Goal: Task Accomplishment & Management: Use online tool/utility

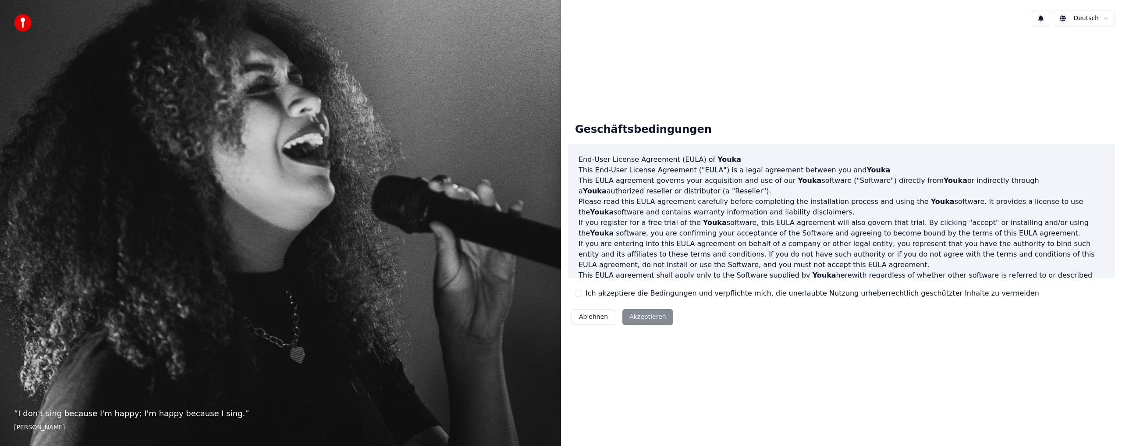
click at [645, 294] on label "Ich akzeptiere die Bedingungen und verpflichte mich, die unerlaubte Nutzung urh…" at bounding box center [812, 293] width 454 height 11
click at [582, 294] on button "Ich akzeptiere die Bedingungen und verpflichte mich, die unerlaubte Nutzung urh…" at bounding box center [578, 293] width 7 height 7
click at [647, 313] on button "Akzeptieren" at bounding box center [647, 317] width 50 height 16
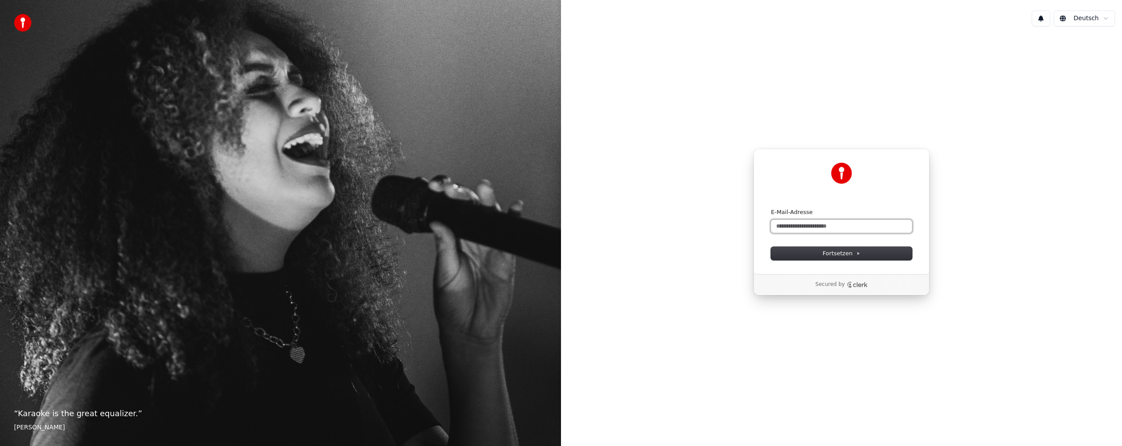
click at [850, 223] on input "E-Mail-Adresse" at bounding box center [841, 226] width 141 height 13
click at [771, 208] on button "submit" at bounding box center [771, 208] width 0 height 0
type input "**********"
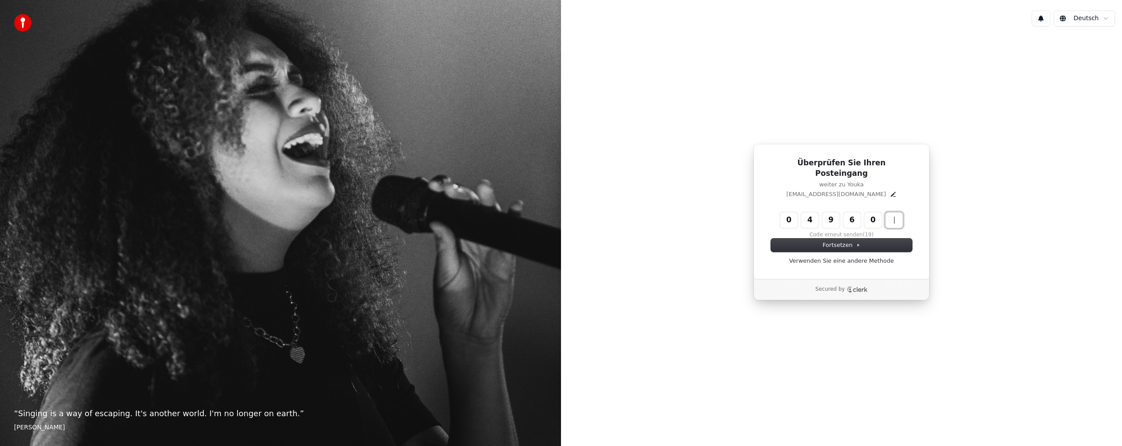
type input "******"
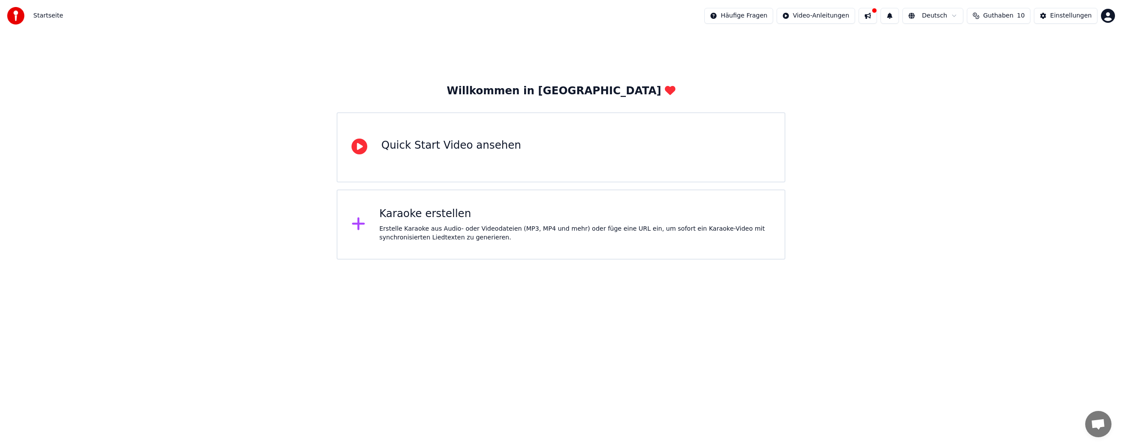
click at [358, 148] on icon at bounding box center [359, 146] width 16 height 16
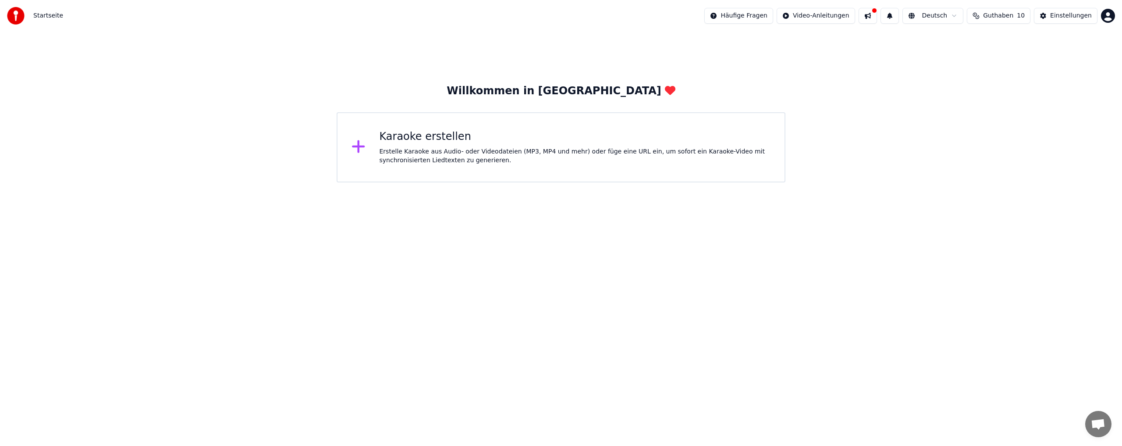
click at [806, 182] on html "Startseite Häufige Fragen Video-Anleitungen Deutsch Guthaben 10 Einstellungen W…" at bounding box center [561, 91] width 1122 height 182
click at [380, 150] on div "Erstelle Karaoke aus Audio- oder Videodateien (MP3, MP4 und mehr) oder füge ein…" at bounding box center [574, 156] width 391 height 18
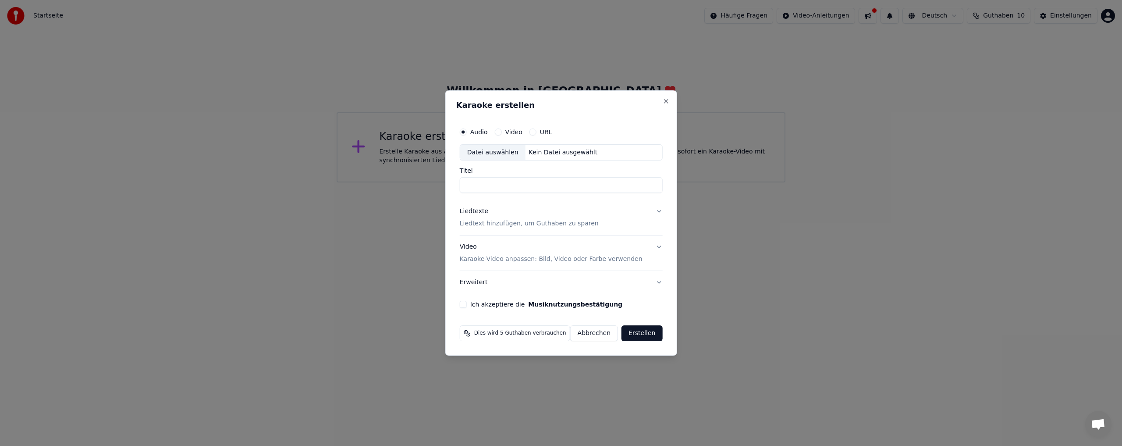
click at [670, 134] on div "Karaoke erstellen Audio Video URL Datei auswählen Kein Datei ausgewählt Titel L…" at bounding box center [561, 223] width 232 height 266
click at [498, 154] on div "Datei auswählen" at bounding box center [492, 153] width 65 height 16
type input "**********"
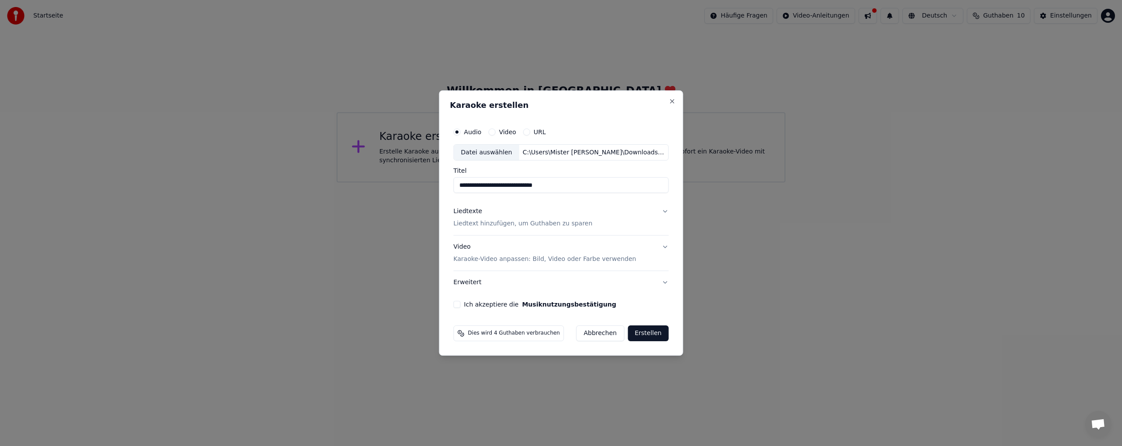
click at [539, 222] on p "Liedtext hinzufügen, um Guthaben zu sparen" at bounding box center [523, 224] width 139 height 9
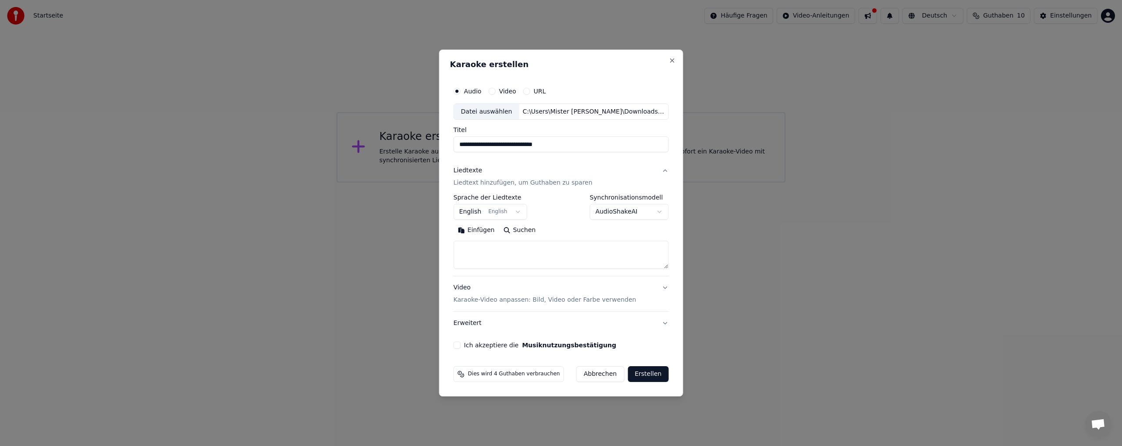
click at [495, 255] on textarea at bounding box center [561, 255] width 215 height 28
paste textarea "**********"
type textarea "**********"
click at [550, 290] on div "Video Karaoke-Video anpassen: Bild, Video oder Farbe verwenden" at bounding box center [545, 294] width 183 height 21
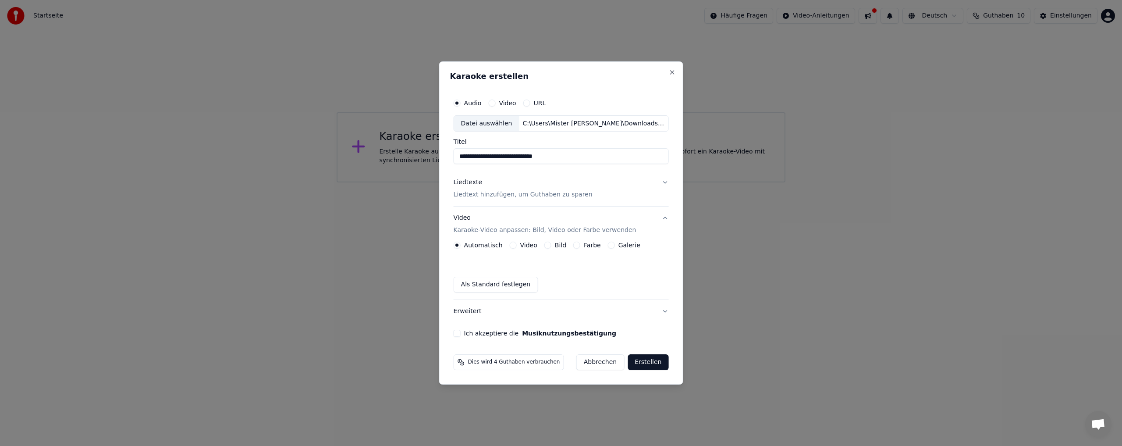
click at [579, 247] on div "Farbe" at bounding box center [587, 244] width 28 height 7
click at [575, 245] on button "Farbe" at bounding box center [576, 244] width 7 height 7
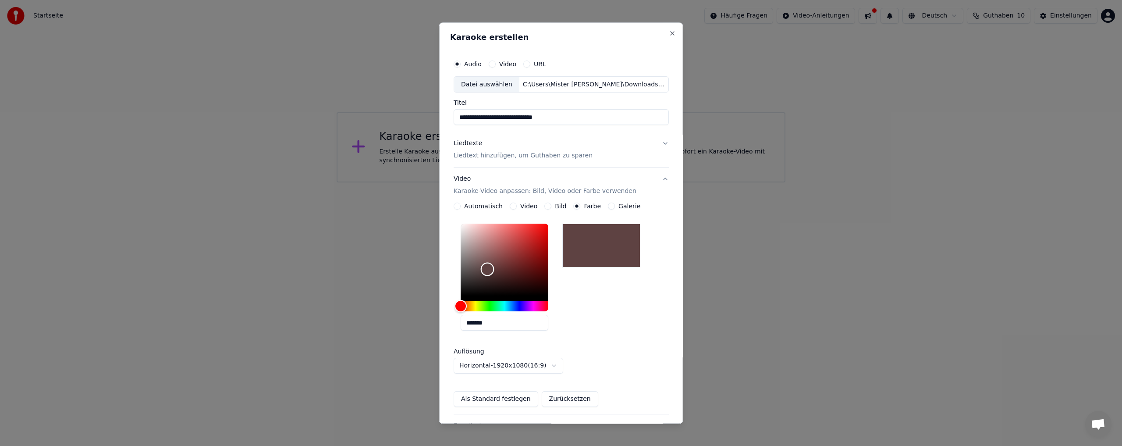
drag, startPoint x: 460, startPoint y: 296, endPoint x: 506, endPoint y: 254, distance: 62.3
click at [494, 262] on div "Color" at bounding box center [487, 269] width 14 height 14
drag, startPoint x: 507, startPoint y: 251, endPoint x: 516, endPoint y: 238, distance: 15.8
click at [522, 236] on div "Color" at bounding box center [525, 237] width 14 height 14
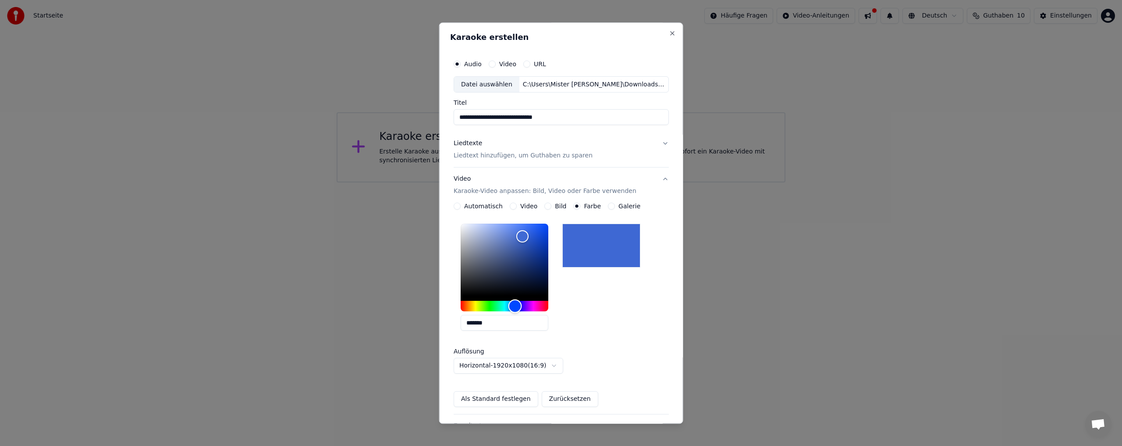
type input "*******"
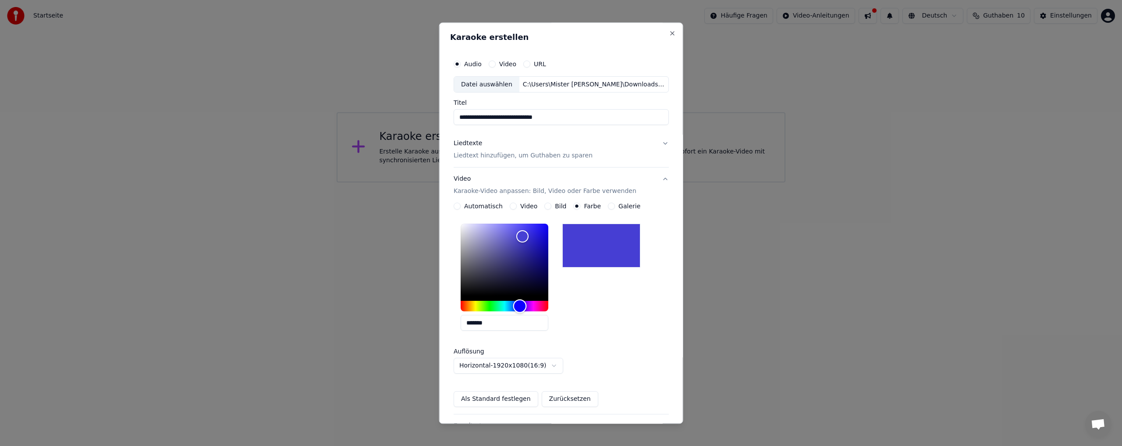
drag, startPoint x: 463, startPoint y: 301, endPoint x: 519, endPoint y: 270, distance: 65.0
click at [519, 270] on div at bounding box center [505, 268] width 88 height 88
click at [487, 206] on label "Automatisch" at bounding box center [483, 206] width 39 height 6
click at [461, 206] on button "Automatisch" at bounding box center [457, 206] width 7 height 7
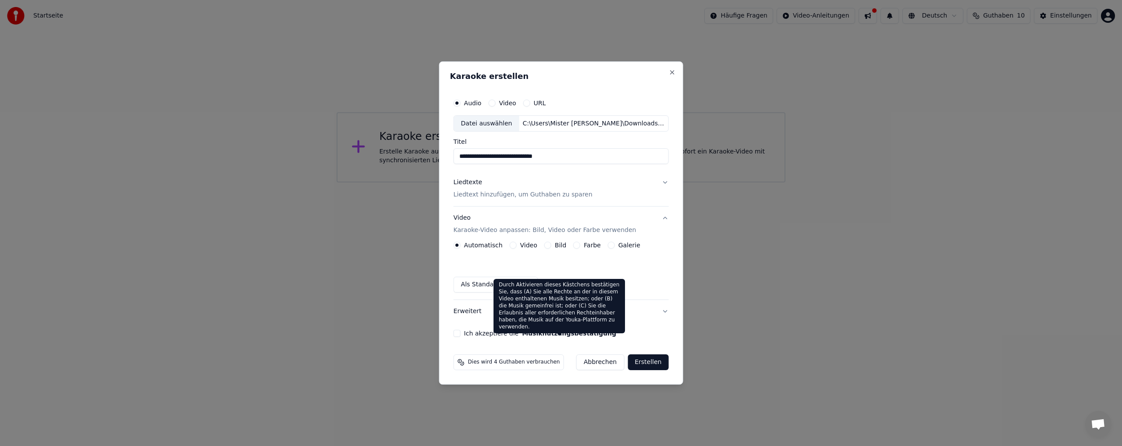
click at [519, 333] on label "Ich akzeptiere die Musiknutzungsbestätigung" at bounding box center [540, 333] width 152 height 6
click at [461, 333] on button "Ich akzeptiere die Musiknutzungsbestätigung" at bounding box center [457, 333] width 7 height 7
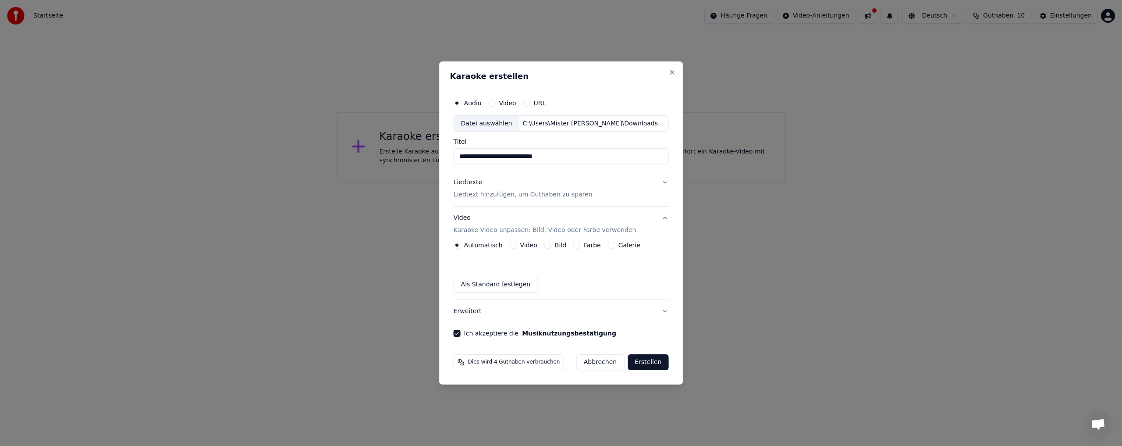
click at [645, 362] on button "Erstellen" at bounding box center [648, 362] width 41 height 16
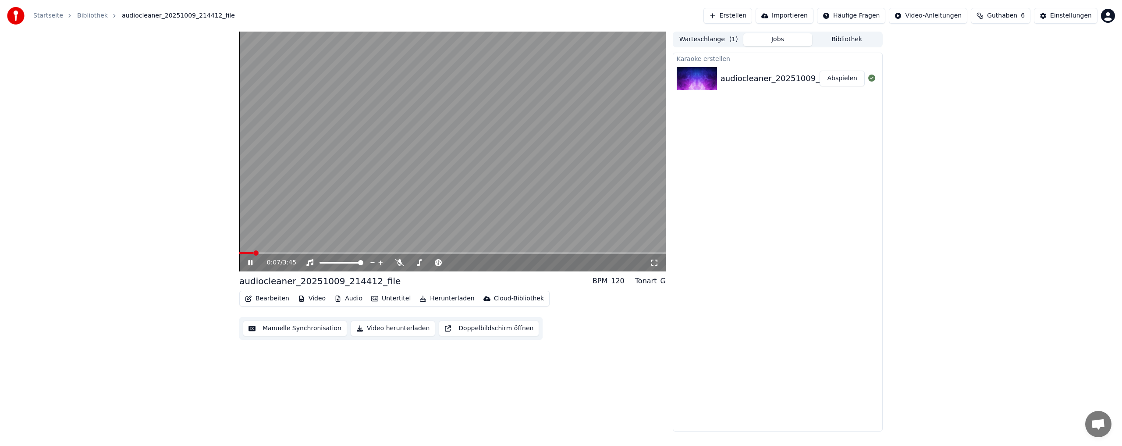
click at [266, 326] on button "Manuelle Synchronisation" at bounding box center [295, 328] width 104 height 16
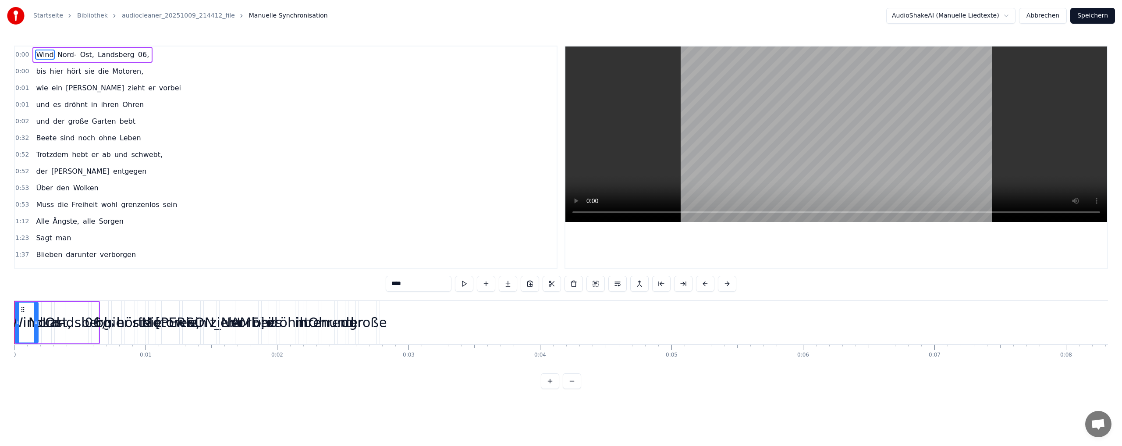
drag, startPoint x: 473, startPoint y: 324, endPoint x: 609, endPoint y: 322, distance: 136.3
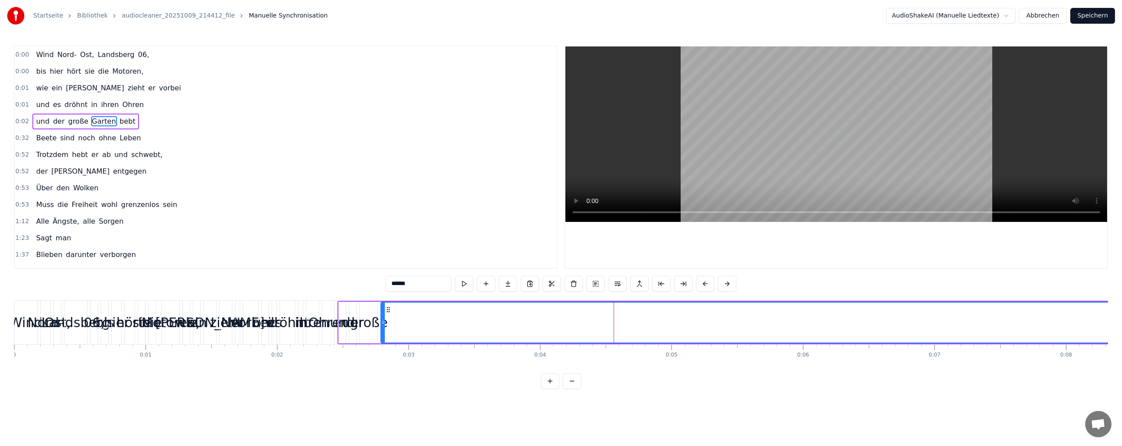
type input "******"
drag, startPoint x: 406, startPoint y: 319, endPoint x: 551, endPoint y: 317, distance: 145.1
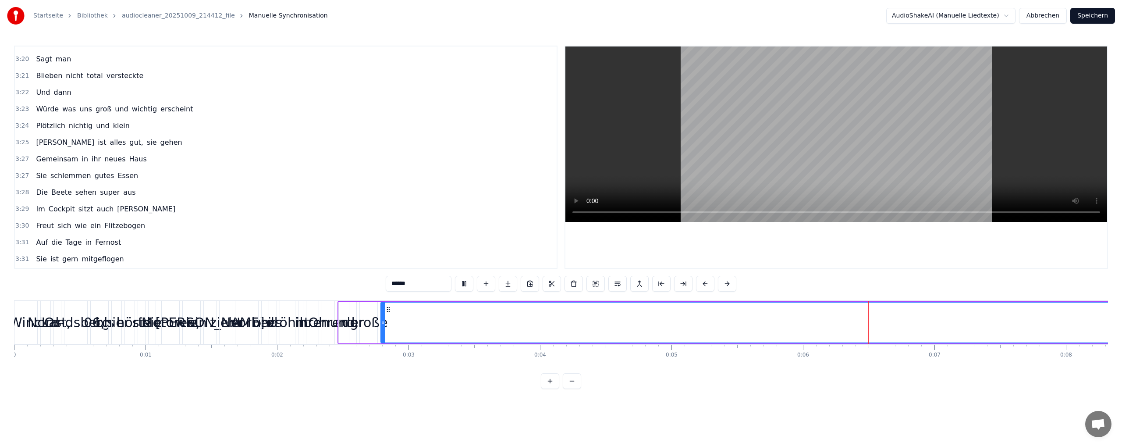
scroll to position [657, 0]
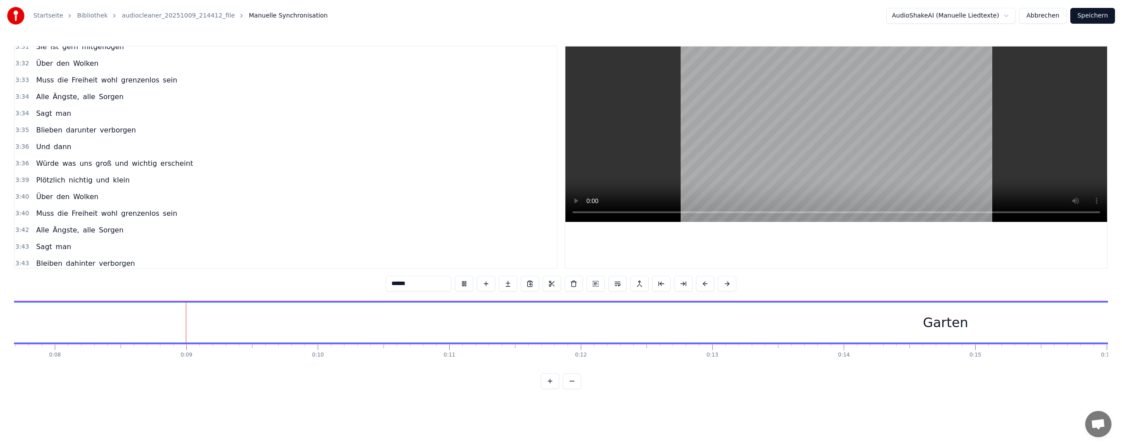
click at [568, 388] on button at bounding box center [572, 381] width 18 height 16
click at [568, 387] on button at bounding box center [572, 381] width 18 height 16
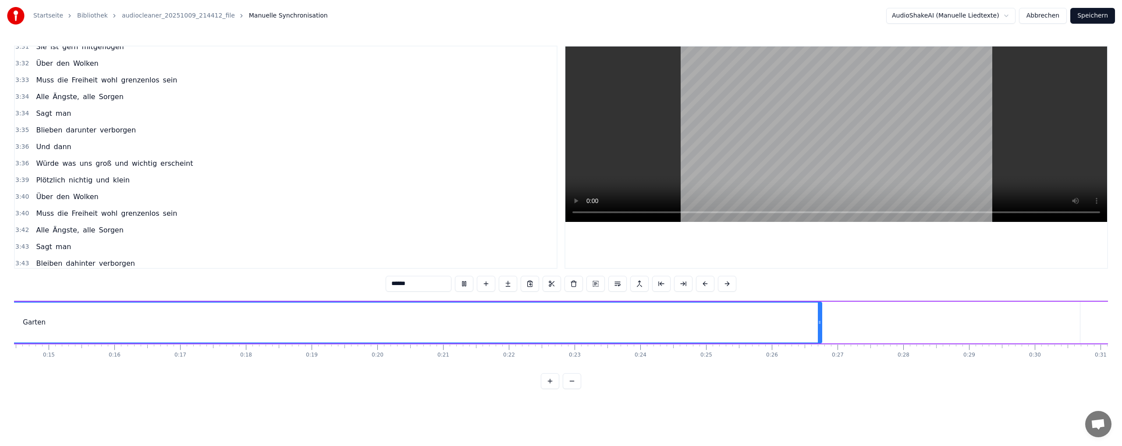
click at [568, 387] on button at bounding box center [572, 381] width 18 height 16
click at [568, 387] on div at bounding box center [561, 381] width 40 height 16
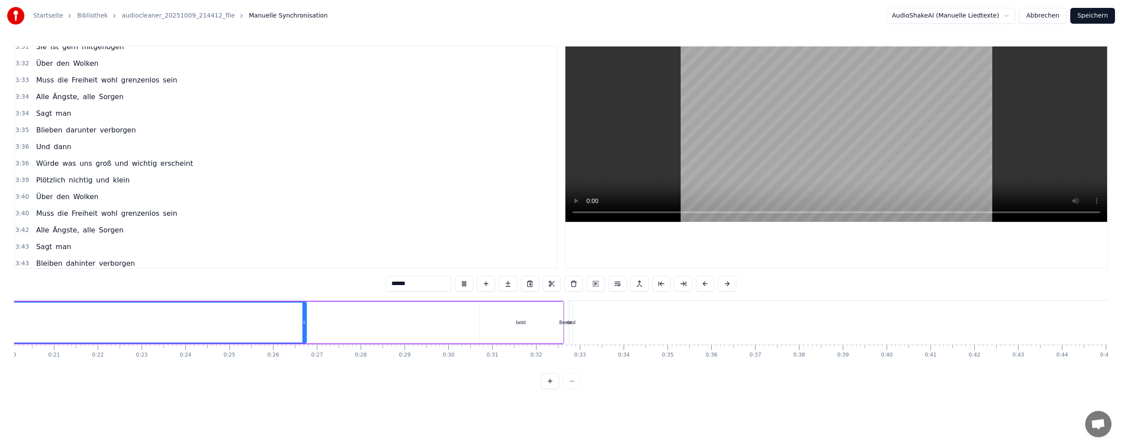
click at [568, 387] on div at bounding box center [561, 381] width 40 height 16
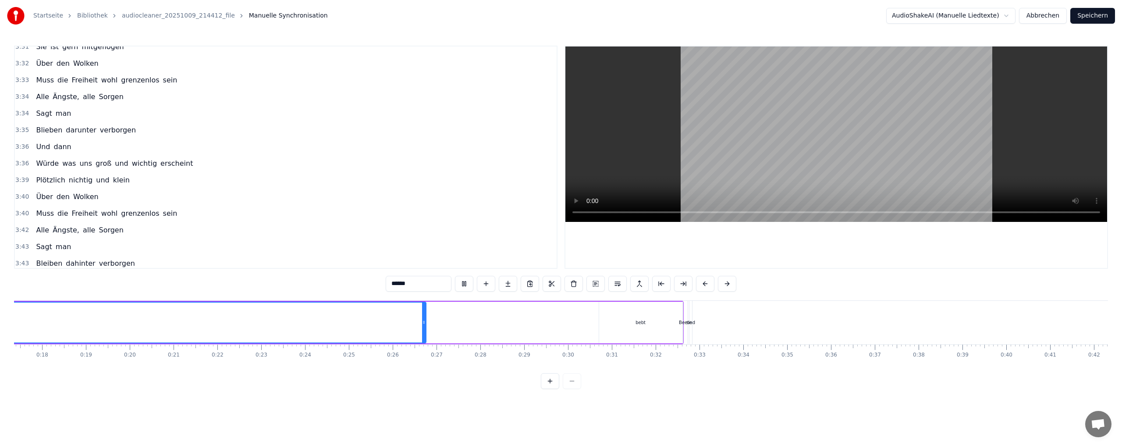
click at [568, 387] on div at bounding box center [561, 381] width 40 height 16
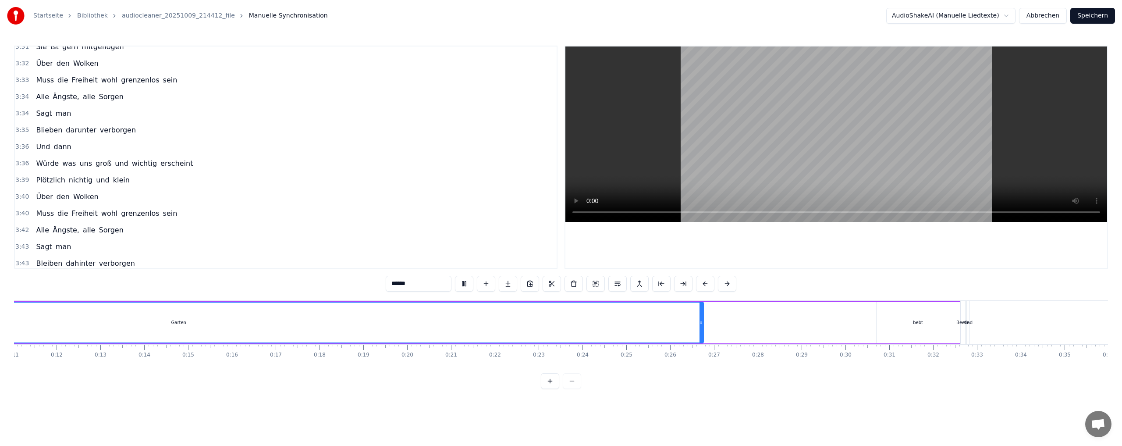
click at [568, 387] on div at bounding box center [561, 381] width 40 height 16
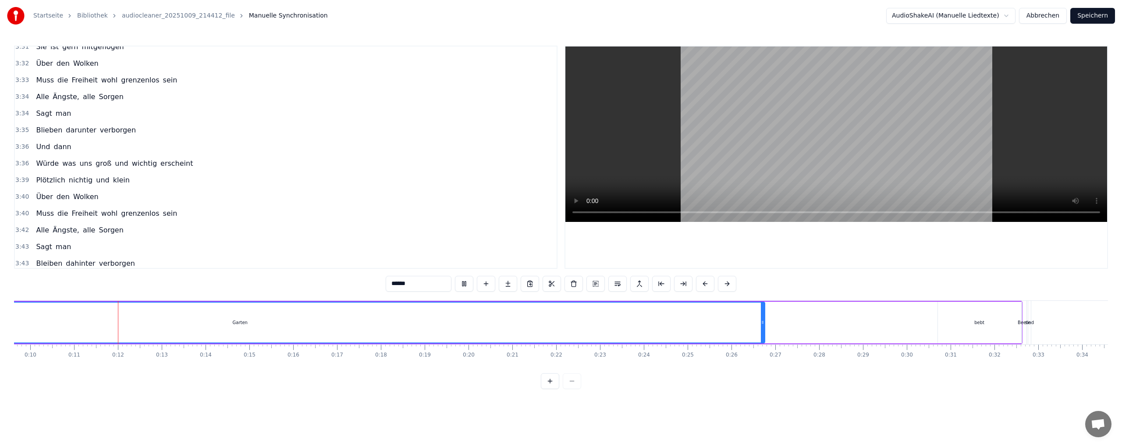
click at [569, 389] on div at bounding box center [561, 381] width 40 height 16
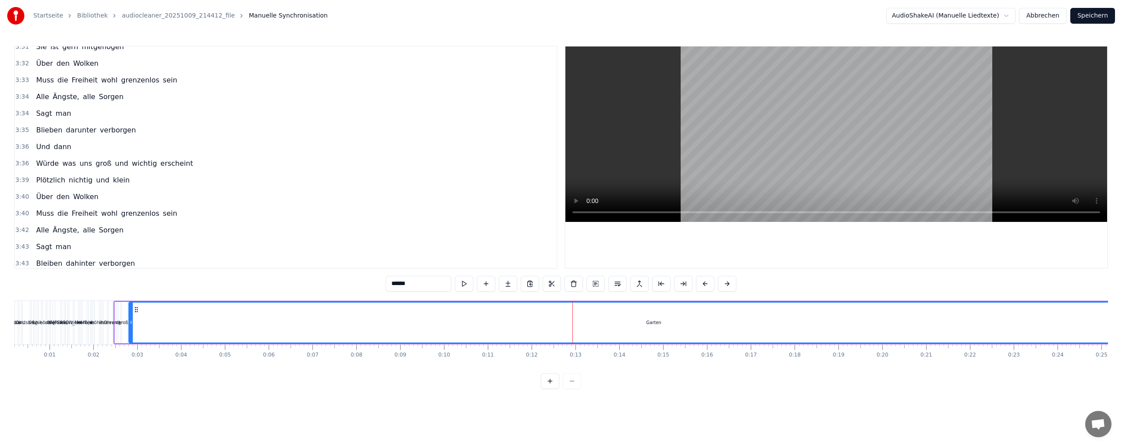
scroll to position [0, 0]
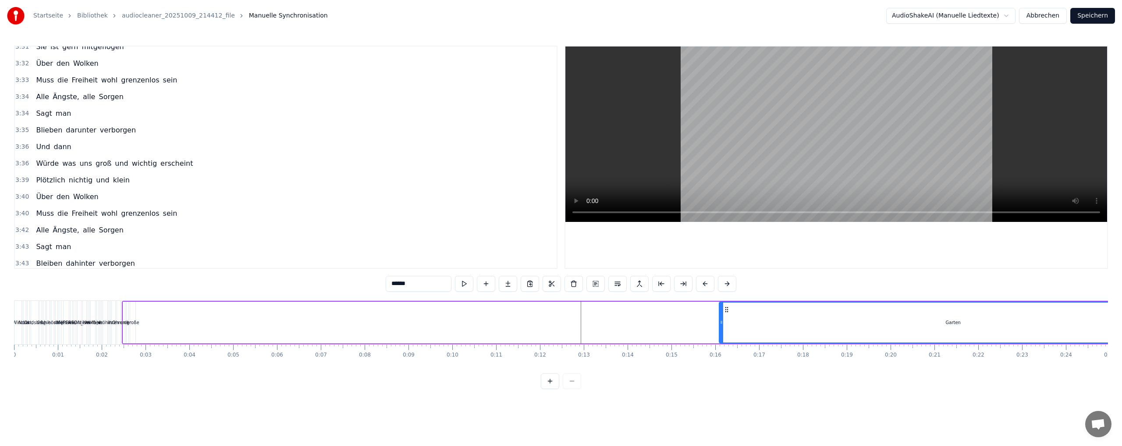
drag, startPoint x: 138, startPoint y: 323, endPoint x: 720, endPoint y: 338, distance: 582.2
click at [720, 339] on div at bounding box center [722, 322] width 4 height 40
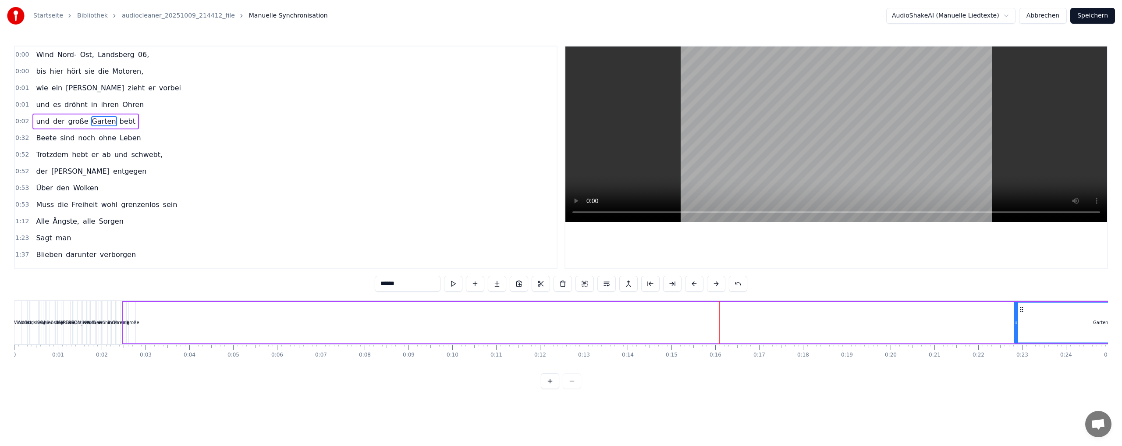
drag, startPoint x: 722, startPoint y: 323, endPoint x: 1032, endPoint y: 319, distance: 309.8
click at [1018, 319] on icon at bounding box center [1016, 322] width 4 height 7
drag, startPoint x: 135, startPoint y: 318, endPoint x: 158, endPoint y: 318, distance: 23.7
click at [158, 318] on div "und der große Garten bebt" at bounding box center [783, 322] width 1323 height 43
drag, startPoint x: 160, startPoint y: 312, endPoint x: 193, endPoint y: 312, distance: 33.3
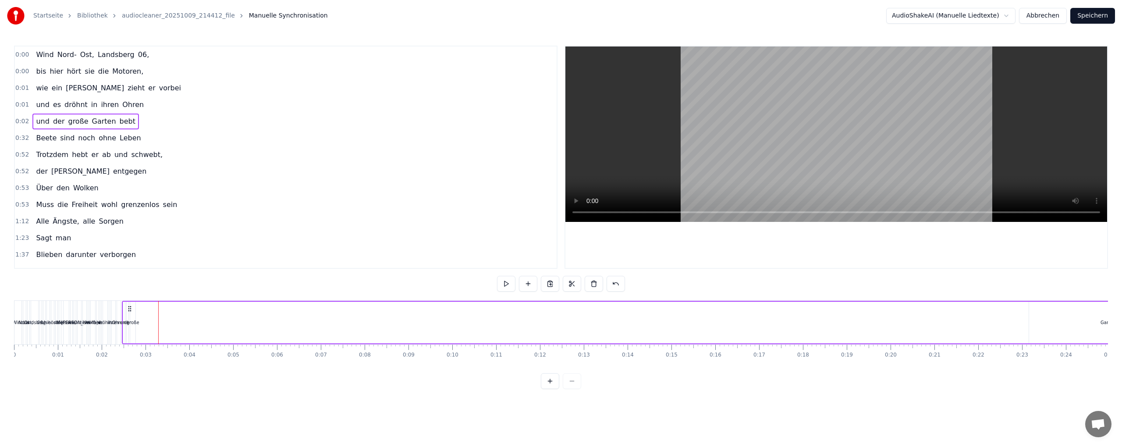
click at [193, 312] on div "und der große Garten bebt" at bounding box center [783, 322] width 1323 height 43
drag, startPoint x: 167, startPoint y: 308, endPoint x: 193, endPoint y: 306, distance: 26.8
click at [214, 307] on div "und der große Garten bebt" at bounding box center [783, 322] width 1323 height 43
click at [128, 308] on icon at bounding box center [129, 308] width 7 height 7
click at [549, 389] on button at bounding box center [550, 381] width 18 height 16
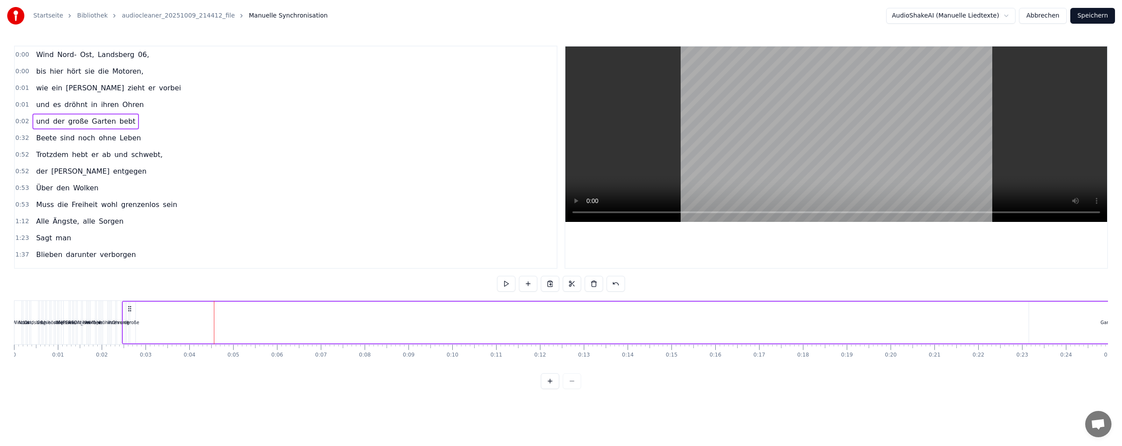
click at [549, 389] on button at bounding box center [550, 381] width 18 height 16
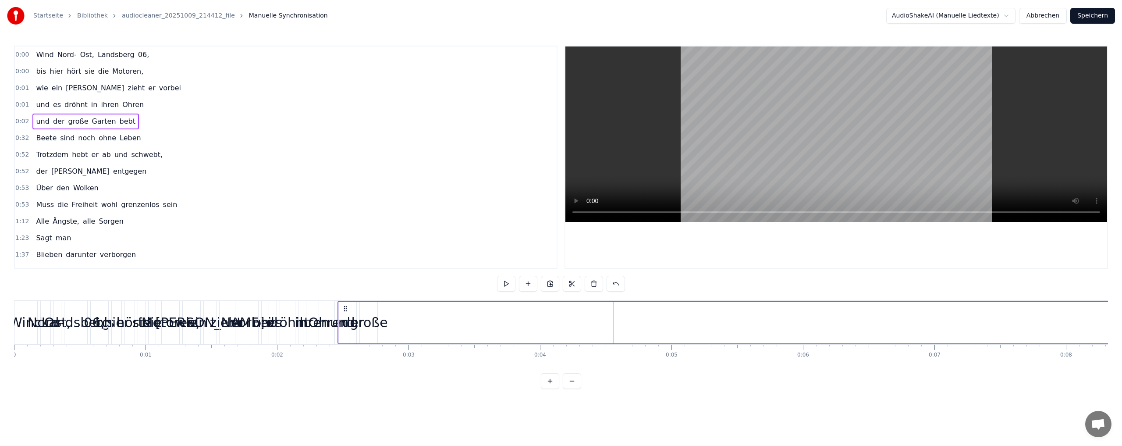
click at [549, 389] on button at bounding box center [550, 381] width 18 height 16
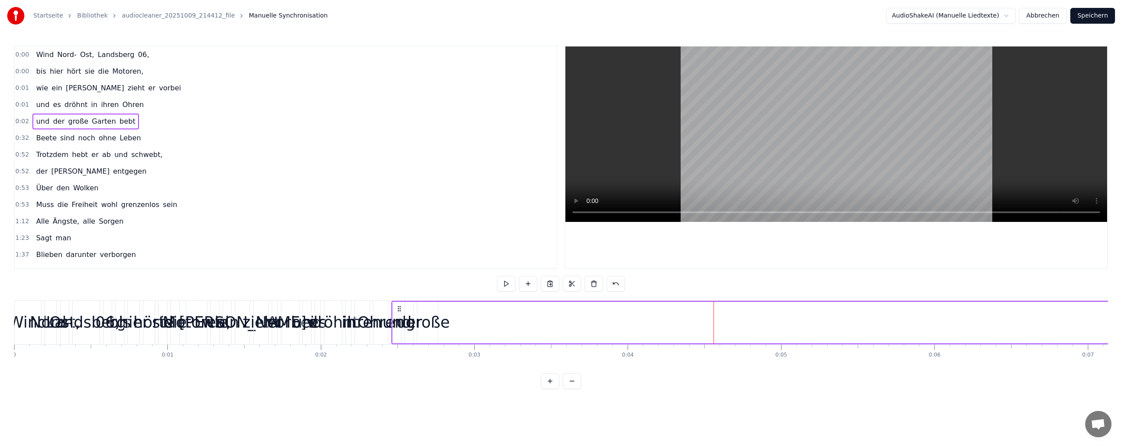
click at [542, 388] on button at bounding box center [550, 381] width 18 height 16
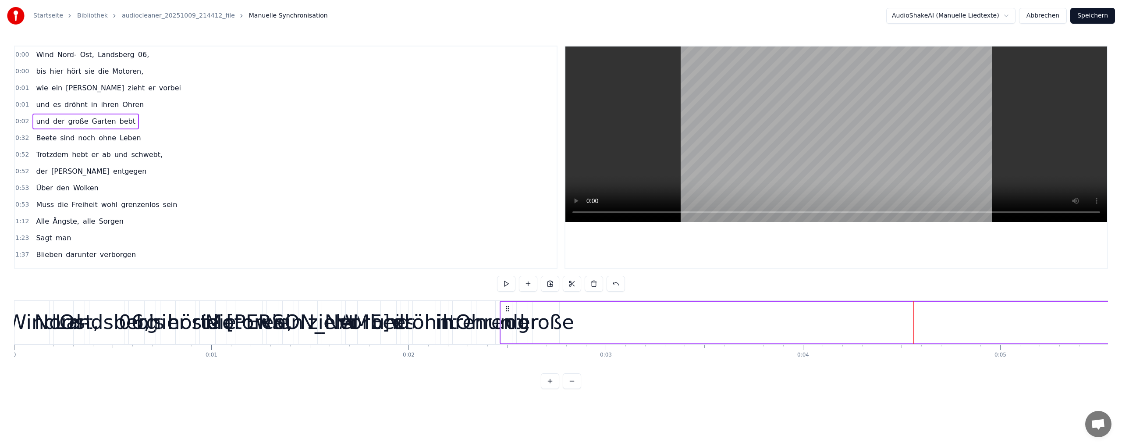
click at [542, 388] on button at bounding box center [550, 381] width 18 height 16
click at [543, 387] on button at bounding box center [550, 381] width 18 height 16
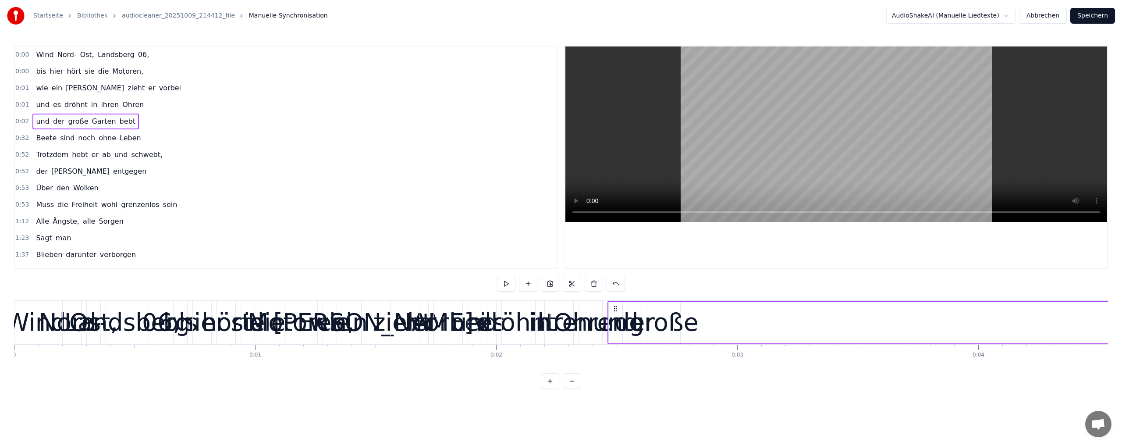
click at [543, 387] on button at bounding box center [550, 381] width 18 height 16
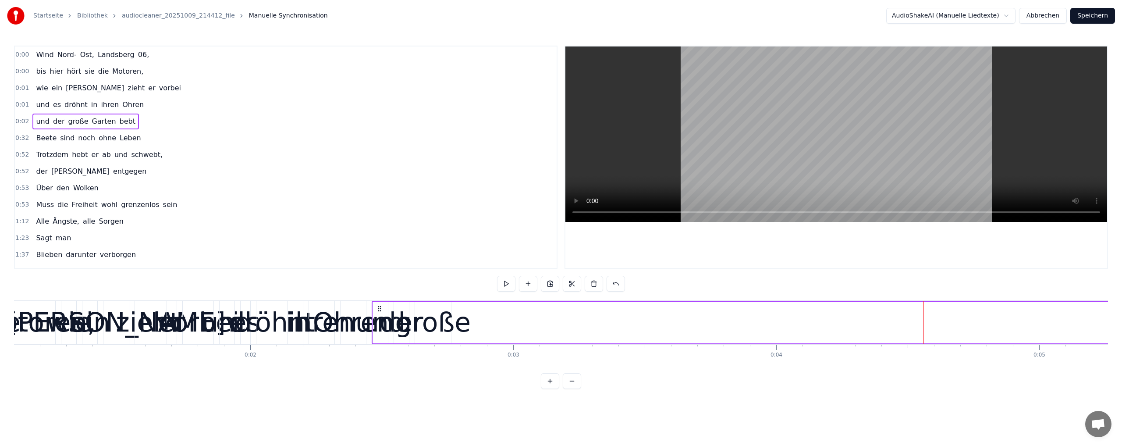
scroll to position [0, 266]
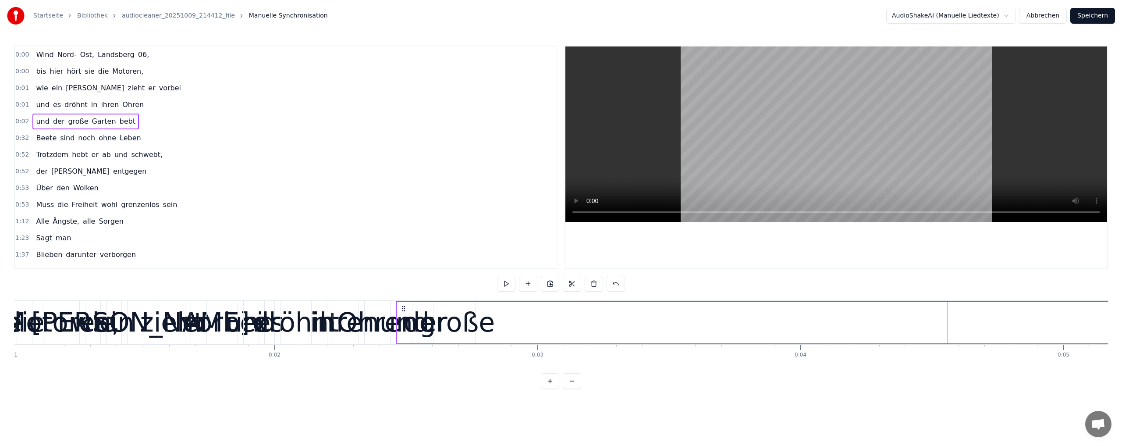
drag, startPoint x: 397, startPoint y: 317, endPoint x: 571, endPoint y: 312, distance: 173.6
click at [568, 388] on button at bounding box center [572, 381] width 18 height 16
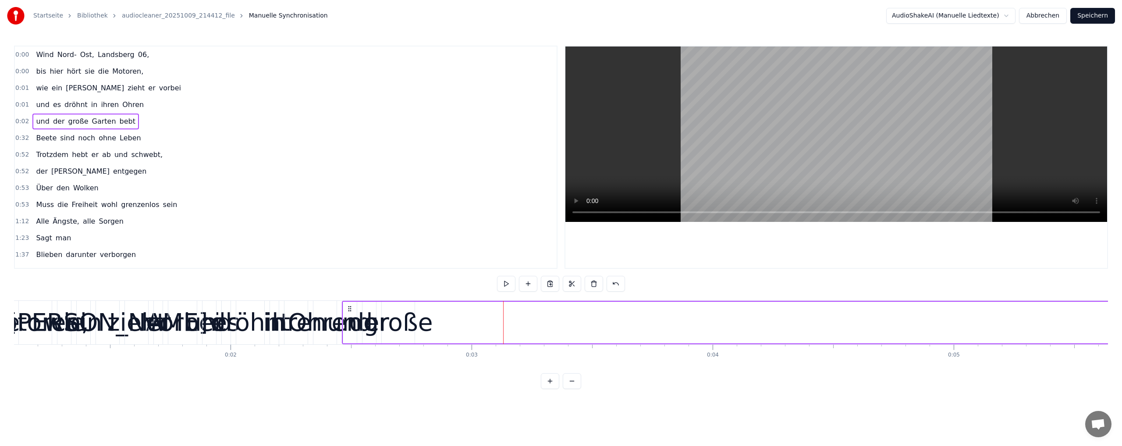
click at [567, 388] on button at bounding box center [572, 381] width 18 height 16
click at [567, 387] on button at bounding box center [572, 381] width 18 height 16
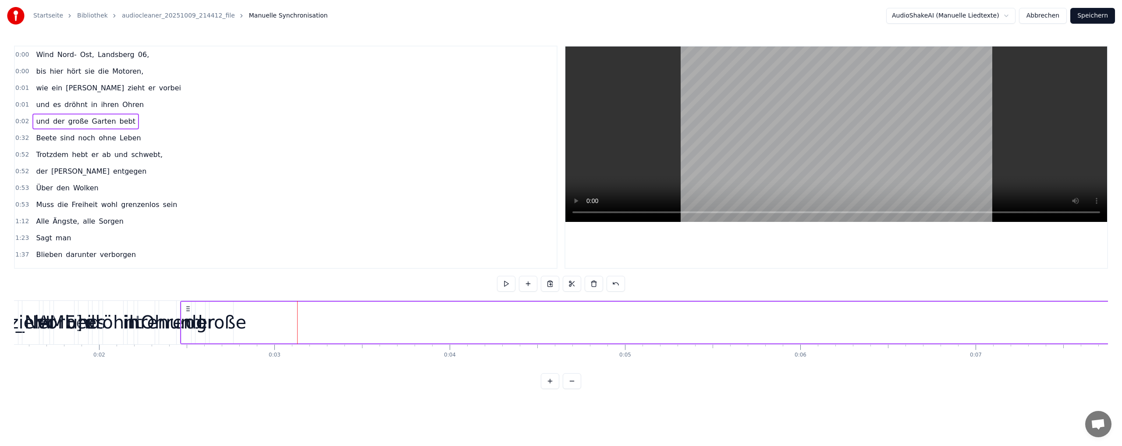
drag, startPoint x: 568, startPoint y: 386, endPoint x: 569, endPoint y: 352, distance: 33.8
click at [568, 386] on button at bounding box center [572, 381] width 18 height 16
click at [569, 385] on button at bounding box center [572, 381] width 18 height 16
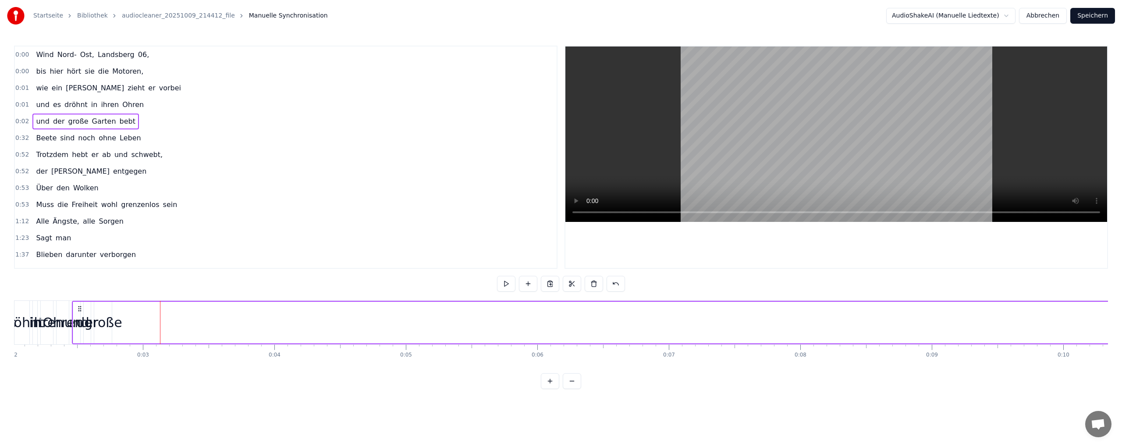
click at [567, 388] on button at bounding box center [572, 381] width 18 height 16
click at [567, 386] on button at bounding box center [572, 381] width 18 height 16
click at [567, 386] on div at bounding box center [561, 381] width 40 height 16
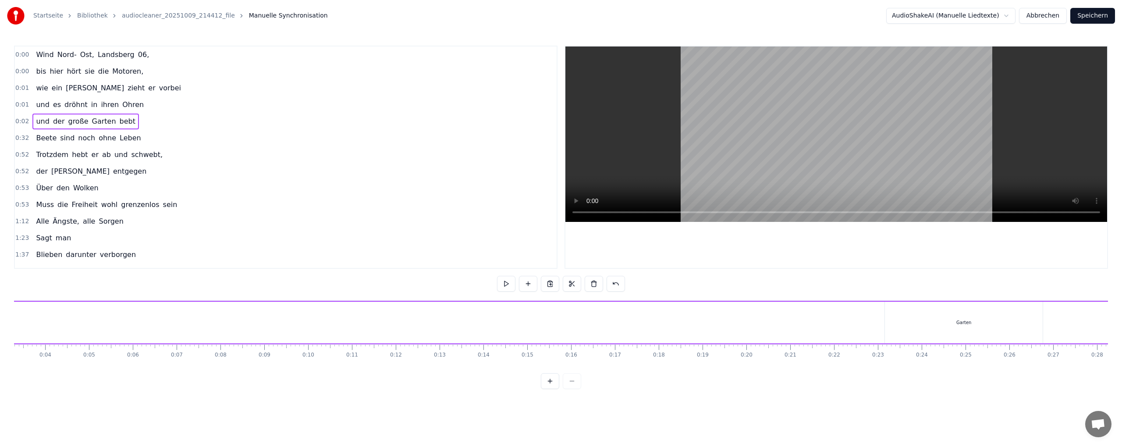
click at [567, 386] on div at bounding box center [561, 381] width 40 height 16
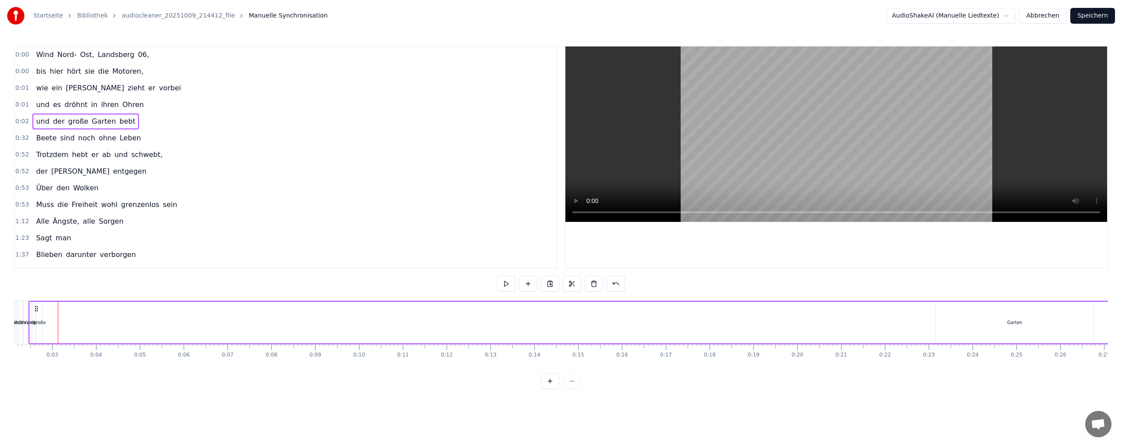
click at [568, 386] on div at bounding box center [561, 381] width 40 height 16
click at [570, 389] on div at bounding box center [561, 381] width 40 height 16
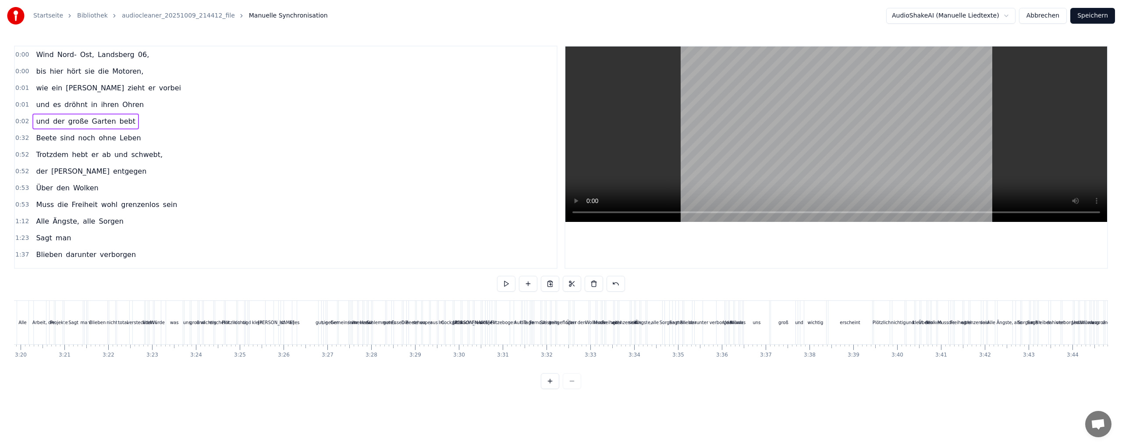
scroll to position [0, 8806]
click at [259, 309] on div "[PERSON_NAME] ist alles gut, sie gehen" at bounding box center [258, 322] width 66 height 43
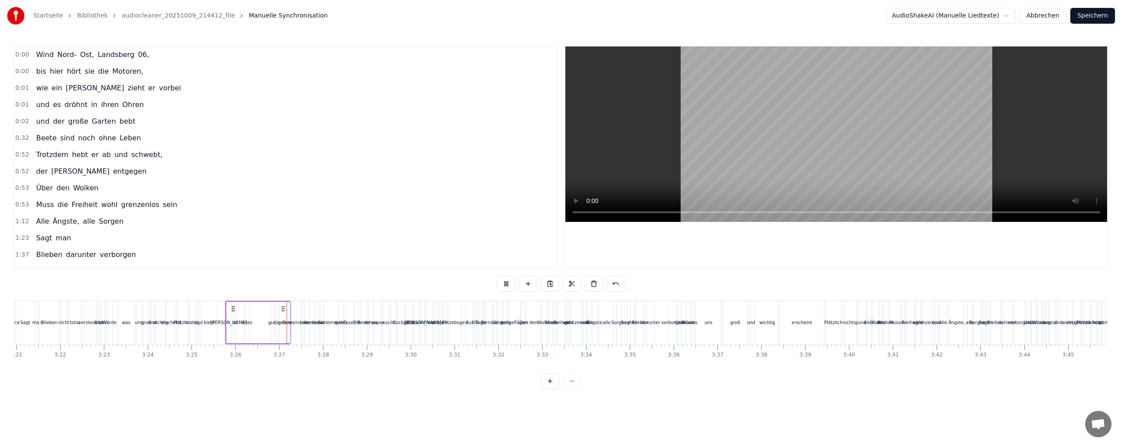
click at [651, 291] on div "0:00 Wind Nord- Ost, [GEOGRAPHIC_DATA] 06, 0:00 bis hier hört sie die Motoren, …" at bounding box center [561, 217] width 1094 height 343
drag, startPoint x: 391, startPoint y: 318, endPoint x: 397, endPoint y: 317, distance: 6.6
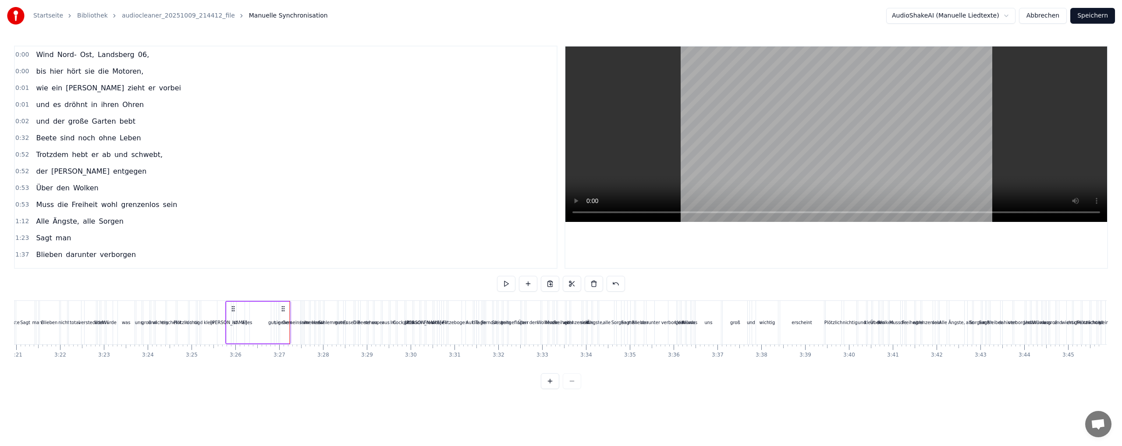
click at [391, 318] on div "Im" at bounding box center [392, 322] width 5 height 43
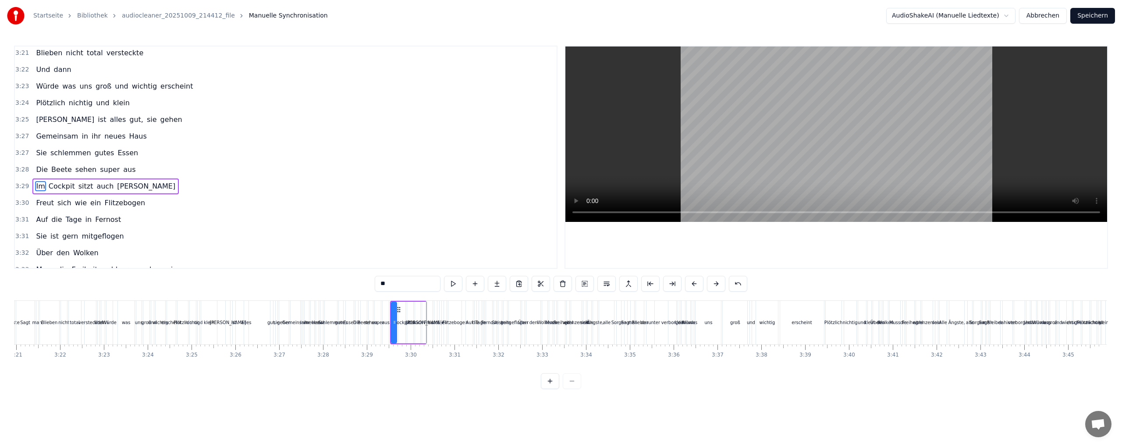
drag, startPoint x: 553, startPoint y: 314, endPoint x: 622, endPoint y: 312, distance: 68.9
click at [560, 314] on div "Muss die Freiheit wohl grenzenlos sein" at bounding box center [568, 322] width 39 height 43
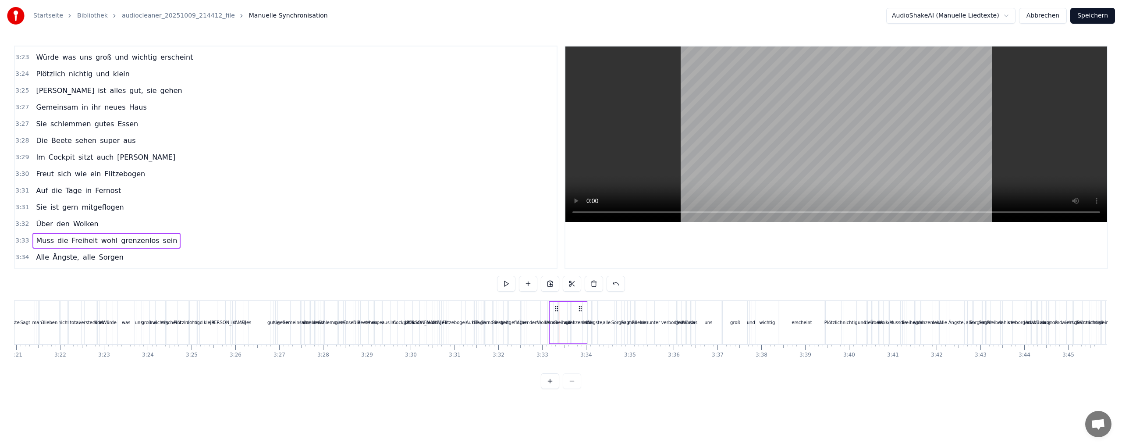
click at [1029, 316] on div "Und" at bounding box center [1028, 322] width 4 height 43
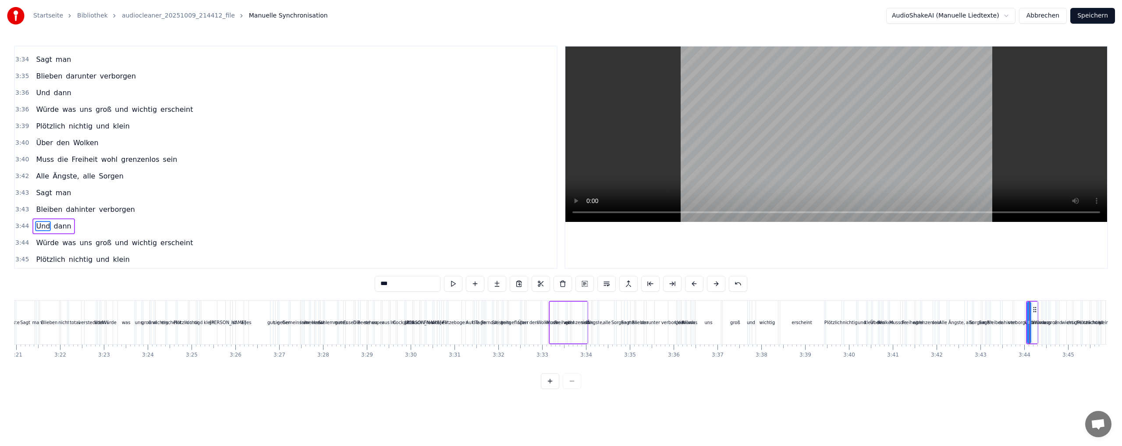
click at [745, 324] on div "groß" at bounding box center [735, 322] width 25 height 43
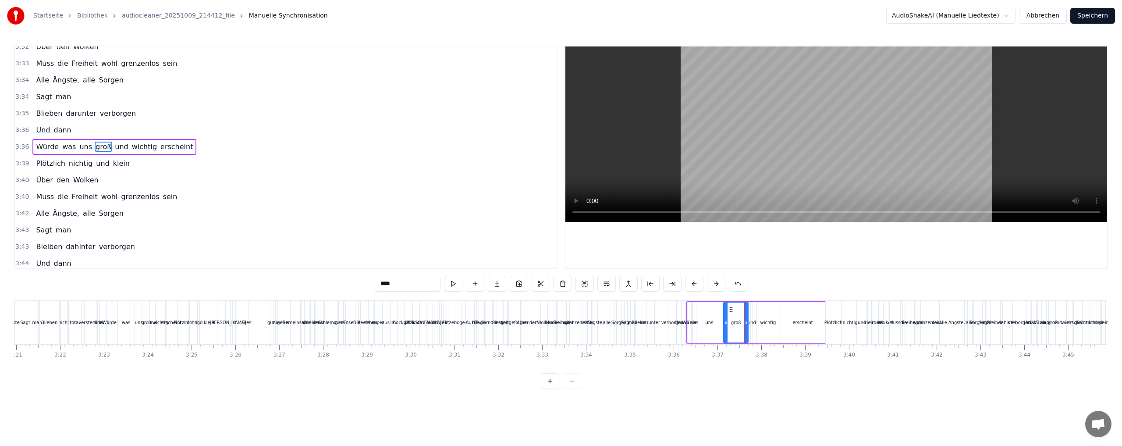
scroll to position [663, 0]
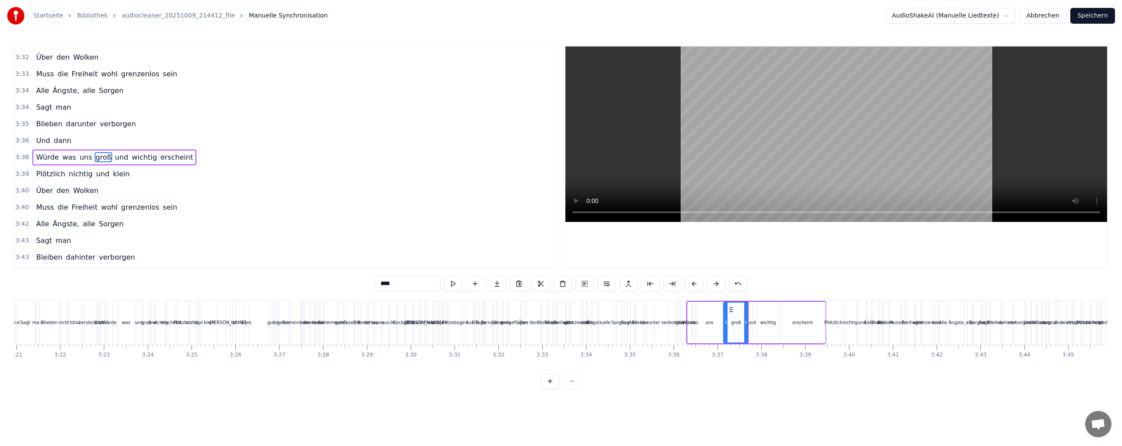
click at [787, 286] on div "0:00 Wind Nord- Ost, [GEOGRAPHIC_DATA] 06, 0:00 bis hier hört sie die Motoren, …" at bounding box center [561, 217] width 1094 height 343
click at [458, 285] on button at bounding box center [453, 284] width 18 height 16
click at [609, 285] on button at bounding box center [606, 284] width 18 height 16
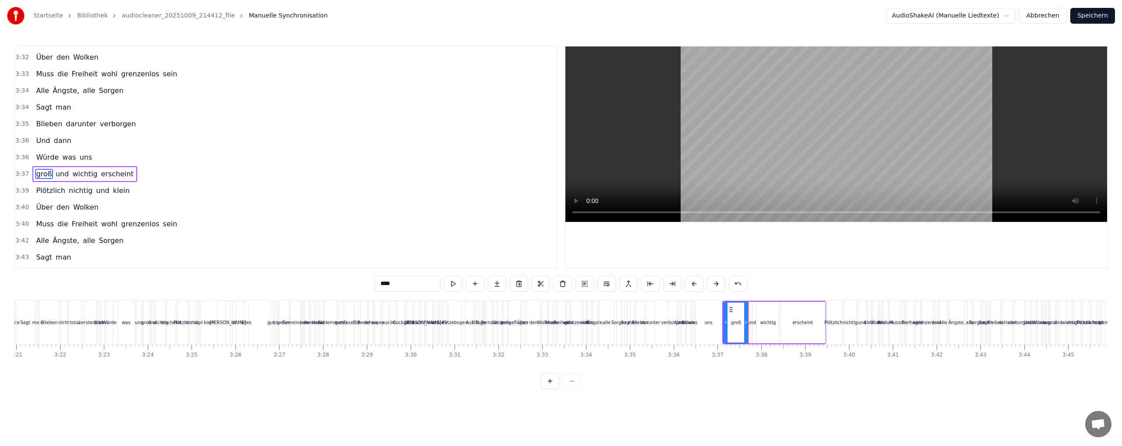
scroll to position [680, 0]
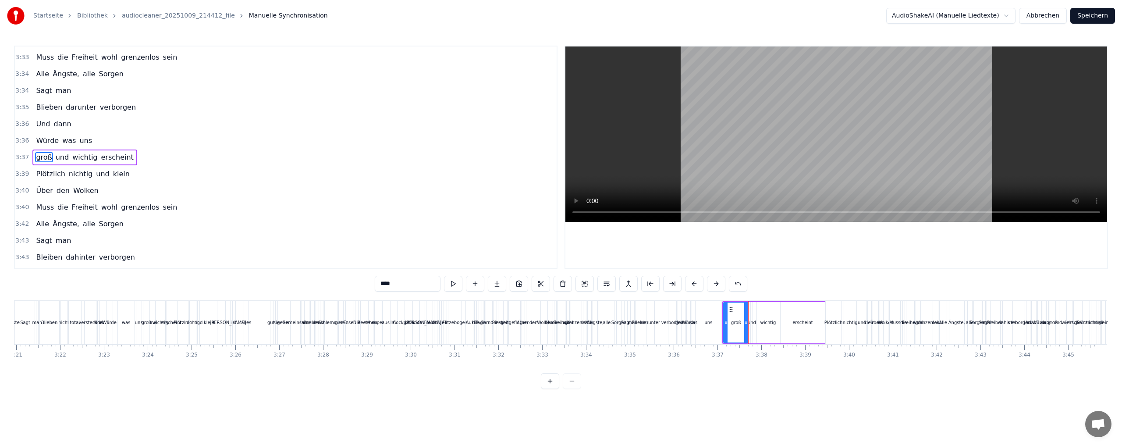
click at [609, 285] on button at bounding box center [606, 284] width 18 height 16
click at [719, 283] on button at bounding box center [716, 284] width 18 height 16
click at [694, 284] on button at bounding box center [694, 284] width 18 height 16
click at [569, 389] on div at bounding box center [561, 381] width 40 height 16
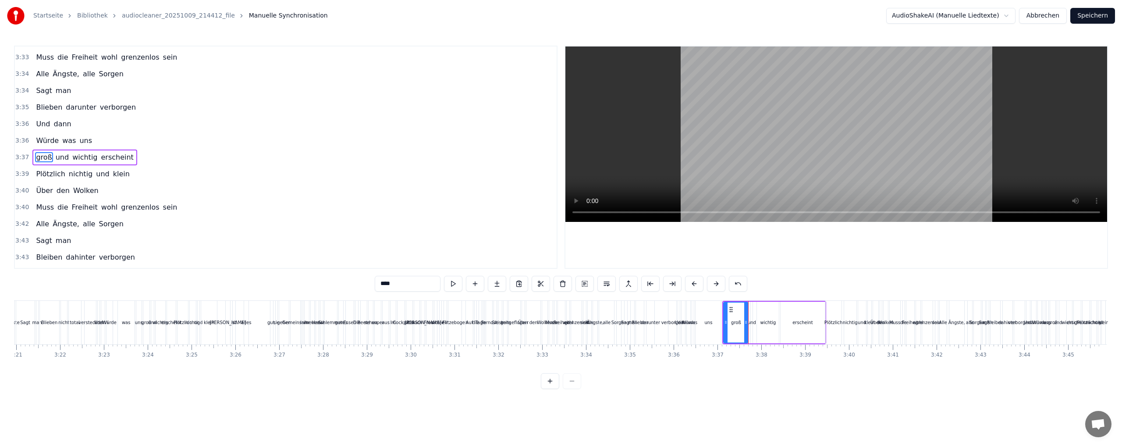
click at [569, 389] on div at bounding box center [561, 381] width 40 height 16
click at [573, 388] on div at bounding box center [561, 381] width 40 height 16
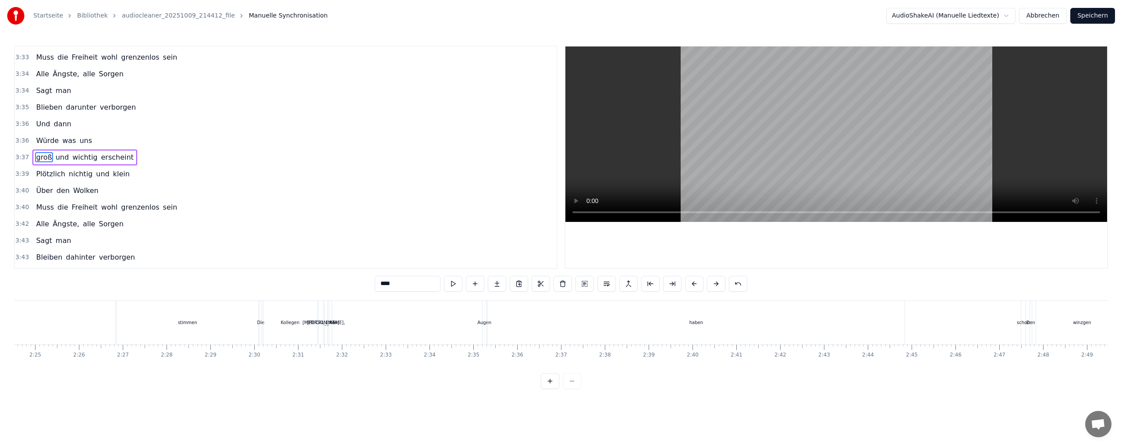
scroll to position [0, 6264]
click at [576, 386] on div at bounding box center [561, 381] width 40 height 16
click at [561, 319] on div "haben" at bounding box center [765, 322] width 417 height 43
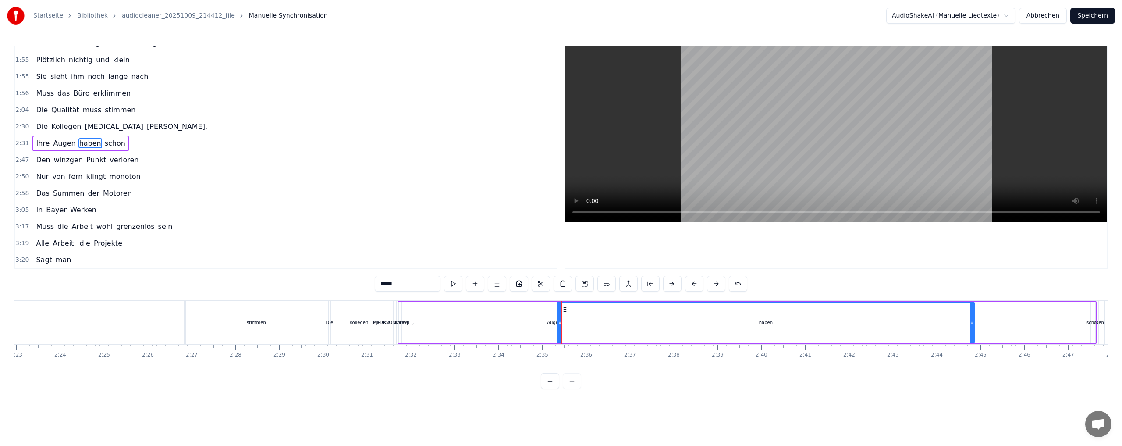
scroll to position [231, 0]
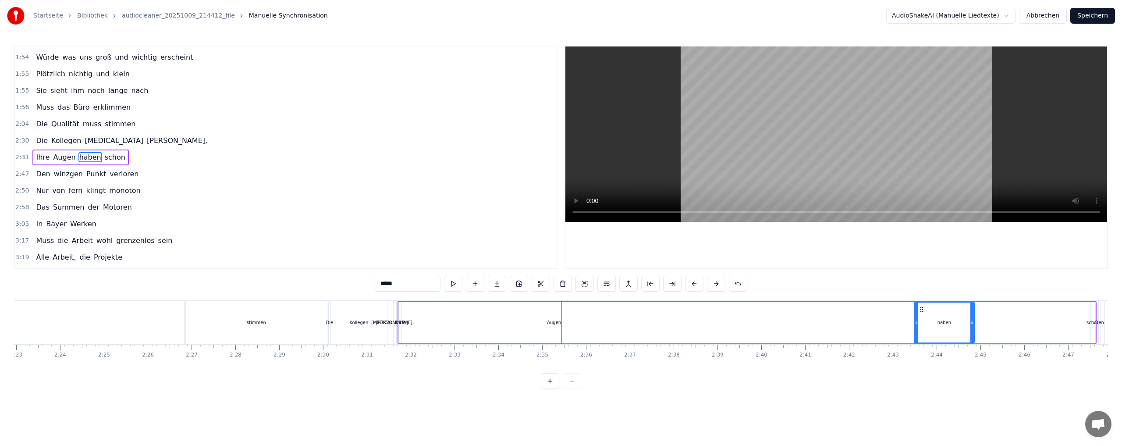
drag, startPoint x: 560, startPoint y: 317, endPoint x: 917, endPoint y: 321, distance: 356.7
click at [917, 321] on div at bounding box center [917, 322] width 4 height 40
click at [554, 318] on div "Augen" at bounding box center [554, 322] width 4 height 42
type input "*****"
drag, startPoint x: 555, startPoint y: 319, endPoint x: 601, endPoint y: 320, distance: 46.0
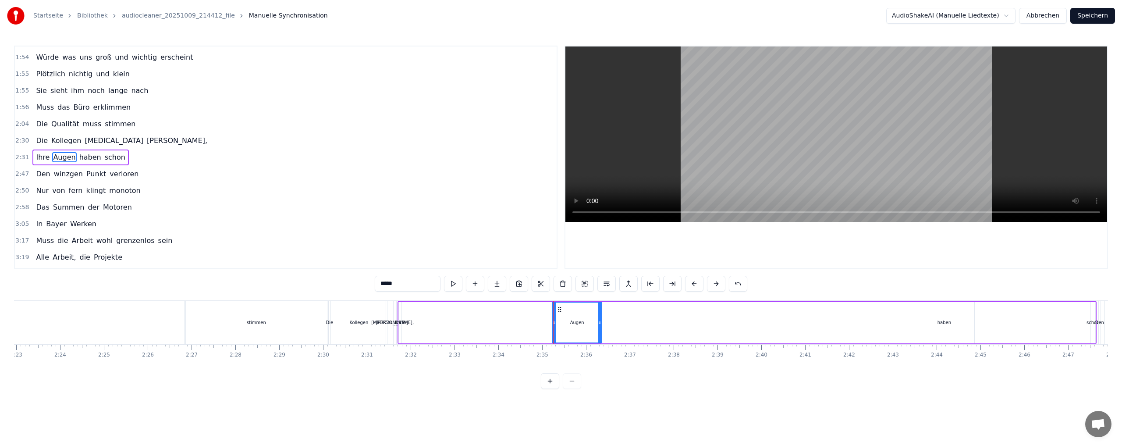
click at [601, 320] on icon at bounding box center [600, 322] width 4 height 7
click at [470, 314] on div "Ihre Augen haben schon" at bounding box center [746, 322] width 699 height 43
drag, startPoint x: 399, startPoint y: 316, endPoint x: 491, endPoint y: 317, distance: 92.0
click at [491, 317] on div "Ihre Augen haben schon" at bounding box center [746, 322] width 699 height 43
drag, startPoint x: 569, startPoint y: 326, endPoint x: 504, endPoint y: 323, distance: 64.9
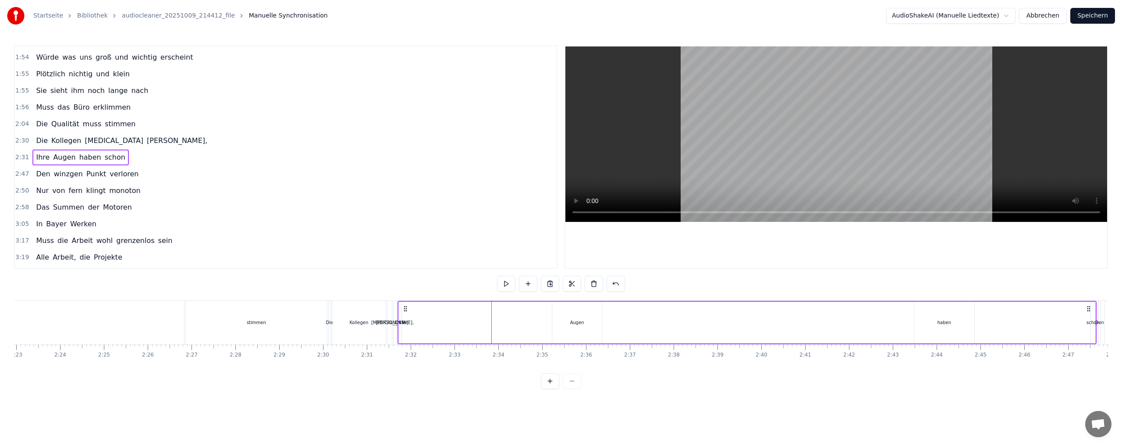
click at [504, 323] on div "Ihre Augen haben schon" at bounding box center [746, 322] width 699 height 43
drag, startPoint x: 400, startPoint y: 322, endPoint x: 458, endPoint y: 323, distance: 57.4
click at [458, 323] on div "Ihre Augen haben schon" at bounding box center [746, 322] width 699 height 43
click at [399, 327] on div "Ihre" at bounding box center [400, 322] width 3 height 42
drag, startPoint x: 401, startPoint y: 324, endPoint x: 443, endPoint y: 324, distance: 42.1
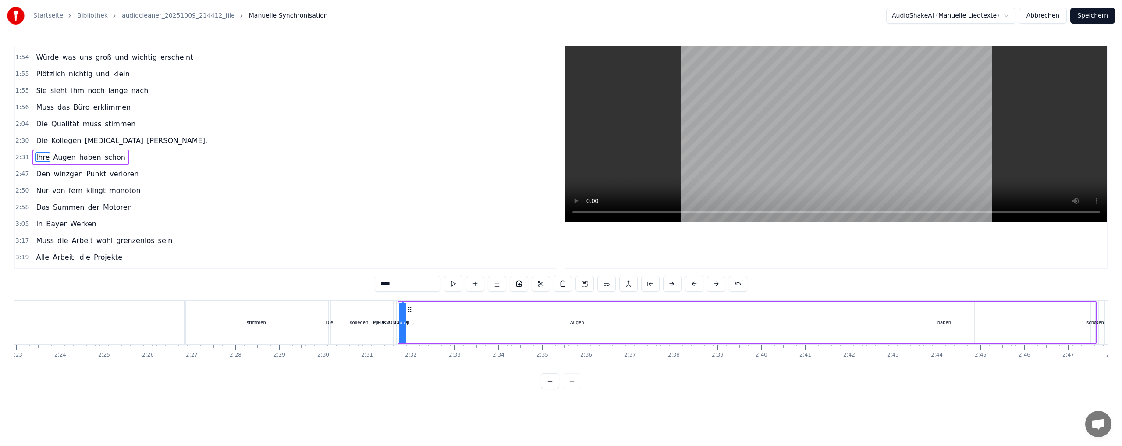
click at [472, 325] on div "Ihre Augen haben schon" at bounding box center [746, 322] width 699 height 43
click at [549, 389] on button at bounding box center [550, 381] width 18 height 16
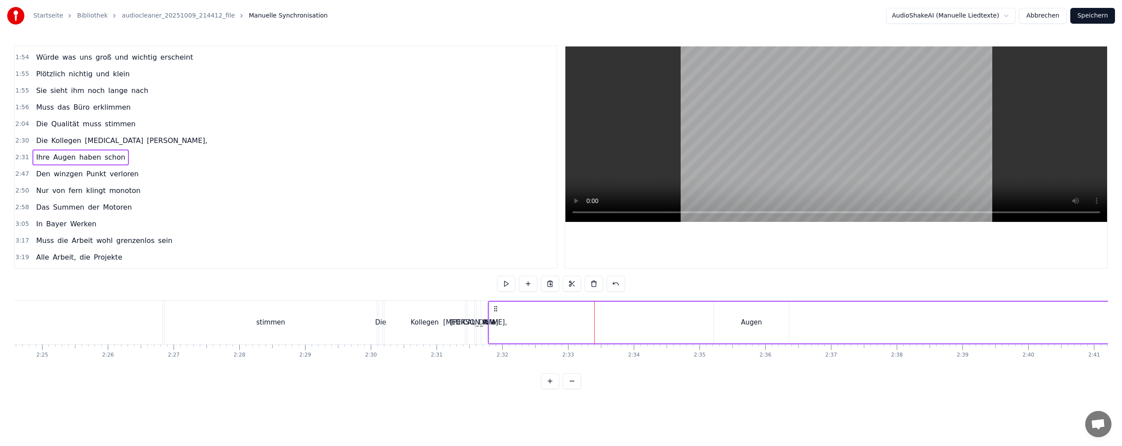
scroll to position [0, 10040]
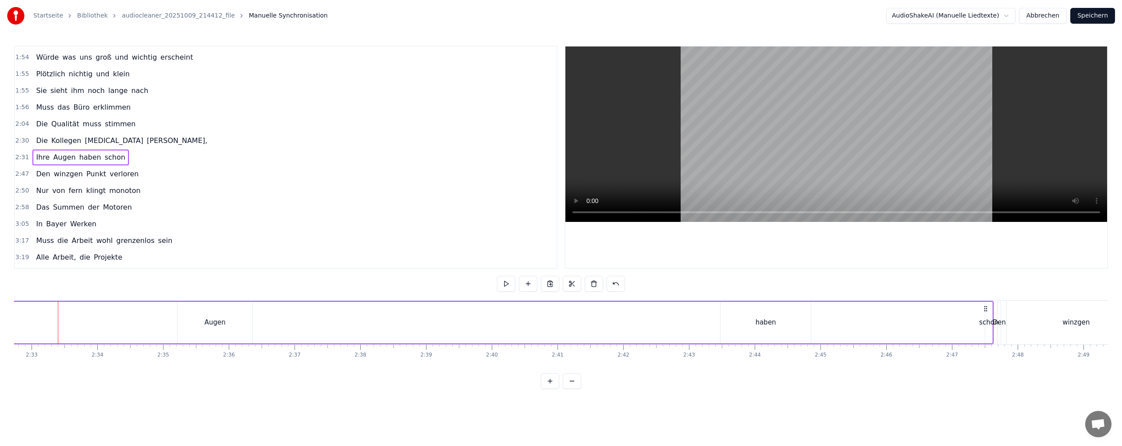
click at [1012, 15] on html "Startseite Bibliothek audiocleaner_20251009_214412_file Manuelle Synchronisatio…" at bounding box center [561, 201] width 1122 height 403
click at [754, 136] on video at bounding box center [836, 133] width 542 height 175
click at [754, 135] on video at bounding box center [836, 133] width 542 height 175
click at [571, 388] on button at bounding box center [572, 381] width 18 height 16
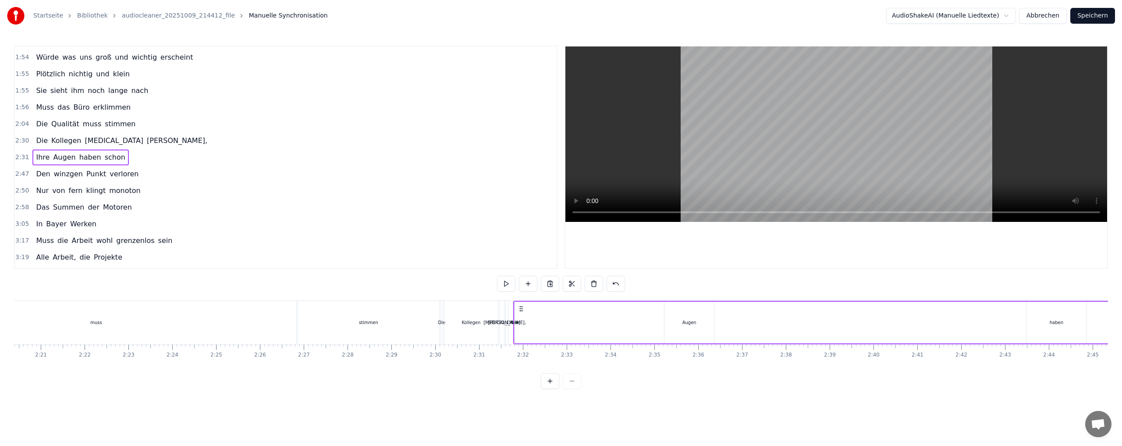
scroll to position [0, 6144]
click at [545, 386] on button at bounding box center [550, 381] width 18 height 16
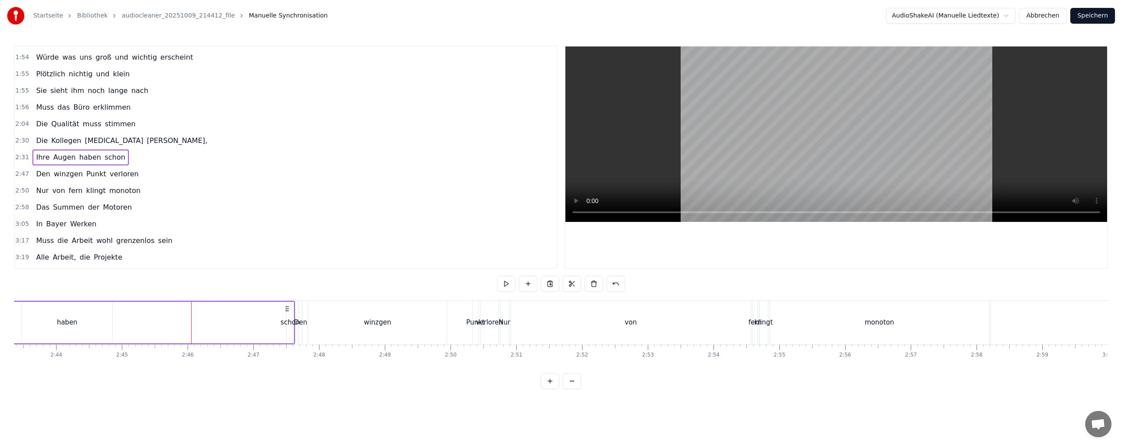
scroll to position [0, 10871]
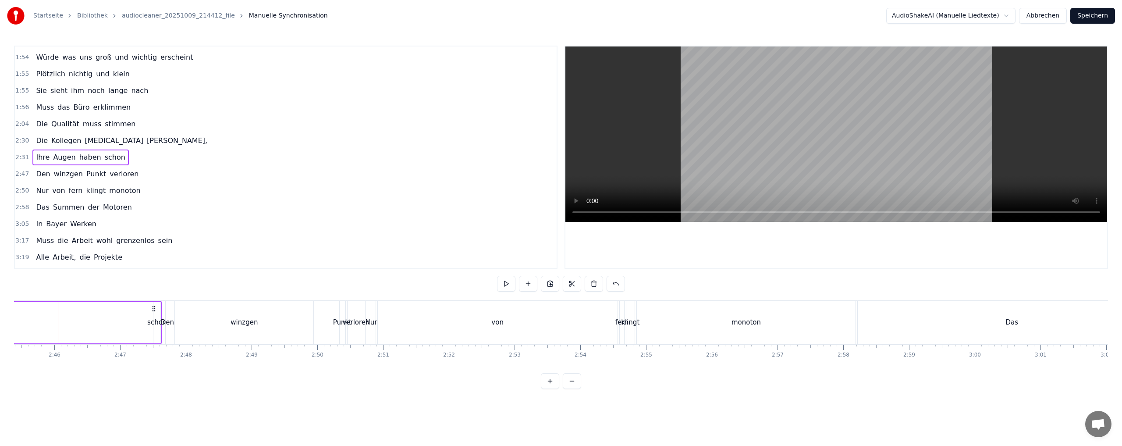
click at [319, 355] on div "2:50" at bounding box center [318, 354] width 12 height 7
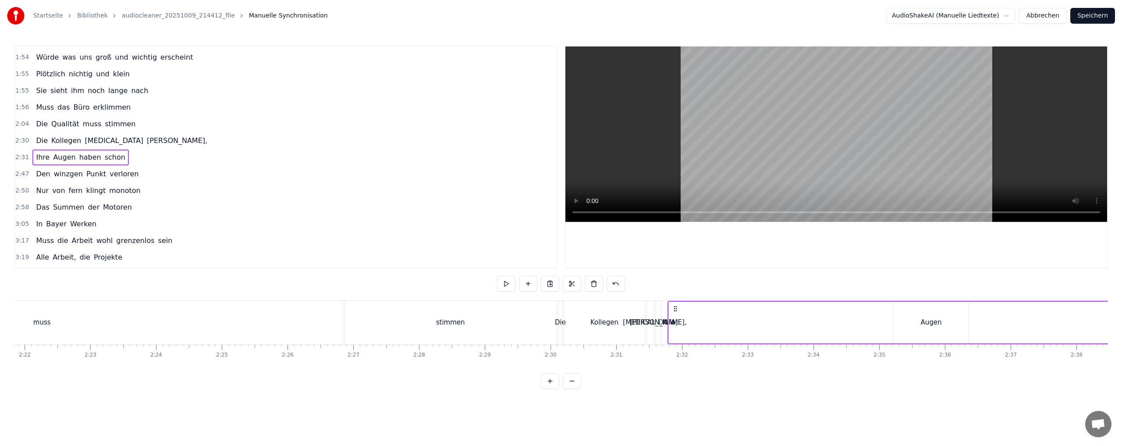
scroll to position [0, 9311]
drag, startPoint x: 681, startPoint y: 314, endPoint x: 699, endPoint y: 315, distance: 18.0
click at [681, 313] on div "Ihre" at bounding box center [681, 322] width 1 height 42
drag, startPoint x: 681, startPoint y: 313, endPoint x: 717, endPoint y: 315, distance: 36.0
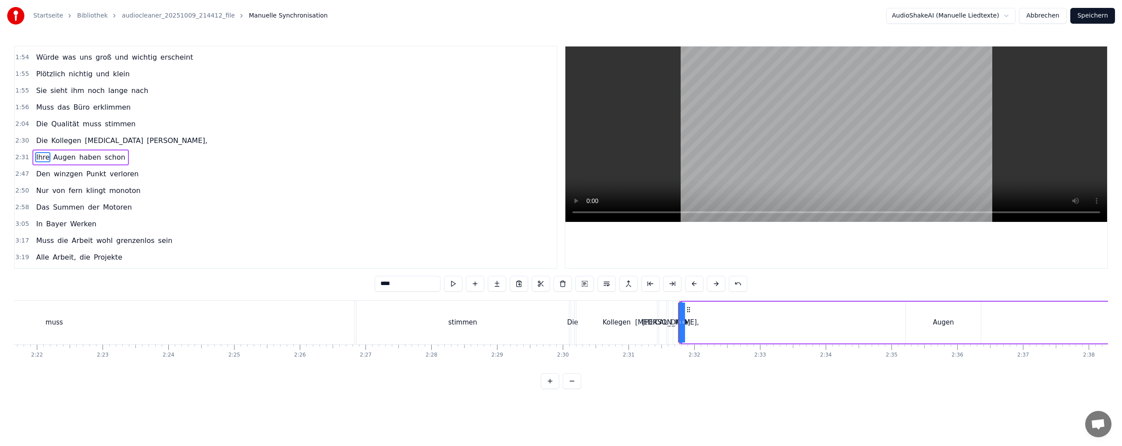
click at [681, 315] on div "Ihre" at bounding box center [681, 322] width 1 height 42
drag, startPoint x: 680, startPoint y: 315, endPoint x: 782, endPoint y: 319, distance: 102.2
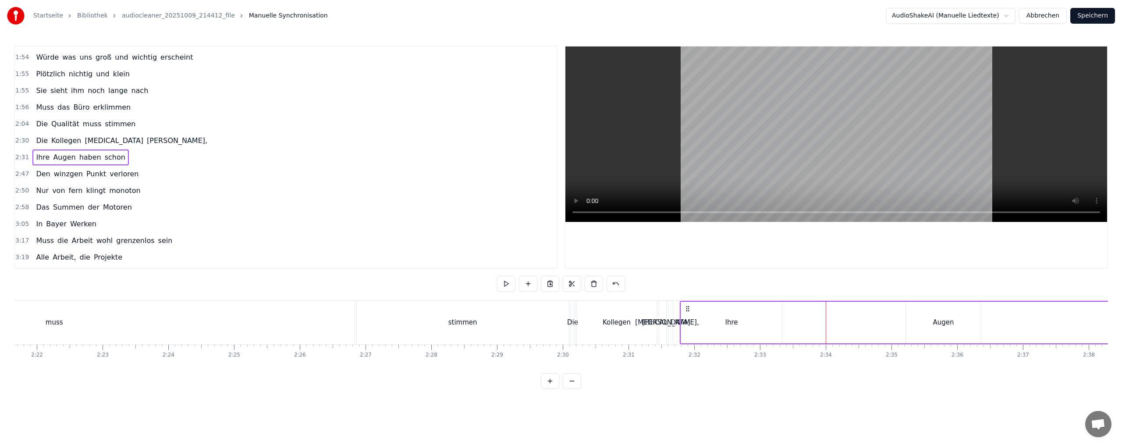
drag, startPoint x: 705, startPoint y: 320, endPoint x: 795, endPoint y: 319, distance: 90.3
drag, startPoint x: 740, startPoint y: 319, endPoint x: 787, endPoint y: 320, distance: 46.5
drag, startPoint x: 777, startPoint y: 322, endPoint x: 792, endPoint y: 322, distance: 15.8
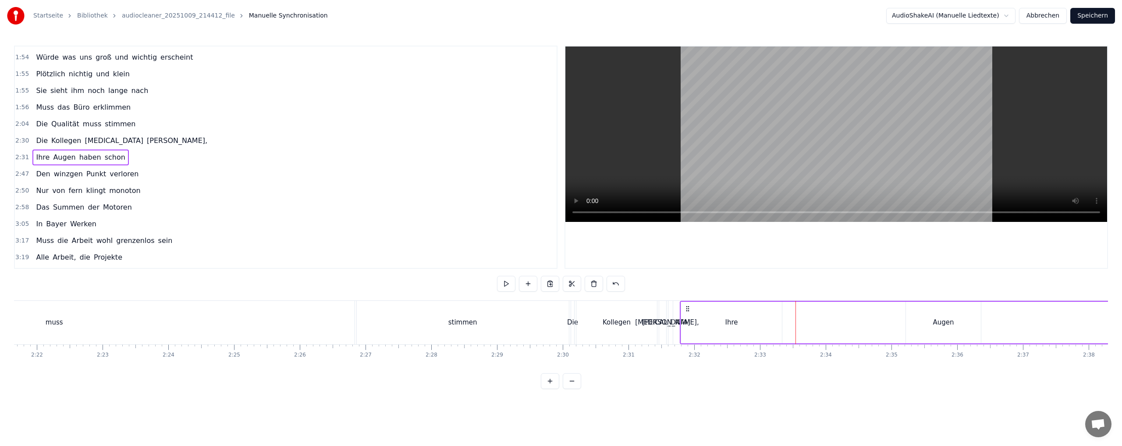
click at [805, 319] on html "Startseite Bibliothek audiocleaner_20251009_214412_file Manuelle Synchronisatio…" at bounding box center [561, 201] width 1122 height 403
click at [771, 320] on html "Startseite Bibliothek audiocleaner_20251009_214412_file Manuelle Synchronisatio…" at bounding box center [561, 201] width 1122 height 403
drag, startPoint x: 680, startPoint y: 321, endPoint x: 685, endPoint y: 313, distance: 9.5
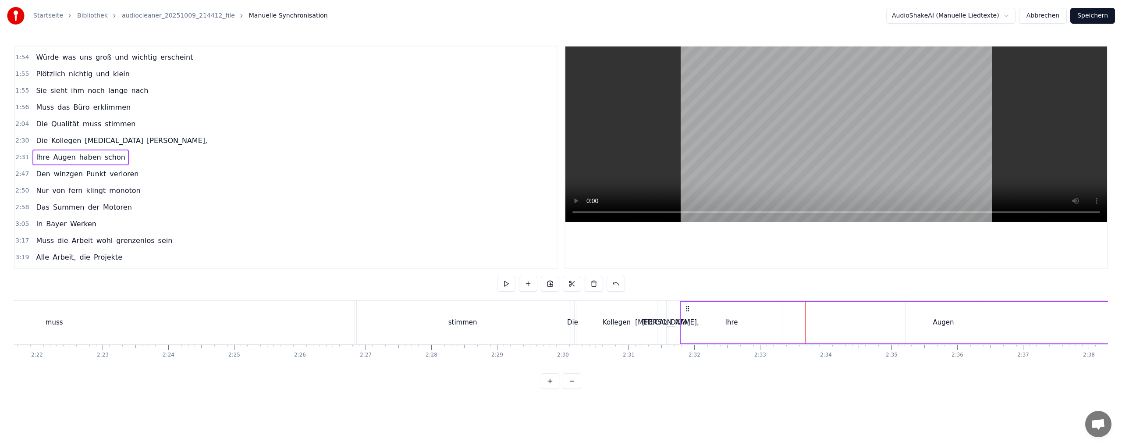
click at [681, 319] on div "Ihre" at bounding box center [732, 322] width 102 height 42
drag, startPoint x: 682, startPoint y: 320, endPoint x: 741, endPoint y: 320, distance: 58.3
click at [714, 320] on icon at bounding box center [712, 322] width 4 height 7
drag, startPoint x: 764, startPoint y: 326, endPoint x: 814, endPoint y: 324, distance: 50.0
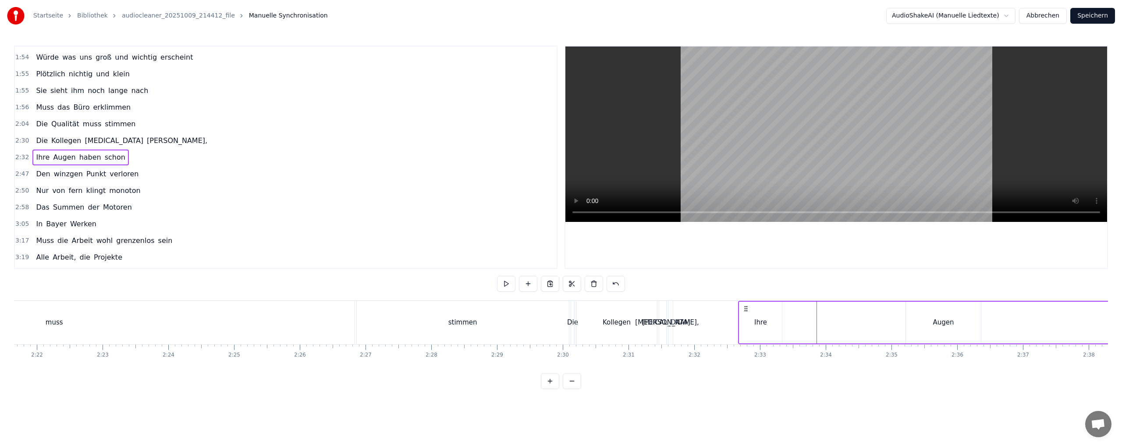
click at [763, 312] on div "Ihre" at bounding box center [760, 322] width 43 height 42
drag, startPoint x: 747, startPoint y: 309, endPoint x: 869, endPoint y: 315, distance: 122.9
click at [869, 315] on div "Ihre" at bounding box center [883, 322] width 42 height 40
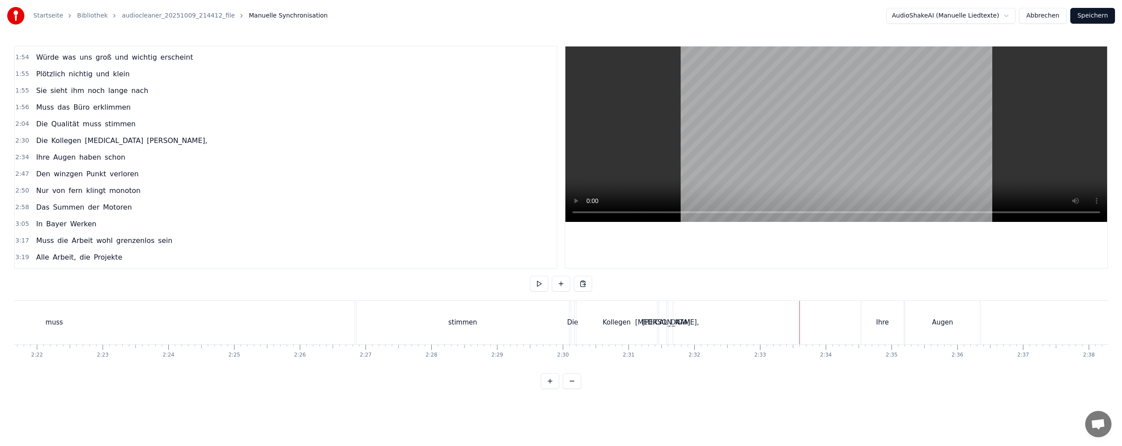
drag, startPoint x: 669, startPoint y: 320, endPoint x: 714, endPoint y: 317, distance: 45.2
click at [674, 311] on div "Die Kollegen [MEDICAL_DATA] [PERSON_NAME]," at bounding box center [623, 322] width 104 height 43
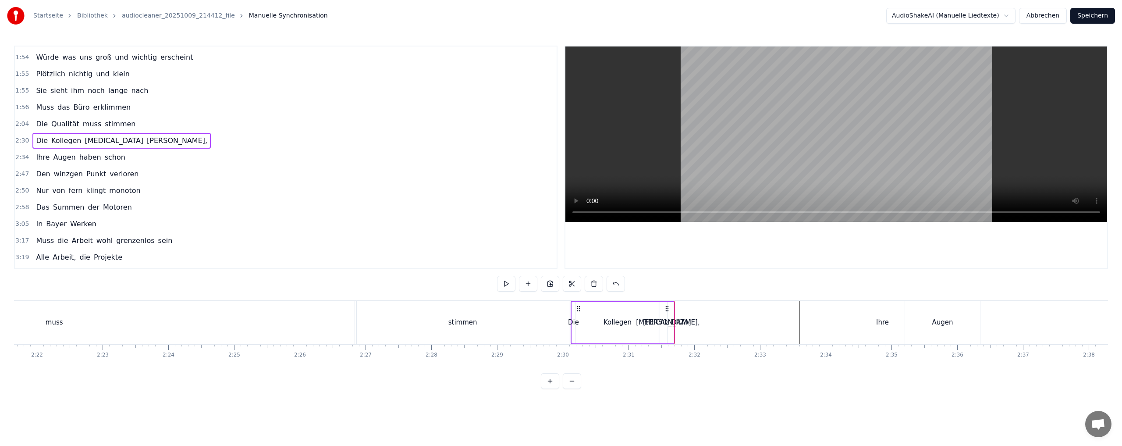
drag, startPoint x: 671, startPoint y: 309, endPoint x: 715, endPoint y: 309, distance: 43.8
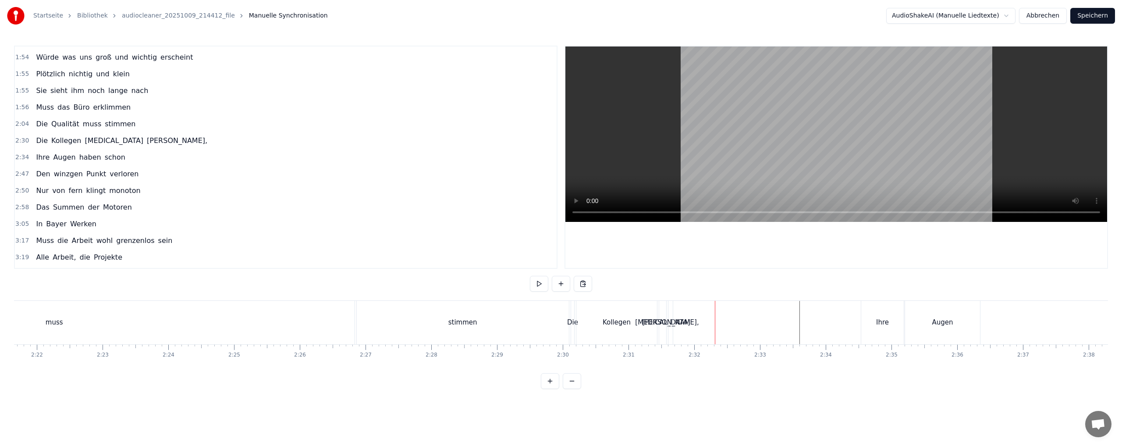
click at [670, 314] on div "[PERSON_NAME]," at bounding box center [670, 322] width 4 height 43
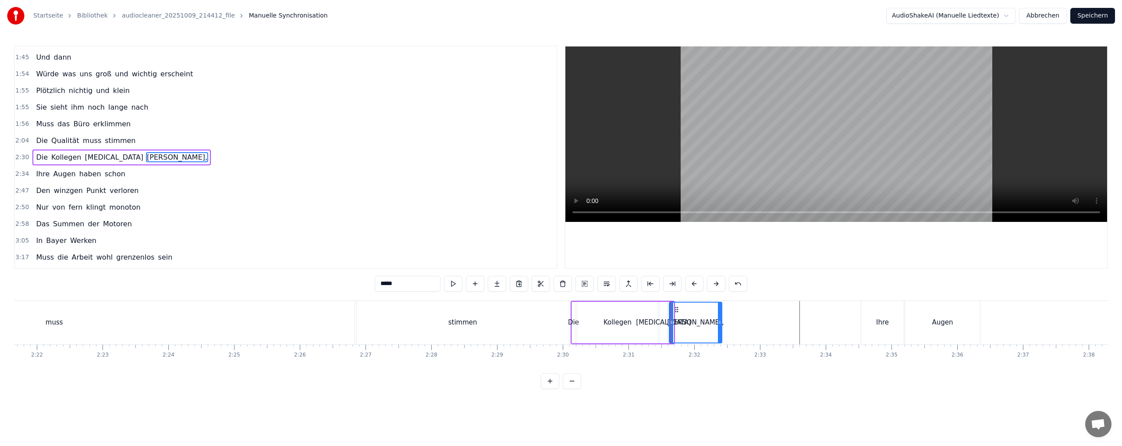
drag, startPoint x: 672, startPoint y: 314, endPoint x: 720, endPoint y: 318, distance: 48.4
click at [720, 318] on div at bounding box center [720, 322] width 4 height 40
drag, startPoint x: 706, startPoint y: 330, endPoint x: 710, endPoint y: 324, distance: 7.5
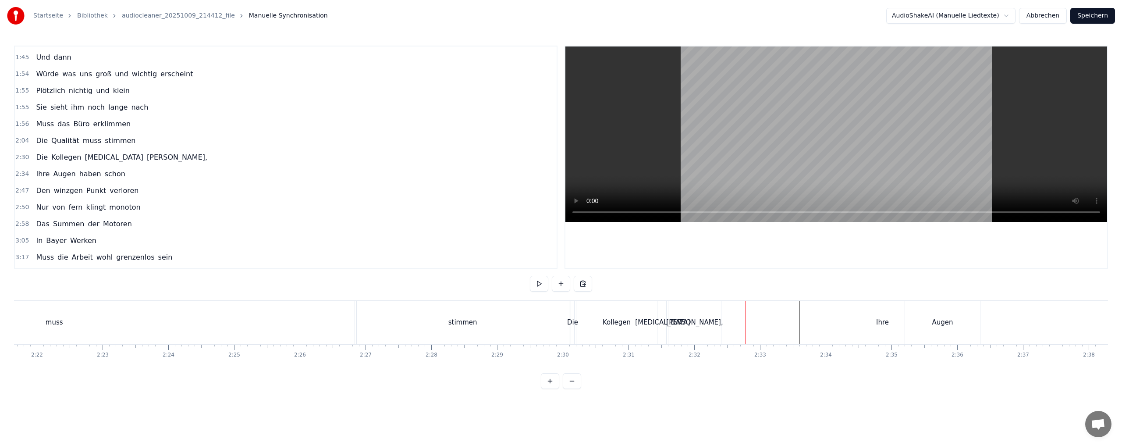
click at [666, 321] on div "[MEDICAL_DATA]" at bounding box center [662, 322] width 55 height 10
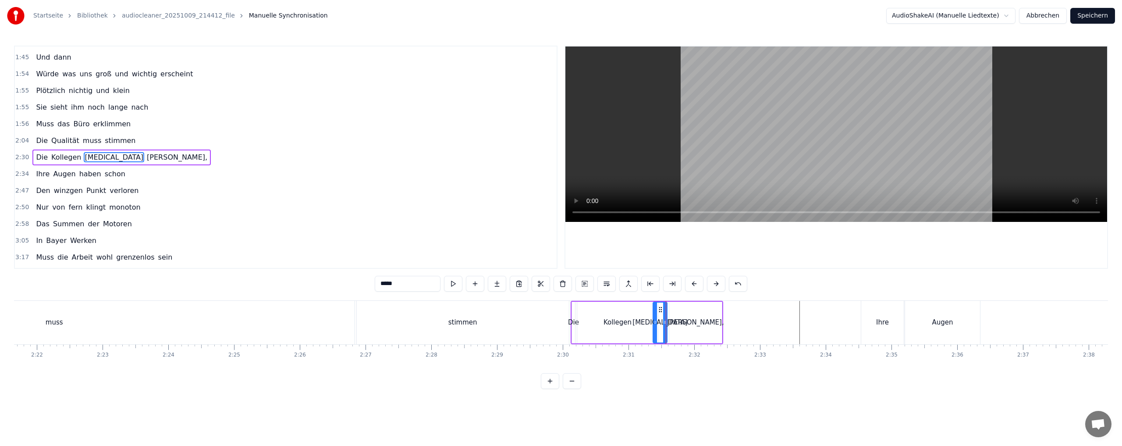
drag, startPoint x: 660, startPoint y: 321, endPoint x: 654, endPoint y: 321, distance: 6.2
click at [654, 321] on icon at bounding box center [655, 322] width 4 height 7
click at [575, 319] on div "Die" at bounding box center [573, 322] width 11 height 10
type input "***"
drag, startPoint x: 575, startPoint y: 319, endPoint x: 599, endPoint y: 319, distance: 24.1
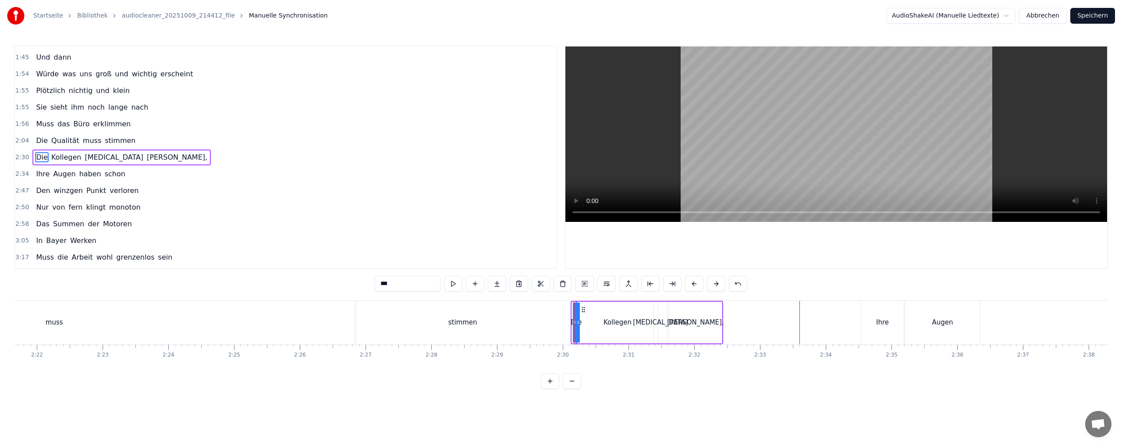
click at [599, 319] on div "Die Kollegen [MEDICAL_DATA] [PERSON_NAME]," at bounding box center [647, 322] width 153 height 43
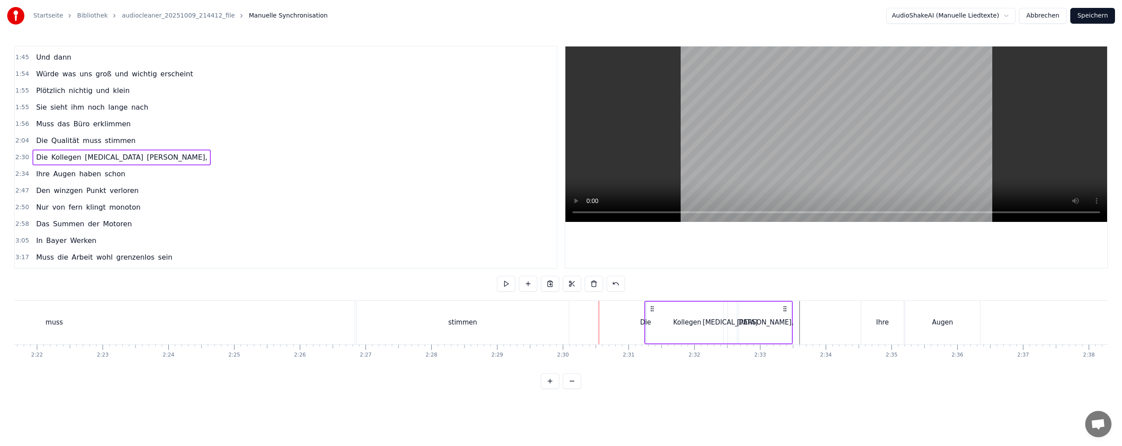
drag, startPoint x: 582, startPoint y: 308, endPoint x: 653, endPoint y: 309, distance: 70.1
click at [653, 309] on icon at bounding box center [652, 308] width 7 height 7
drag, startPoint x: 520, startPoint y: 313, endPoint x: 553, endPoint y: 313, distance: 33.3
click at [553, 313] on div "stimmen" at bounding box center [463, 322] width 212 height 43
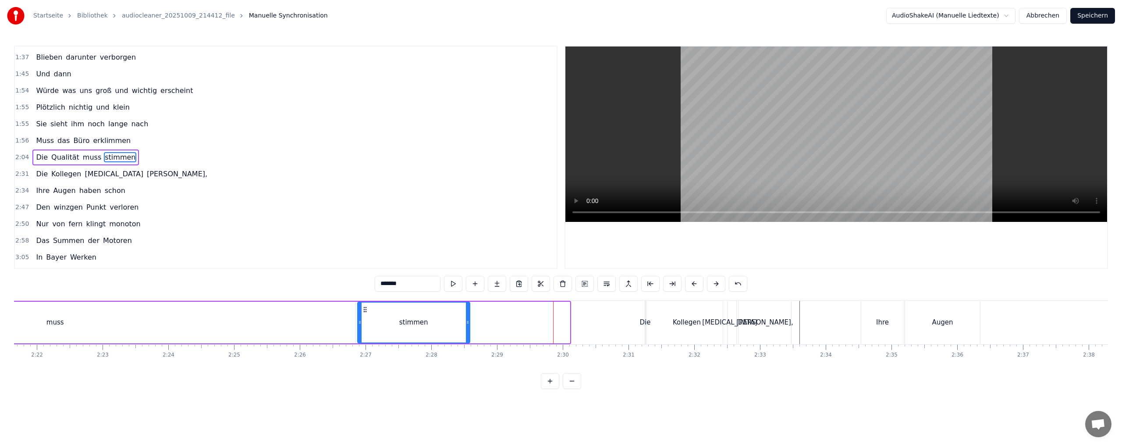
drag, startPoint x: 567, startPoint y: 321, endPoint x: 449, endPoint y: 319, distance: 118.8
click at [466, 319] on icon at bounding box center [468, 322] width 4 height 7
click at [354, 321] on div "muss" at bounding box center [55, 322] width 600 height 42
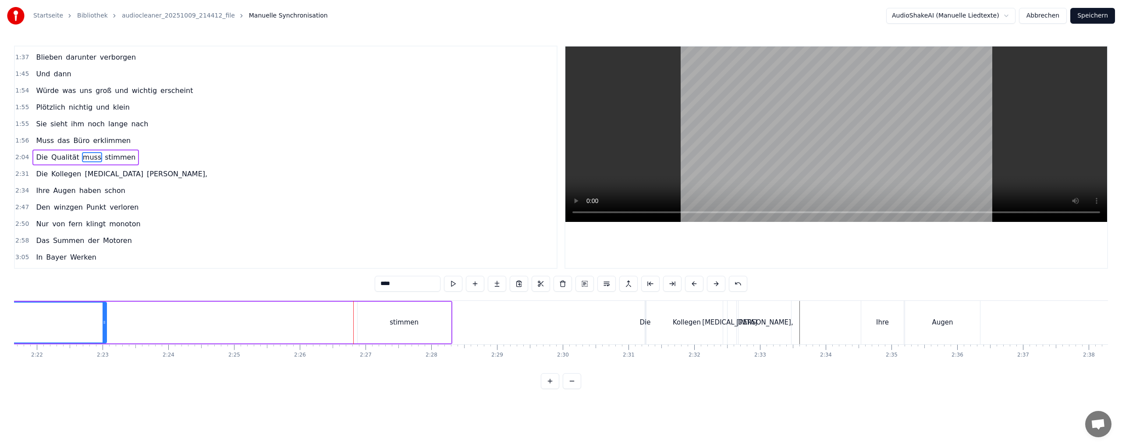
drag, startPoint x: 354, startPoint y: 321, endPoint x: 84, endPoint y: 316, distance: 270.4
click at [103, 316] on div at bounding box center [105, 322] width 4 height 40
click at [449, 320] on div "stimmen" at bounding box center [404, 322] width 93 height 42
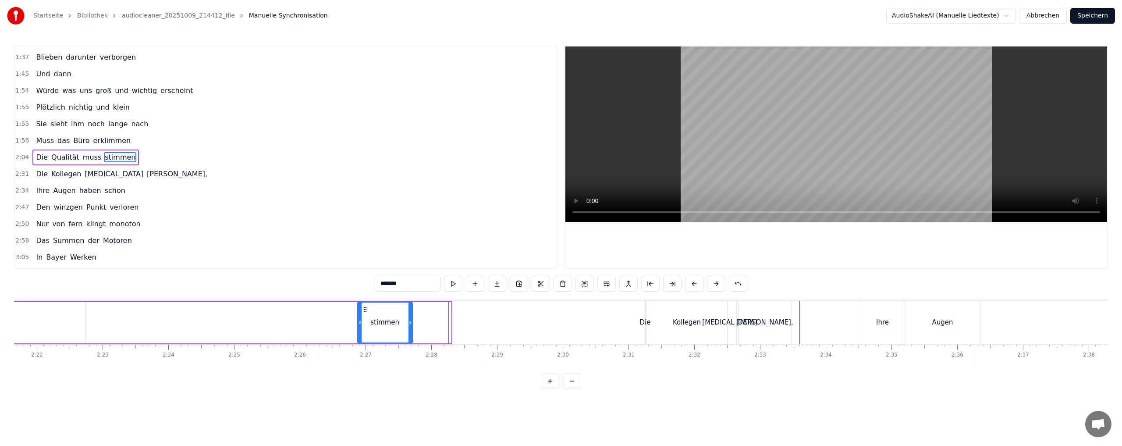
drag, startPoint x: 449, startPoint y: 320, endPoint x: 411, endPoint y: 319, distance: 38.6
click at [411, 319] on icon at bounding box center [410, 322] width 4 height 7
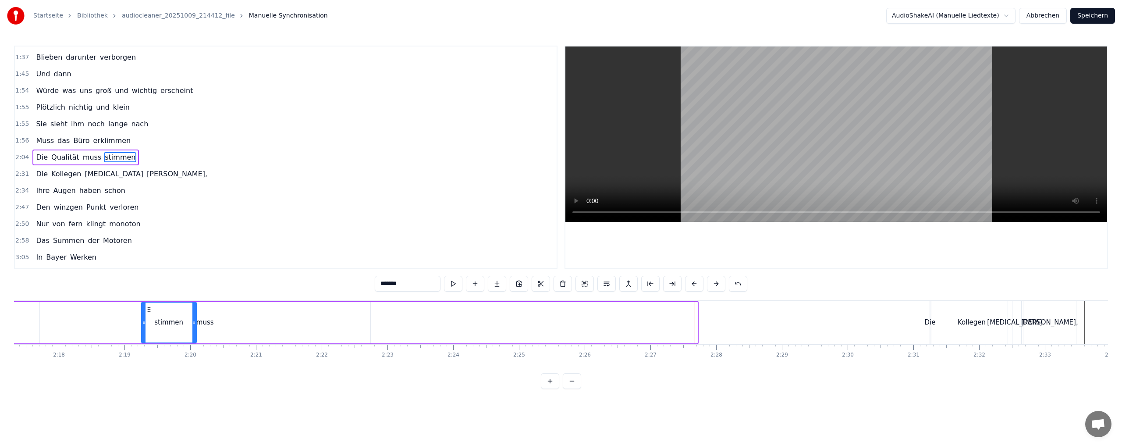
scroll to position [0, 9018]
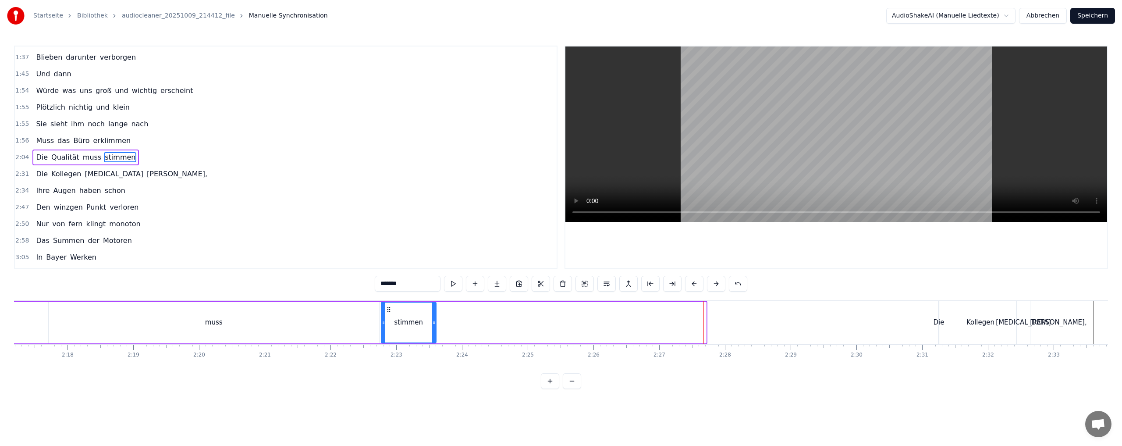
drag, startPoint x: 364, startPoint y: 309, endPoint x: 387, endPoint y: 312, distance: 23.9
click at [387, 312] on icon at bounding box center [388, 309] width 7 height 7
click at [358, 317] on div "muss" at bounding box center [214, 322] width 330 height 42
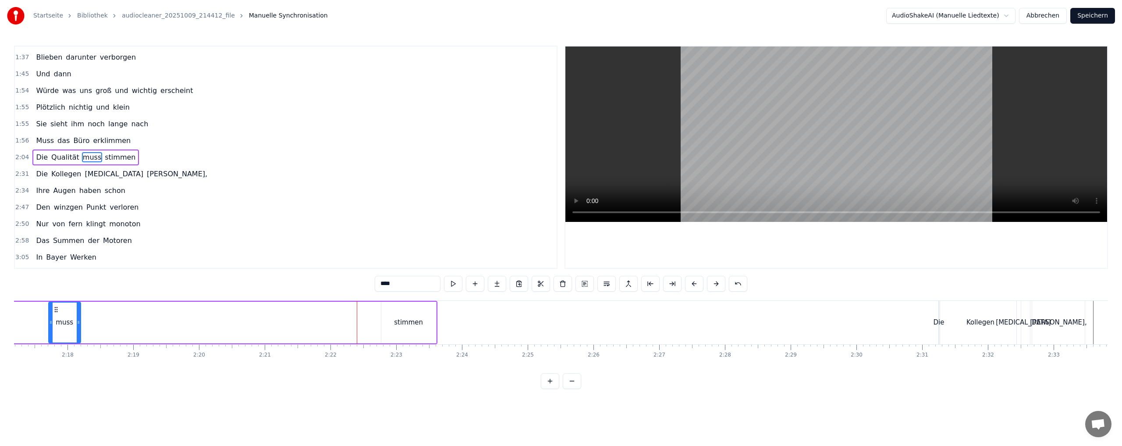
drag, startPoint x: 376, startPoint y: 322, endPoint x: 78, endPoint y: 316, distance: 298.5
click at [78, 316] on div at bounding box center [79, 322] width 4 height 40
click at [386, 308] on div "stimmen" at bounding box center [408, 322] width 55 height 42
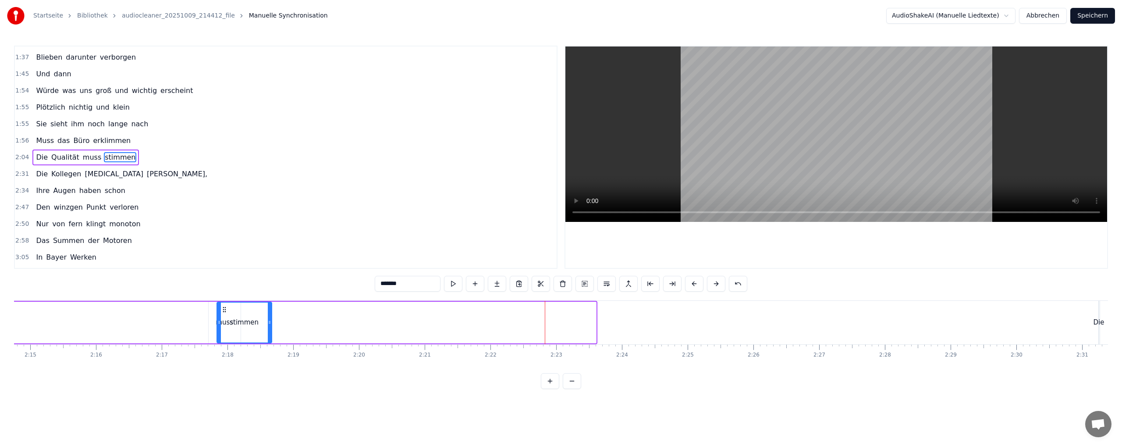
scroll to position [0, 8851]
drag, startPoint x: 389, startPoint y: 309, endPoint x: 258, endPoint y: 309, distance: 130.6
click at [258, 309] on icon at bounding box center [258, 309] width 7 height 7
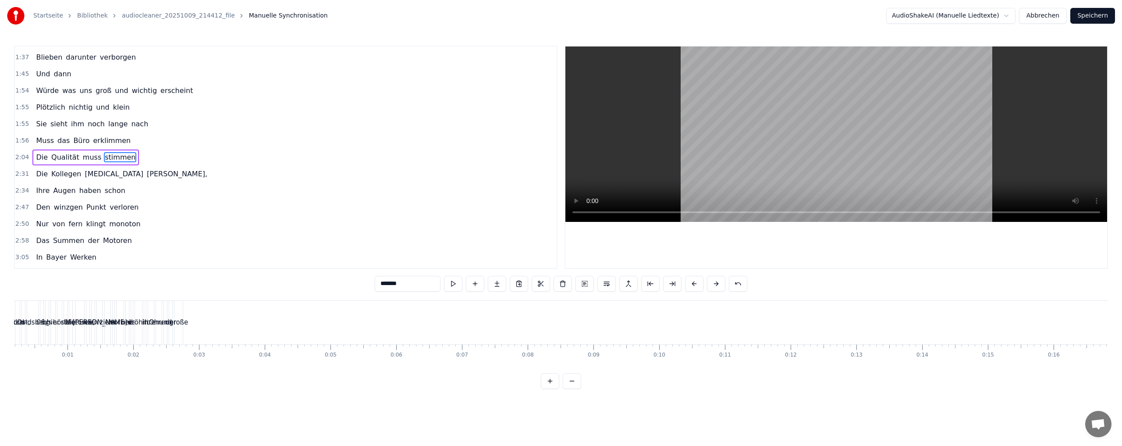
scroll to position [0, 0]
click at [17, 316] on div "Wind" at bounding box center [19, 322] width 11 height 43
drag, startPoint x: 21, startPoint y: 309, endPoint x: 110, endPoint y: 315, distance: 89.2
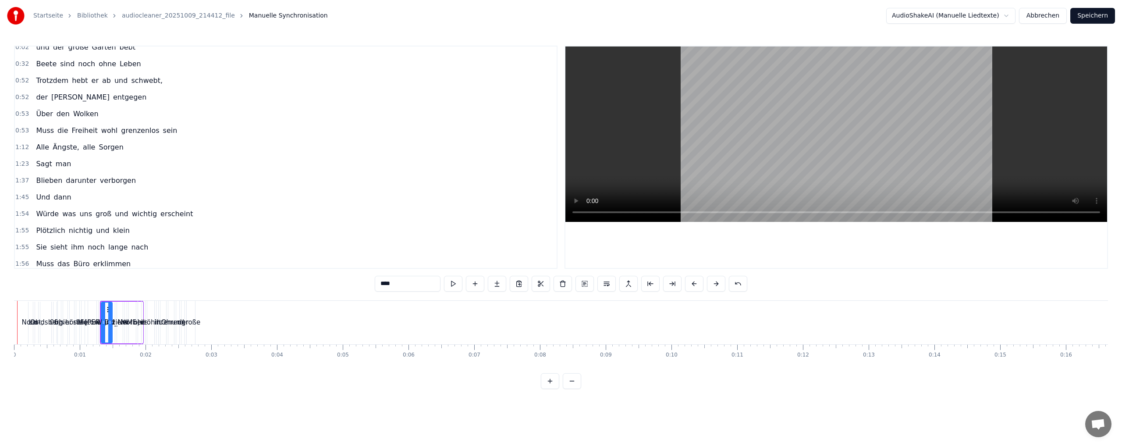
scroll to position [0, 0]
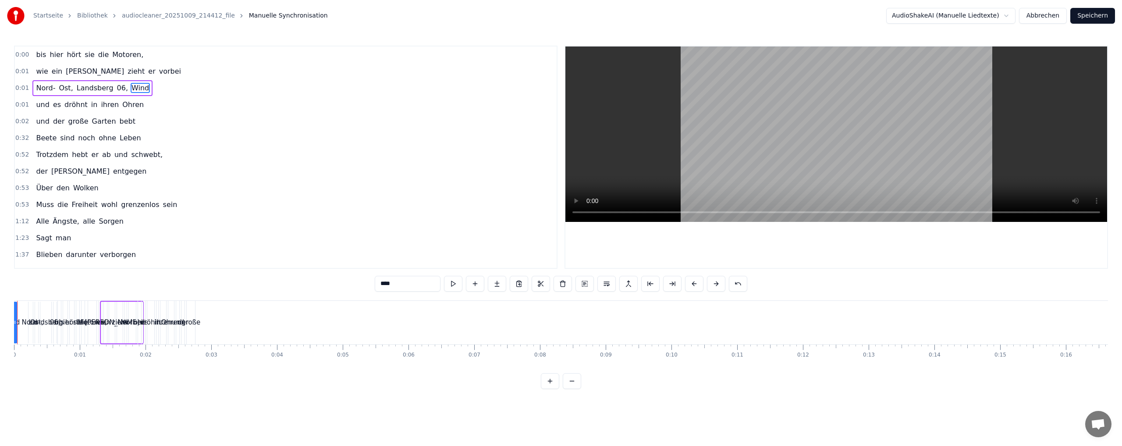
drag, startPoint x: 107, startPoint y: 309, endPoint x: 11, endPoint y: 309, distance: 96.4
click at [11, 309] on div "Startseite Bibliothek audiocleaner_20251009_214412_file Manuelle Synchronisatio…" at bounding box center [561, 194] width 1122 height 389
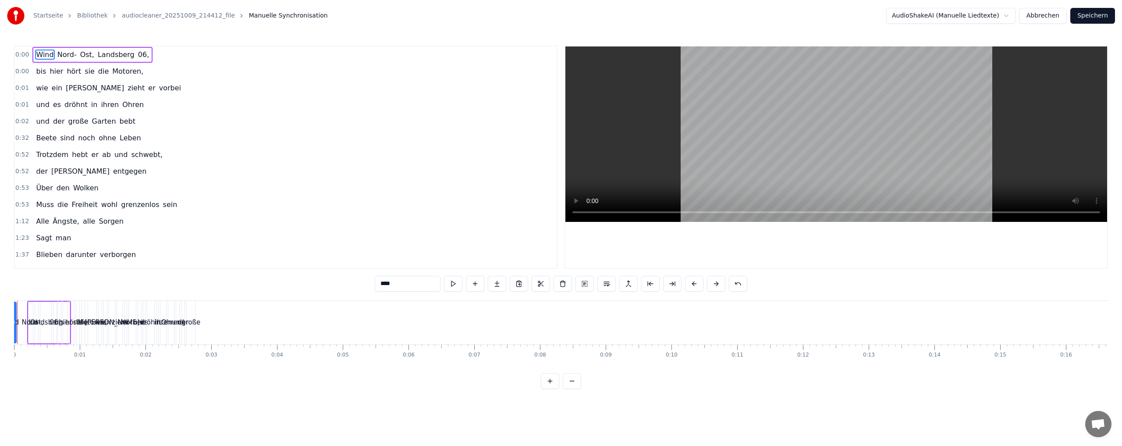
click at [187, 317] on div "große" at bounding box center [190, 322] width 19 height 10
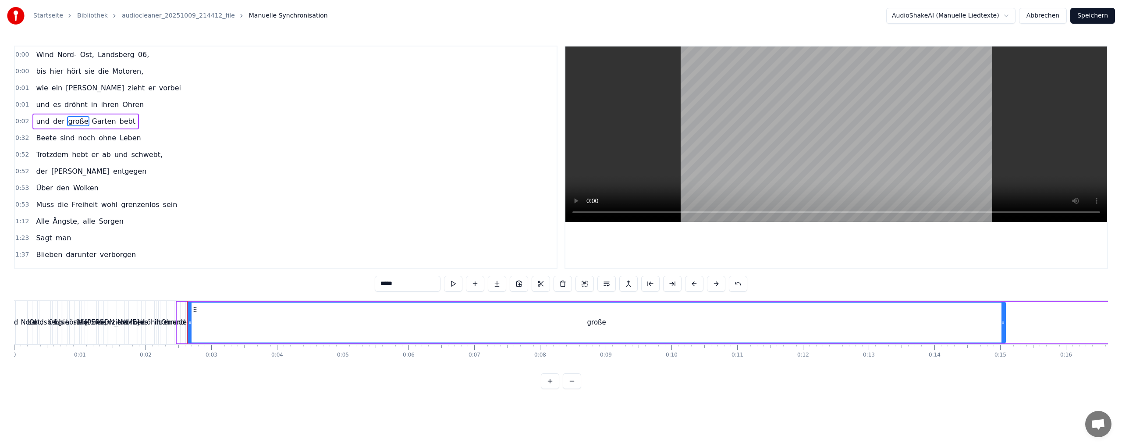
drag, startPoint x: 195, startPoint y: 312, endPoint x: 982, endPoint y: 308, distance: 786.2
click at [1004, 311] on div at bounding box center [1003, 322] width 4 height 40
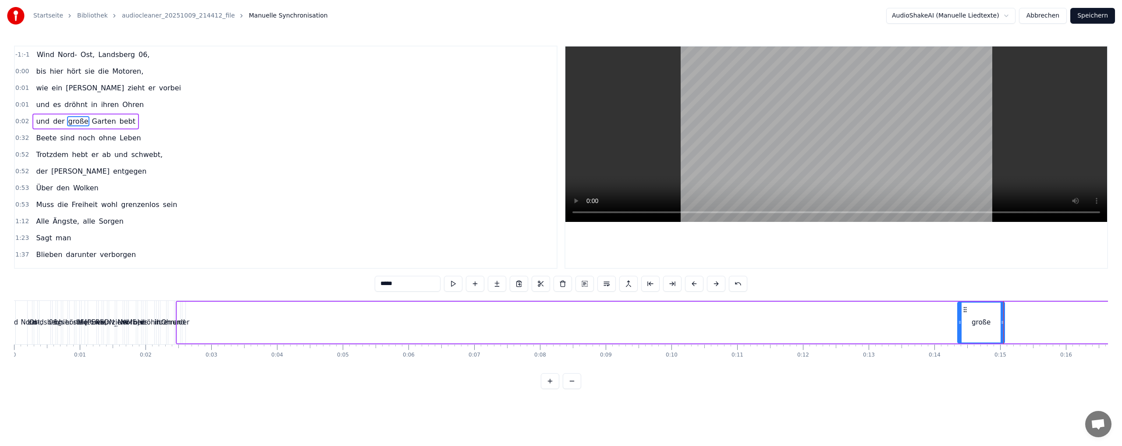
drag, startPoint x: 189, startPoint y: 315, endPoint x: 958, endPoint y: 324, distance: 769.1
click at [958, 325] on div at bounding box center [960, 322] width 4 height 40
click at [184, 317] on div "der" at bounding box center [183, 322] width 11 height 10
type input "***"
drag, startPoint x: 186, startPoint y: 313, endPoint x: 281, endPoint y: 316, distance: 95.1
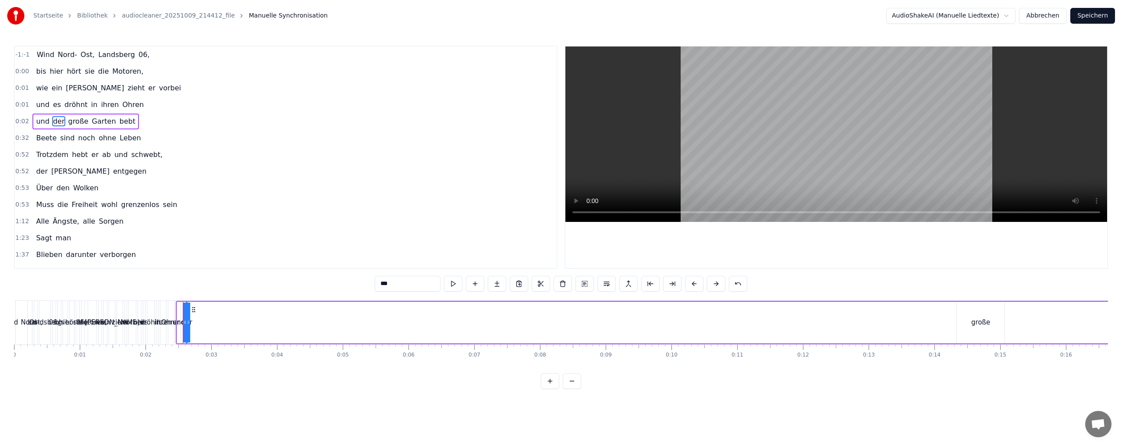
click at [187, 315] on div "der" at bounding box center [186, 322] width 1 height 42
drag, startPoint x: 193, startPoint y: 309, endPoint x: 787, endPoint y: 317, distance: 593.8
drag, startPoint x: 778, startPoint y: 323, endPoint x: 770, endPoint y: 317, distance: 10.7
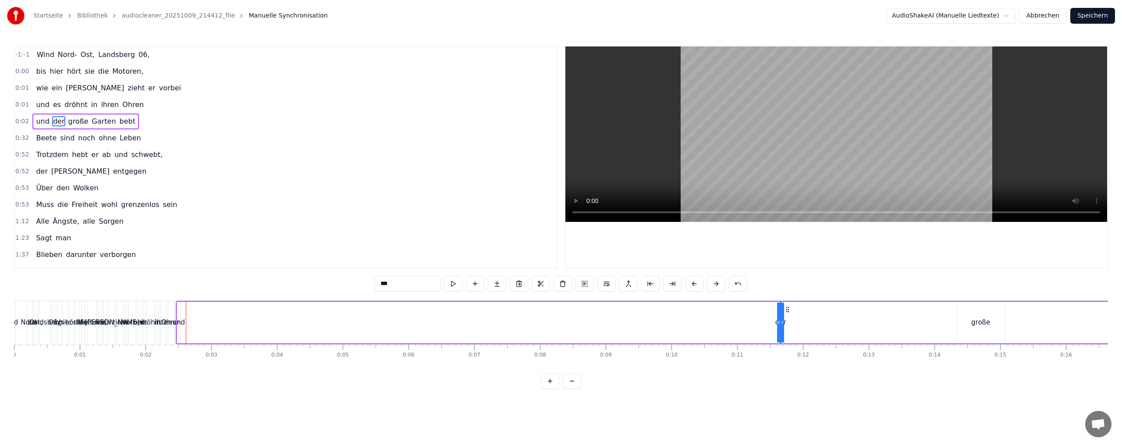
click at [780, 322] on div "der" at bounding box center [780, 322] width 11 height 10
drag, startPoint x: 784, startPoint y: 319, endPoint x: 793, endPoint y: 318, distance: 8.9
click at [780, 318] on div "der" at bounding box center [780, 322] width 11 height 10
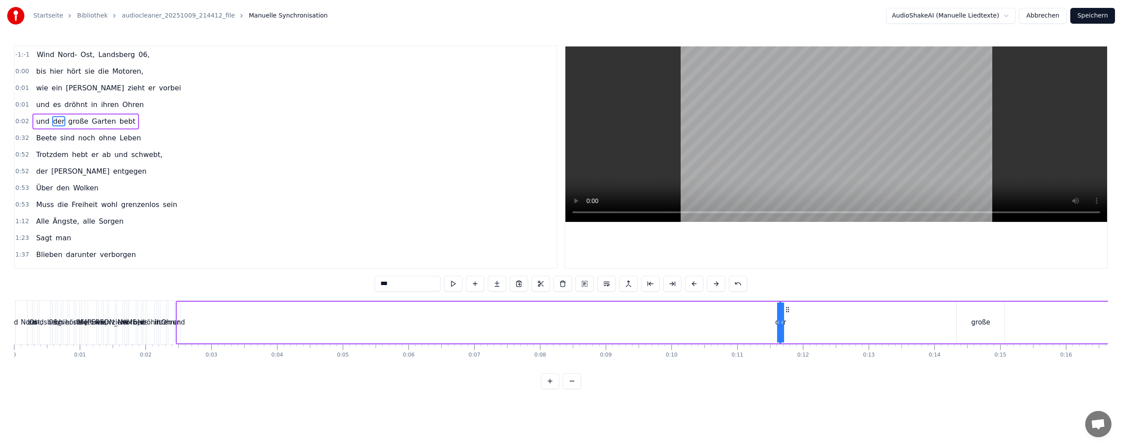
click at [781, 318] on div at bounding box center [782, 322] width 4 height 40
drag, startPoint x: 781, startPoint y: 318, endPoint x: 790, endPoint y: 319, distance: 8.9
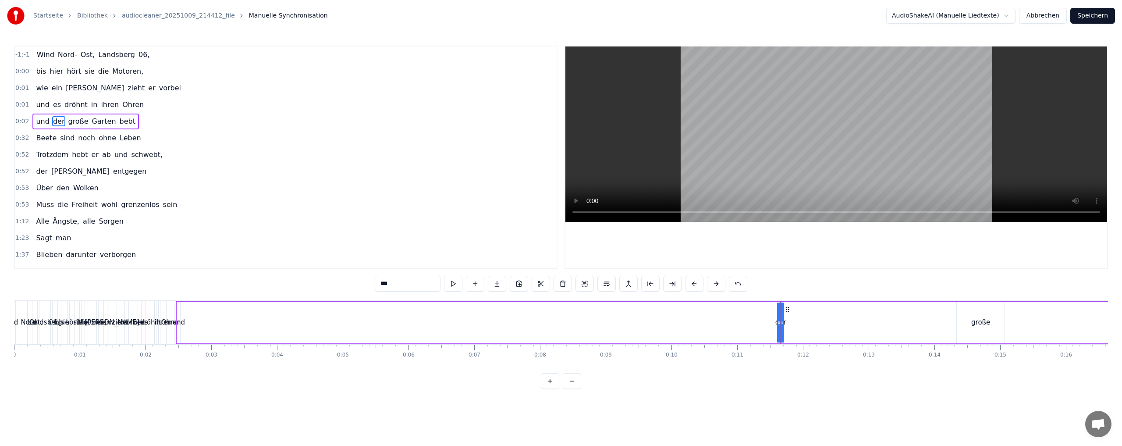
click at [781, 322] on div "der" at bounding box center [780, 322] width 11 height 10
drag, startPoint x: 779, startPoint y: 321, endPoint x: 765, endPoint y: 319, distance: 14.6
click at [780, 318] on div "der" at bounding box center [780, 322] width 11 height 10
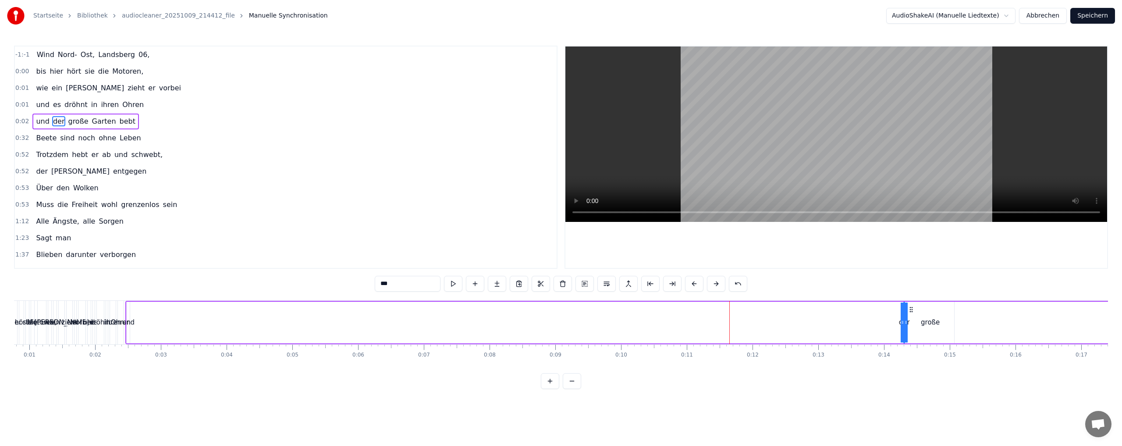
scroll to position [0, 50]
drag, startPoint x: 787, startPoint y: 310, endPoint x: 898, endPoint y: 311, distance: 110.9
click at [906, 311] on icon at bounding box center [909, 309] width 7 height 7
click at [128, 308] on div "und" at bounding box center [128, 322] width 3 height 42
drag, startPoint x: 132, startPoint y: 308, endPoint x: 869, endPoint y: 305, distance: 737.1
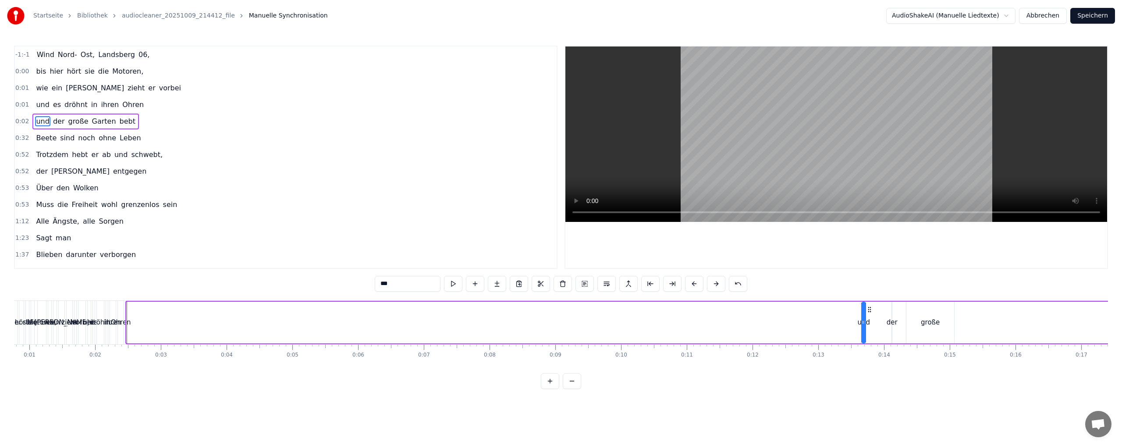
click at [869, 305] on div "und der große Garten bebt" at bounding box center [1116, 322] width 1983 height 43
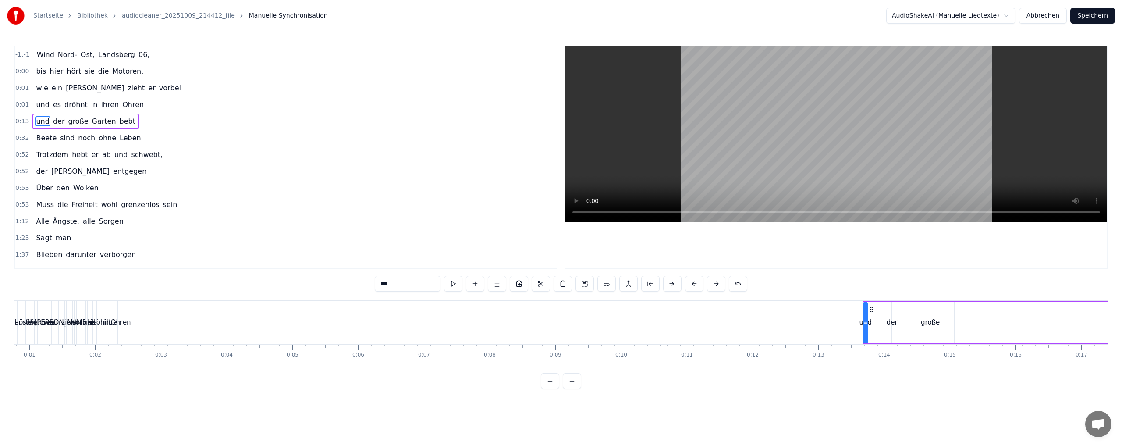
click at [121, 314] on div "Ohren" at bounding box center [121, 322] width 6 height 43
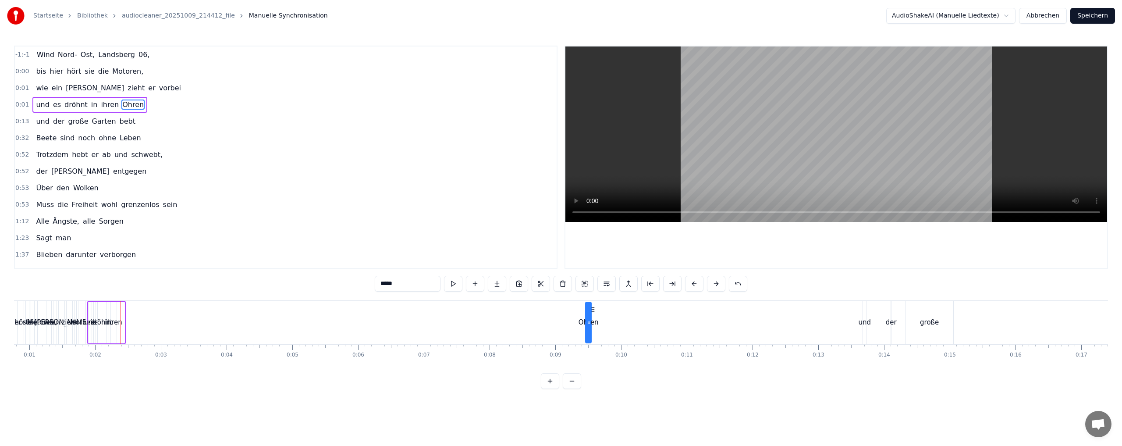
drag, startPoint x: 126, startPoint y: 309, endPoint x: 633, endPoint y: 309, distance: 506.6
click at [596, 309] on icon at bounding box center [592, 309] width 7 height 7
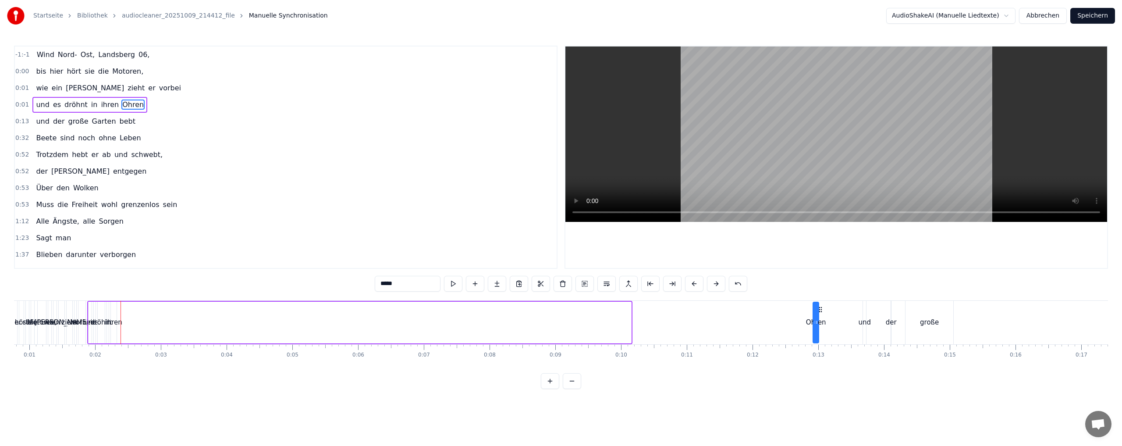
drag, startPoint x: 631, startPoint y: 310, endPoint x: 801, endPoint y: 311, distance: 169.6
click at [819, 311] on icon at bounding box center [820, 309] width 7 height 7
click at [116, 309] on div "ihren" at bounding box center [114, 322] width 6 height 42
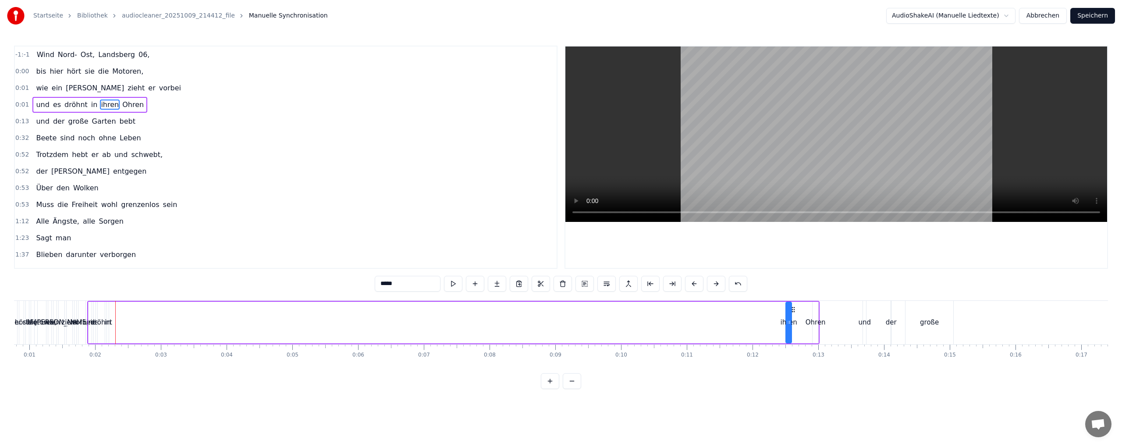
drag, startPoint x: 117, startPoint y: 307, endPoint x: 792, endPoint y: 318, distance: 674.9
click at [791, 318] on div "ihren" at bounding box center [788, 322] width 5 height 40
click at [107, 315] on div "in" at bounding box center [108, 322] width 2 height 42
drag, startPoint x: 113, startPoint y: 310, endPoint x: 771, endPoint y: 310, distance: 657.3
click at [771, 310] on icon at bounding box center [771, 309] width 7 height 7
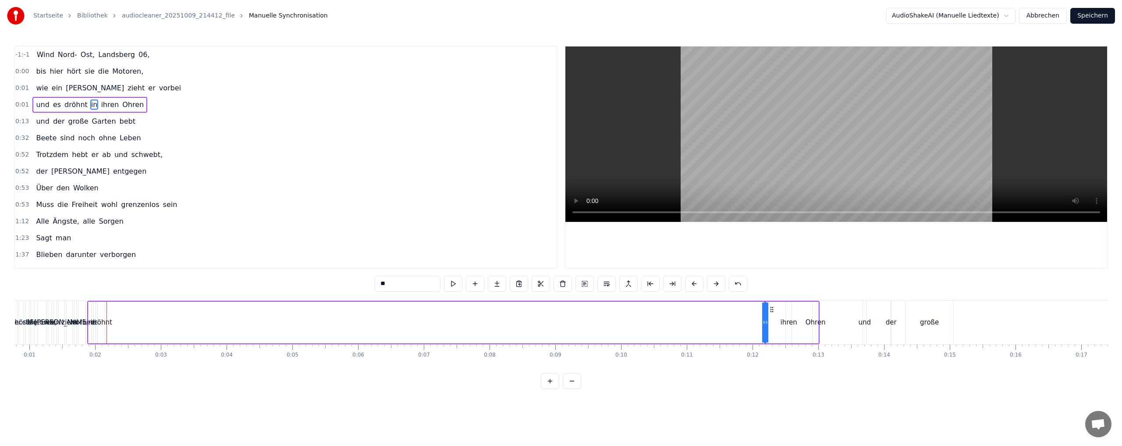
click at [104, 313] on div "dröhnt" at bounding box center [101, 322] width 7 height 42
drag, startPoint x: 106, startPoint y: 310, endPoint x: 750, endPoint y: 321, distance: 644.3
click at [748, 321] on div "dröhnt" at bounding box center [745, 322] width 6 height 40
click at [94, 307] on div "es" at bounding box center [94, 322] width 3 height 42
drag, startPoint x: 100, startPoint y: 309, endPoint x: 730, endPoint y: 330, distance: 630.5
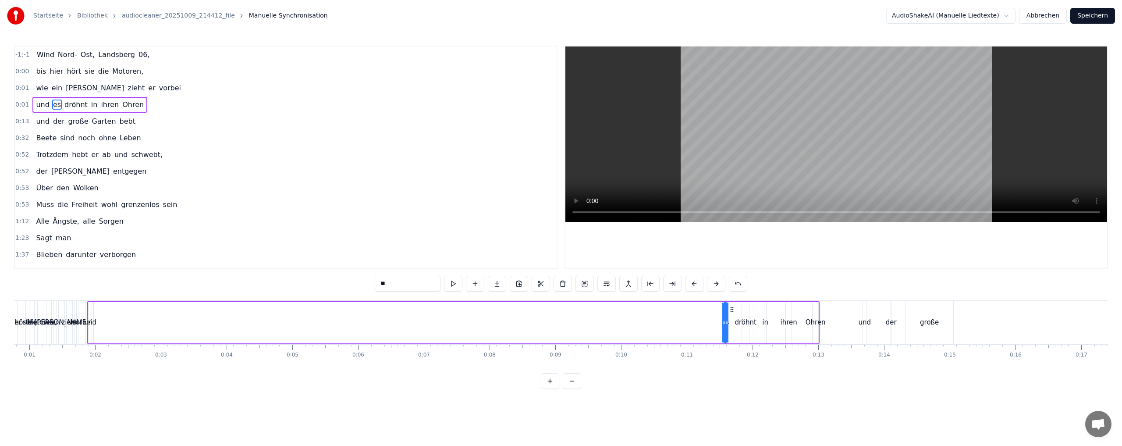
click at [731, 330] on div "und es dröhnt in ihren Ohren" at bounding box center [453, 322] width 732 height 43
click at [90, 322] on div "und" at bounding box center [90, 322] width 13 height 10
type input "***"
drag, startPoint x: 96, startPoint y: 310, endPoint x: 712, endPoint y: 317, distance: 616.2
click at [712, 317] on div "und es dröhnt in ihren Ohren" at bounding box center [453, 322] width 732 height 43
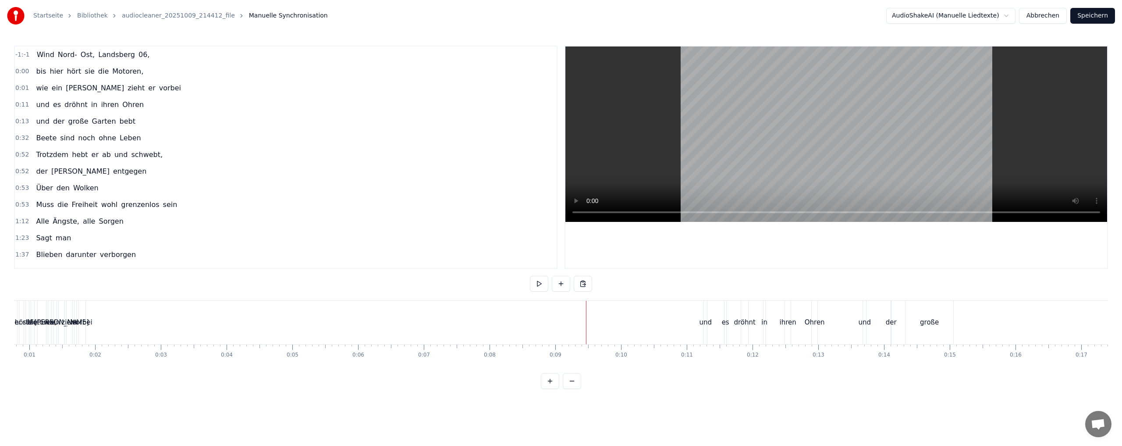
drag, startPoint x: 525, startPoint y: 321, endPoint x: 512, endPoint y: 320, distance: 12.7
drag, startPoint x: 155, startPoint y: 316, endPoint x: 147, endPoint y: 316, distance: 8.3
click at [83, 312] on div "vorbei" at bounding box center [81, 322] width 7 height 43
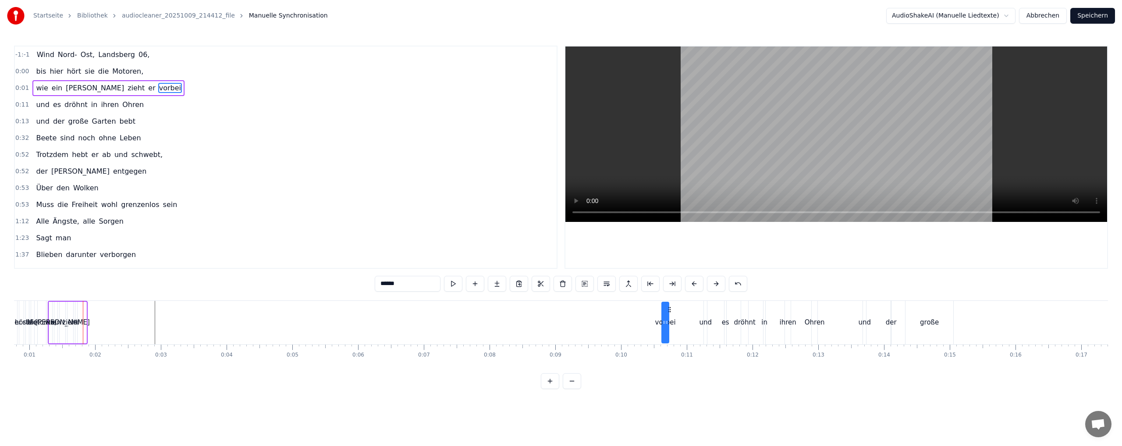
drag, startPoint x: 87, startPoint y: 310, endPoint x: 672, endPoint y: 323, distance: 585.6
click at [668, 323] on div "vorbei" at bounding box center [665, 322] width 6 height 40
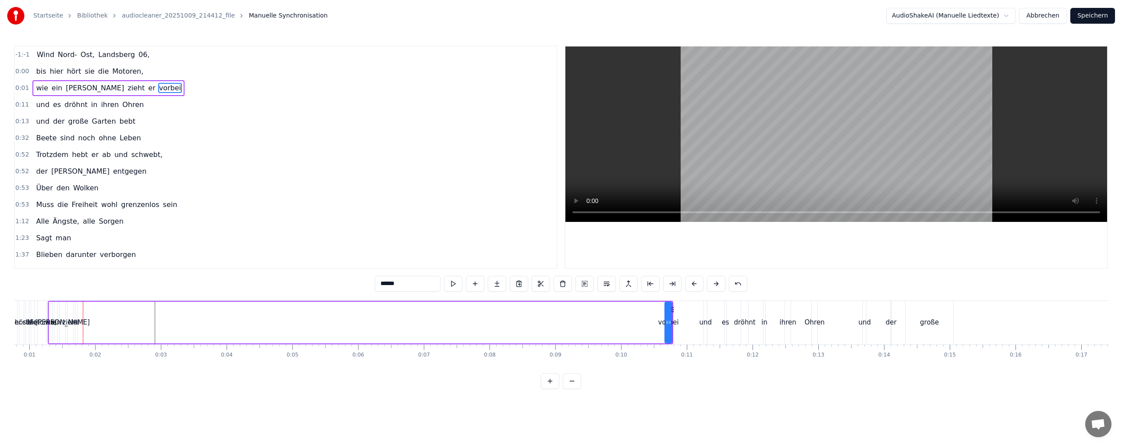
click at [75, 313] on div "er" at bounding box center [76, 322] width 3 height 42
drag, startPoint x: 82, startPoint y: 309, endPoint x: 658, endPoint y: 315, distance: 575.9
click at [658, 316] on div "wie ein [PERSON_NAME] zieht er vorbei" at bounding box center [360, 322] width 625 height 43
click at [50, 304] on div "wie" at bounding box center [50, 322] width 3 height 42
type input "***"
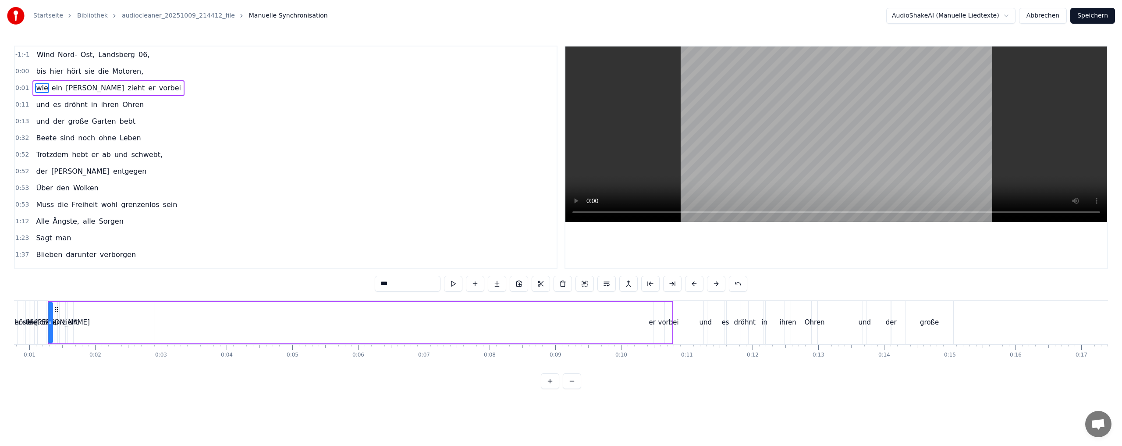
scroll to position [0, 41]
drag, startPoint x: 64, startPoint y: 309, endPoint x: 645, endPoint y: 314, distance: 580.7
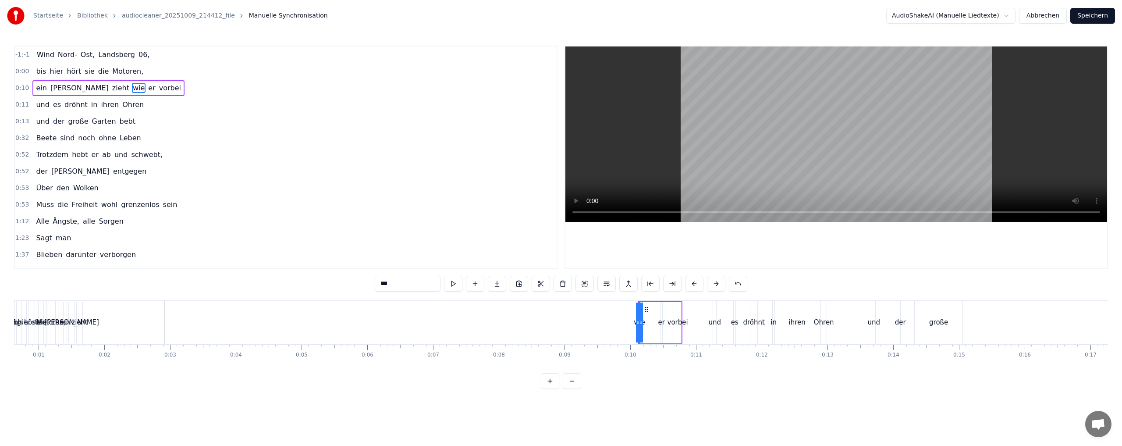
click at [646, 323] on div "ein [PERSON_NAME] zieht wie er vorbei" at bounding box center [372, 322] width 620 height 43
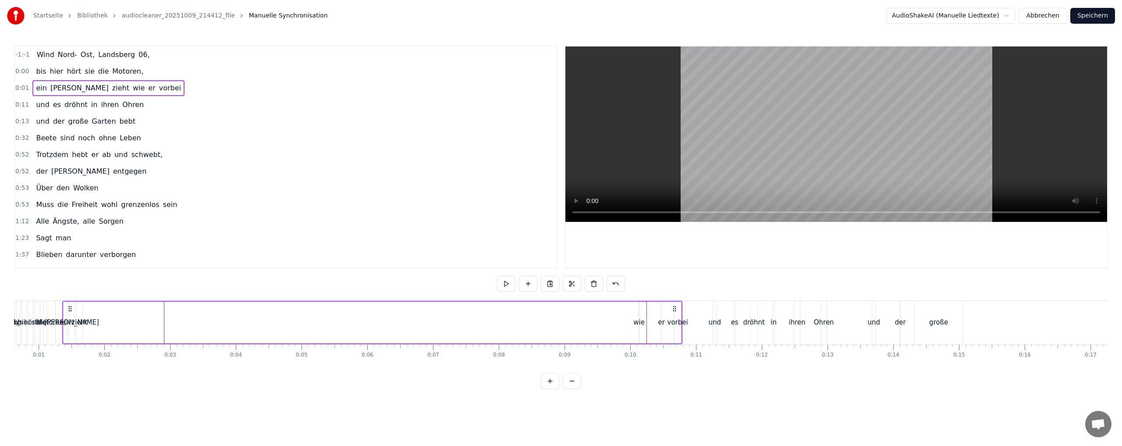
drag, startPoint x: 78, startPoint y: 322, endPoint x: 131, endPoint y: 311, distance: 53.7
click at [281, 321] on div "ein [PERSON_NAME] zieht wie er vorbei" at bounding box center [372, 322] width 620 height 43
click at [79, 316] on div "zieht" at bounding box center [80, 322] width 6 height 42
drag, startPoint x: 85, startPoint y: 310, endPoint x: 626, endPoint y: 320, distance: 541.3
click at [623, 320] on div "zieht" at bounding box center [620, 322] width 5 height 40
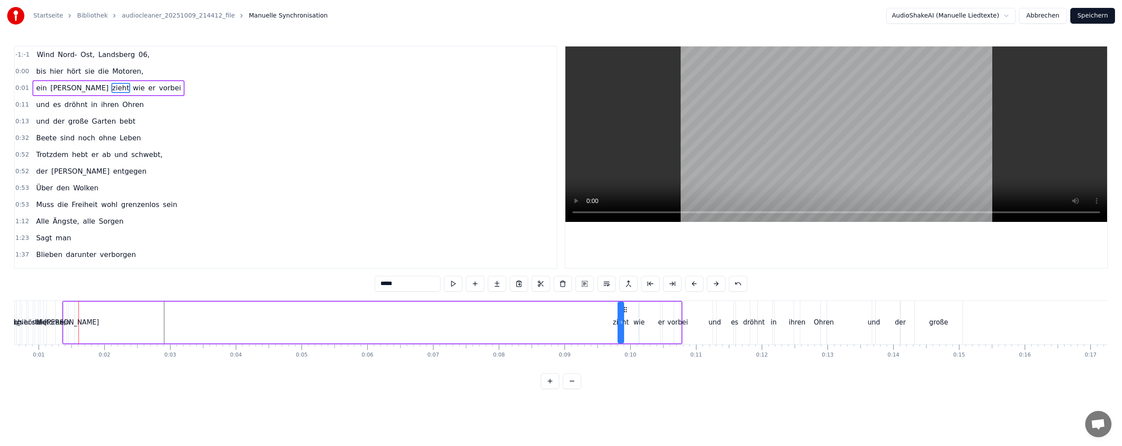
click at [638, 318] on div "wie" at bounding box center [638, 322] width 11 height 10
drag, startPoint x: 645, startPoint y: 309, endPoint x: 526, endPoint y: 305, distance: 119.2
click at [526, 306] on icon at bounding box center [528, 309] width 7 height 7
click at [73, 314] on div "[PERSON_NAME]" at bounding box center [72, 322] width 6 height 42
drag, startPoint x: 75, startPoint y: 309, endPoint x: 605, endPoint y: 306, distance: 529.4
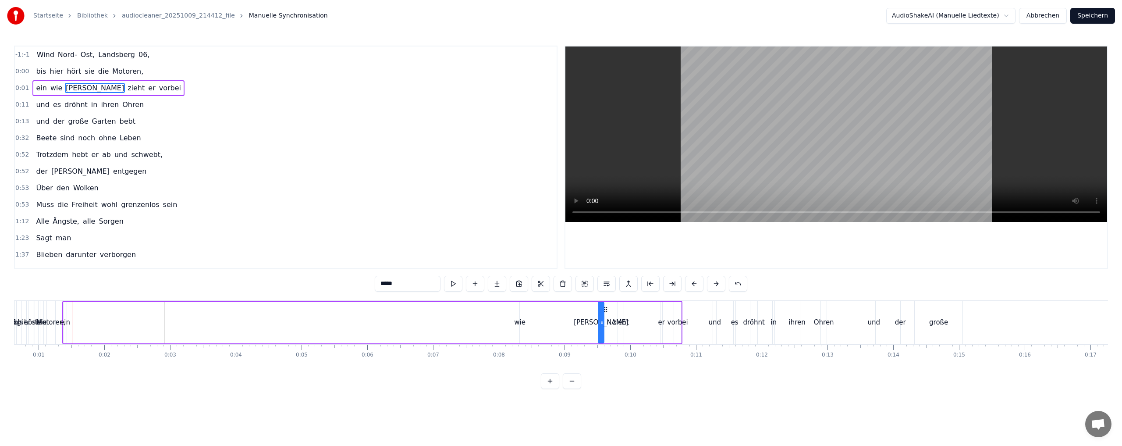
click at [621, 309] on div "zieht" at bounding box center [621, 322] width 6 height 42
drag, startPoint x: 624, startPoint y: 308, endPoint x: 616, endPoint y: 312, distance: 9.8
click at [644, 309] on icon at bounding box center [647, 309] width 7 height 7
click at [602, 313] on div "[PERSON_NAME]" at bounding box center [601, 322] width 6 height 42
drag, startPoint x: 605, startPoint y: 309, endPoint x: 572, endPoint y: 307, distance: 32.5
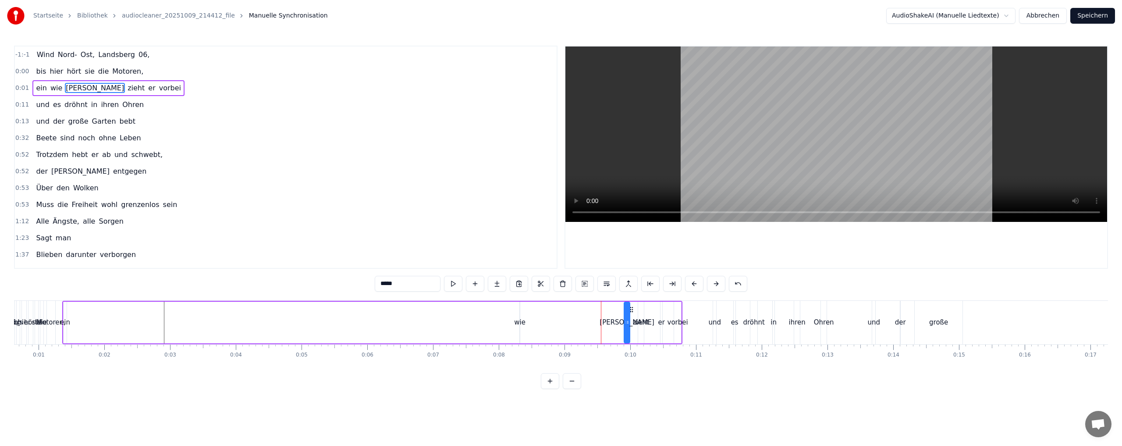
click at [629, 308] on icon at bounding box center [631, 309] width 7 height 7
click at [64, 316] on div "ein" at bounding box center [65, 322] width 3 height 42
drag, startPoint x: 71, startPoint y: 309, endPoint x: 615, endPoint y: 313, distance: 543.8
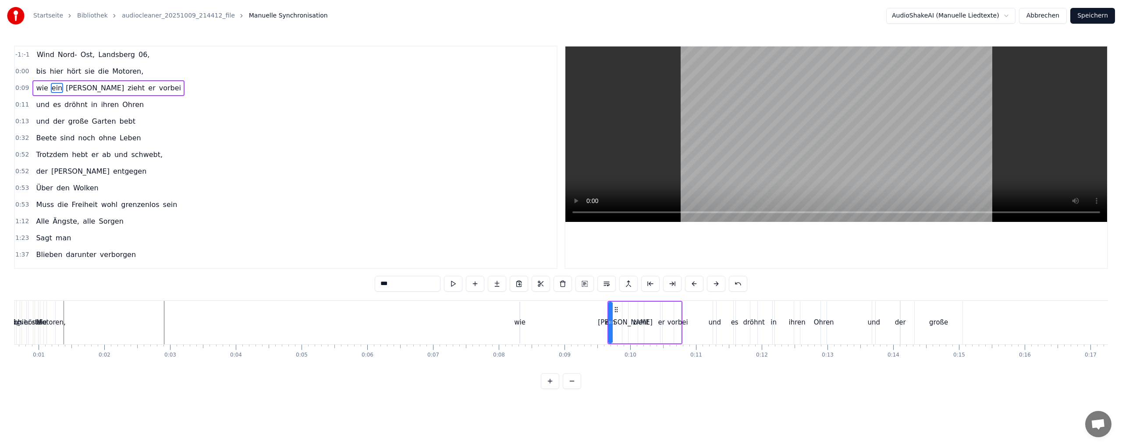
click at [521, 318] on div "wie" at bounding box center [519, 322] width 11 height 10
type input "***"
drag, startPoint x: 527, startPoint y: 309, endPoint x: 602, endPoint y: 307, distance: 75.0
click at [602, 307] on icon at bounding box center [602, 309] width 7 height 7
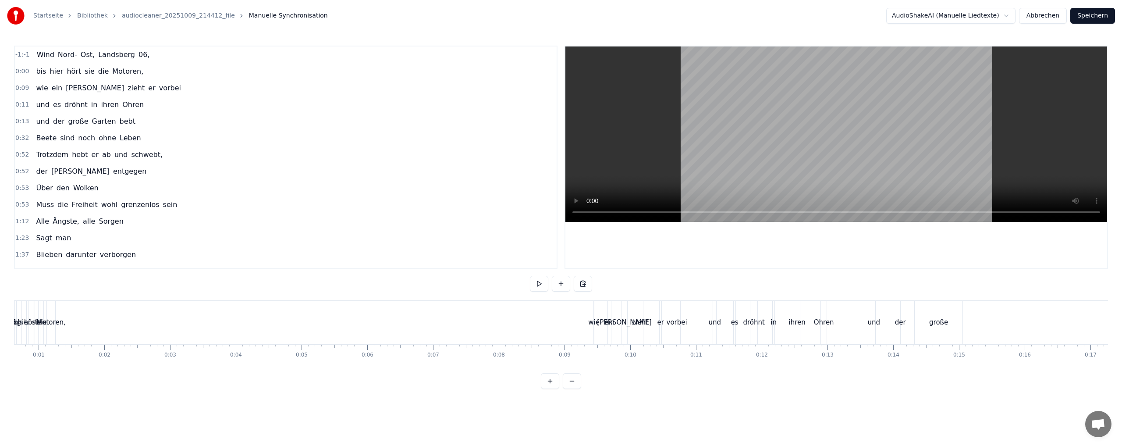
click at [53, 317] on div "Motoren," at bounding box center [50, 322] width 29 height 10
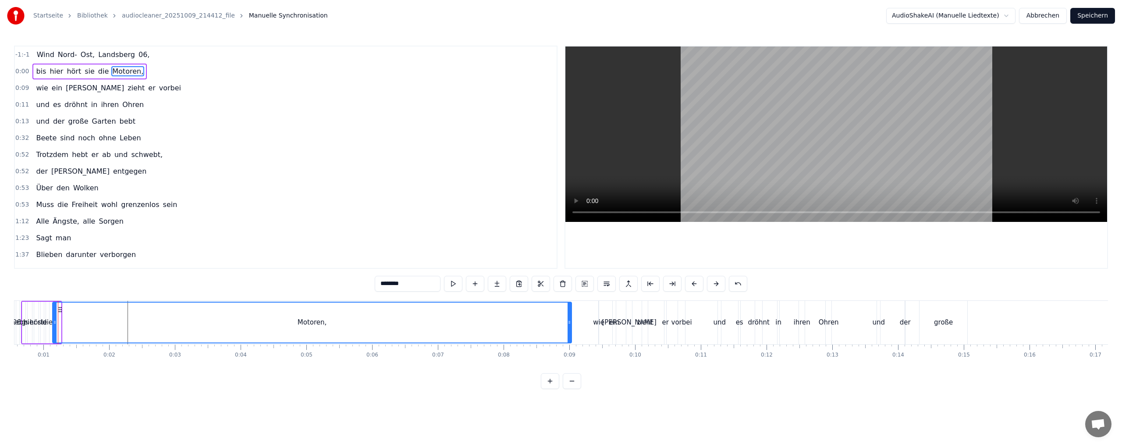
drag, startPoint x: 60, startPoint y: 309, endPoint x: 570, endPoint y: 313, distance: 510.5
click at [570, 313] on div at bounding box center [569, 322] width 4 height 40
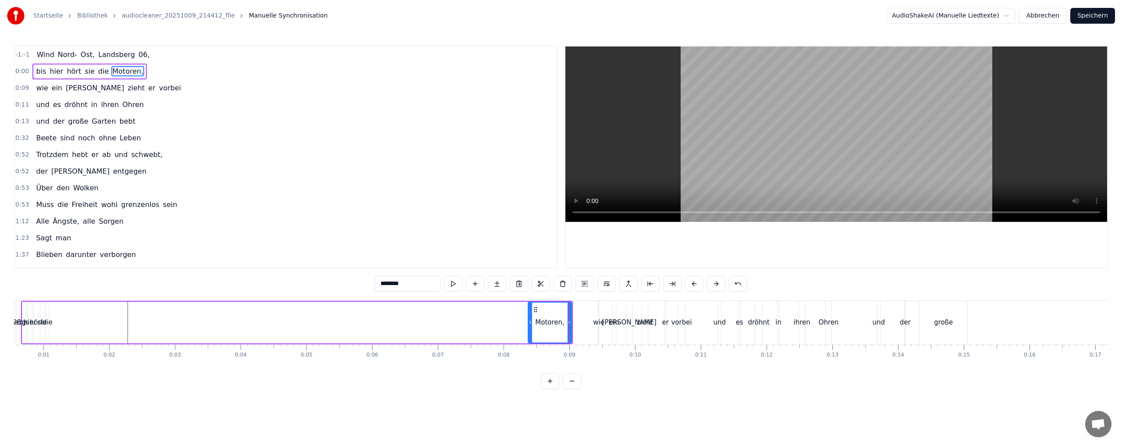
drag, startPoint x: 55, startPoint y: 316, endPoint x: 530, endPoint y: 316, distance: 475.5
click at [530, 316] on div at bounding box center [530, 322] width 4 height 40
click at [49, 309] on div "die" at bounding box center [47, 322] width 3 height 42
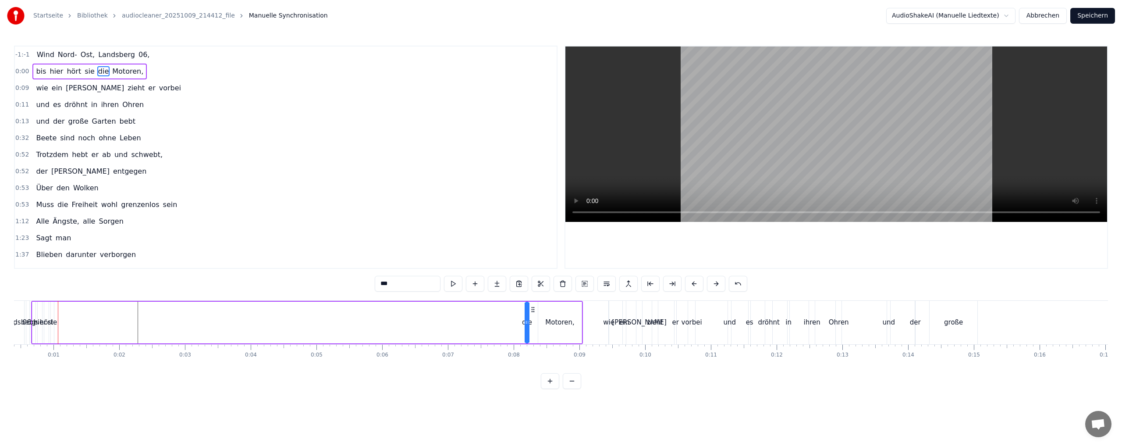
drag, startPoint x: 63, startPoint y: 309, endPoint x: 532, endPoint y: 312, distance: 469.4
click at [532, 312] on icon at bounding box center [532, 309] width 7 height 7
click at [53, 307] on div "sie" at bounding box center [52, 322] width 3 height 42
click at [51, 312] on div "hört" at bounding box center [52, 322] width 4 height 42
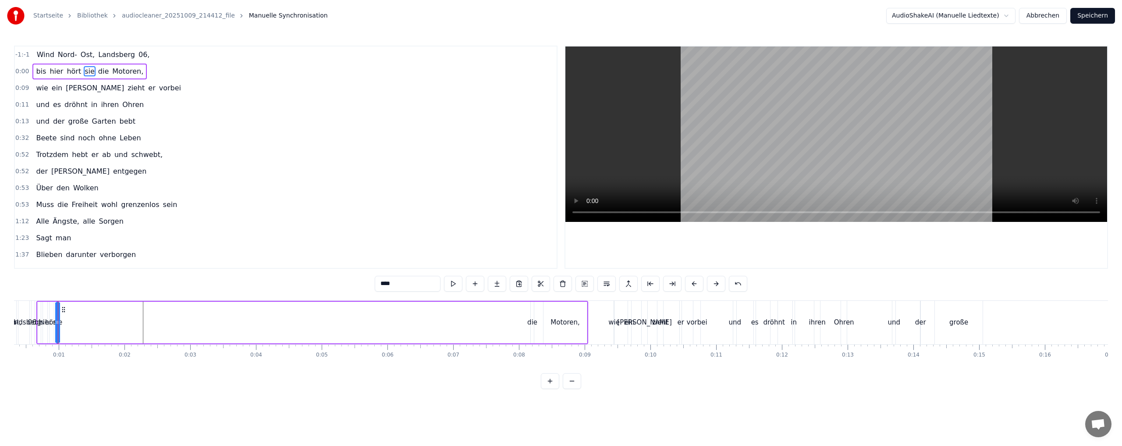
scroll to position [0, 13]
click at [51, 310] on div "hier" at bounding box center [53, 322] width 4 height 42
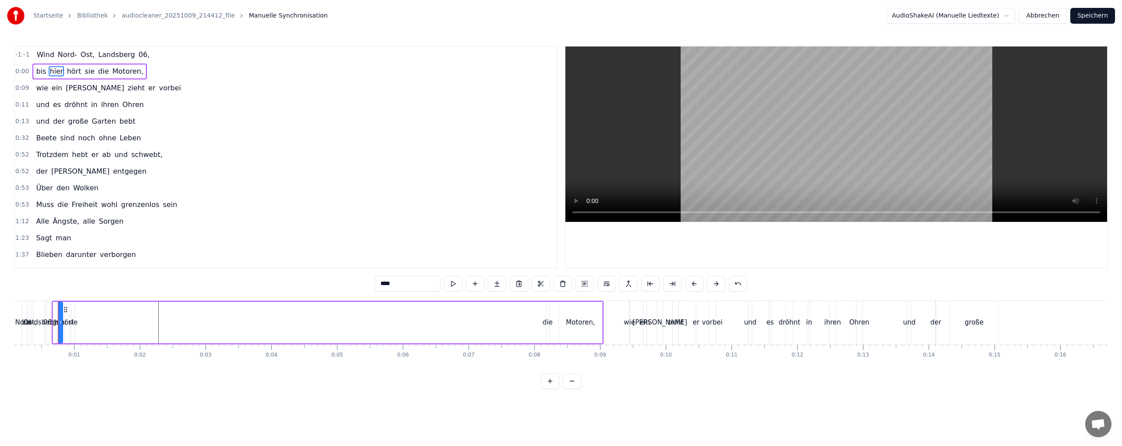
click at [74, 314] on div "sie" at bounding box center [72, 322] width 3 height 42
type input "***"
click at [67, 313] on div "hört" at bounding box center [67, 322] width 4 height 42
click at [60, 315] on div "hier" at bounding box center [60, 322] width 4 height 42
click at [55, 313] on div "bis" at bounding box center [54, 322] width 3 height 42
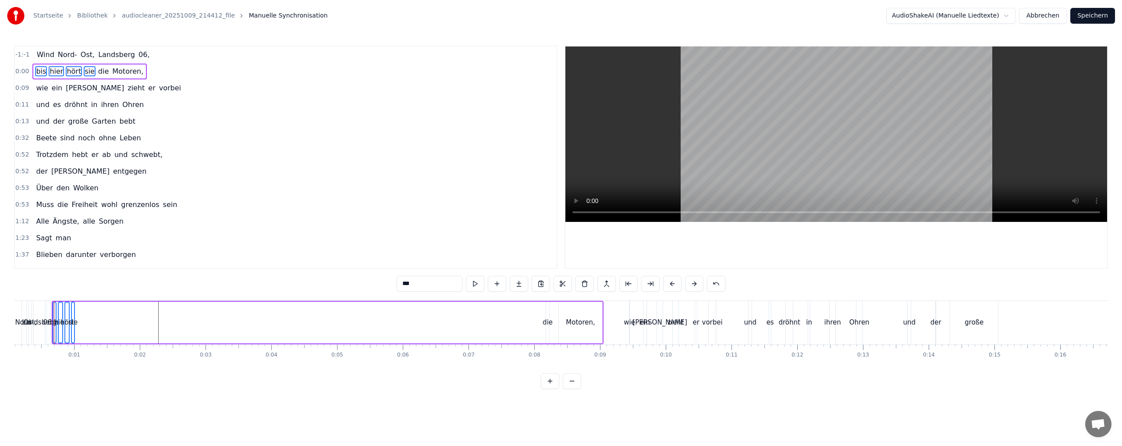
scroll to position [0, 2]
drag, startPoint x: 71, startPoint y: 307, endPoint x: 143, endPoint y: 307, distance: 71.9
click at [143, 307] on div "bis hier hört sie die Motoren," at bounding box center [332, 322] width 552 height 43
click at [79, 307] on div "sie" at bounding box center [77, 322] width 4 height 42
drag, startPoint x: 82, startPoint y: 309, endPoint x: 540, endPoint y: 314, distance: 458.0
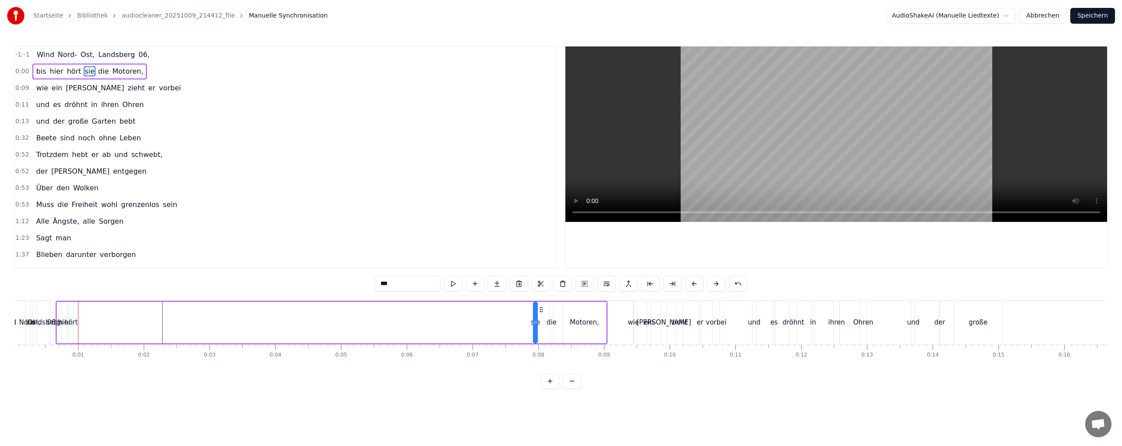
click at [540, 314] on div "bis hier hört sie die Motoren," at bounding box center [332, 322] width 552 height 43
click at [72, 309] on div "hört" at bounding box center [71, 322] width 4 height 42
drag, startPoint x: 76, startPoint y: 309, endPoint x: 524, endPoint y: 316, distance: 448.4
click at [524, 316] on div "bis hier hört sie die Motoren," at bounding box center [332, 322] width 552 height 43
click at [64, 311] on div "hier" at bounding box center [64, 322] width 4 height 42
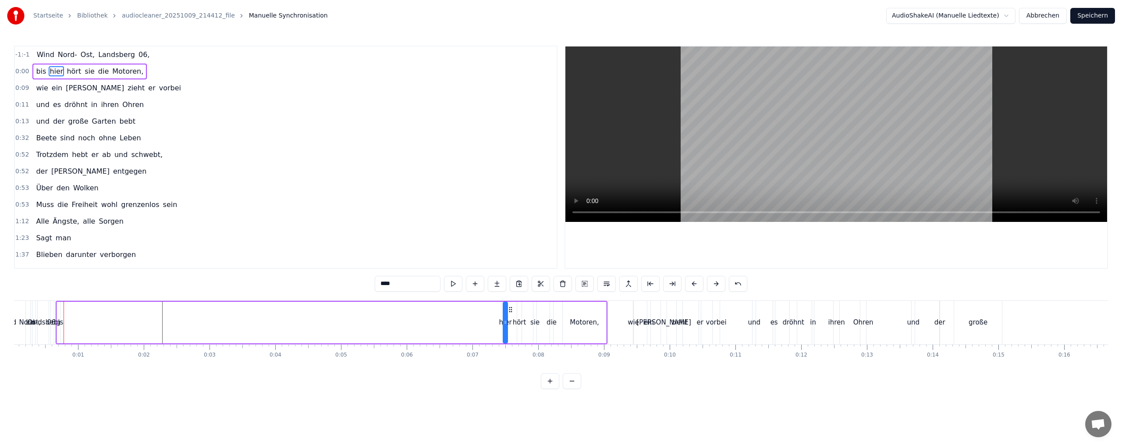
drag, startPoint x: 69, startPoint y: 308, endPoint x: 510, endPoint y: 312, distance: 440.9
click at [510, 312] on icon at bounding box center [510, 309] width 7 height 7
click at [60, 307] on div "bis" at bounding box center [59, 322] width 4 height 42
type input "***"
drag, startPoint x: 64, startPoint y: 308, endPoint x: 493, endPoint y: 310, distance: 429.9
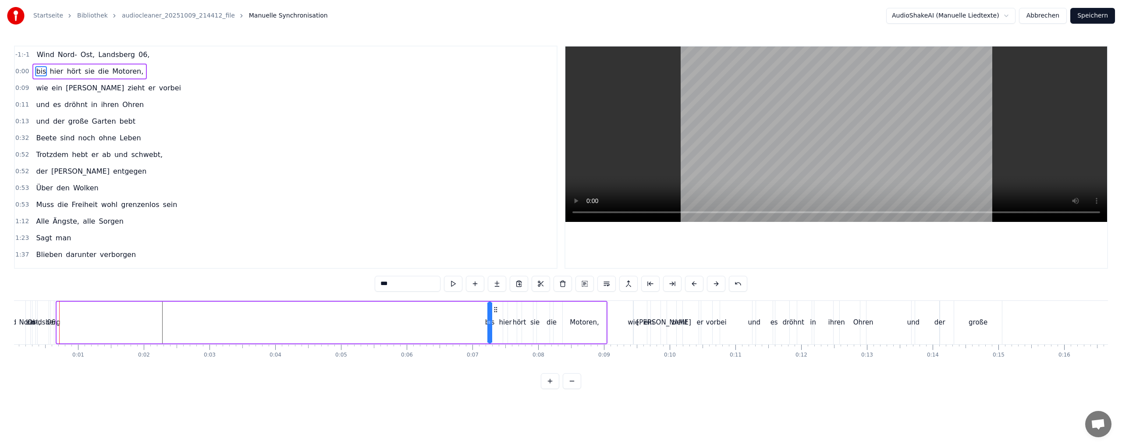
click at [494, 310] on icon at bounding box center [495, 309] width 7 height 7
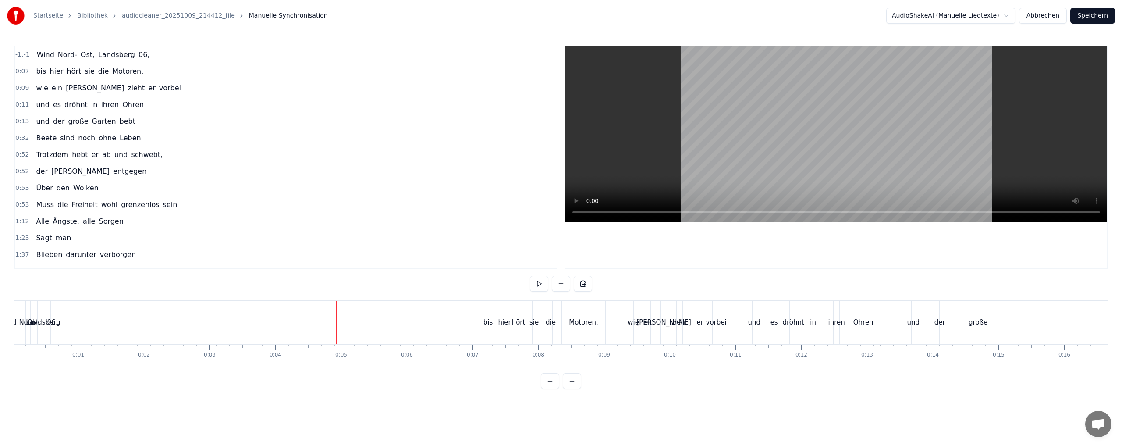
click at [53, 312] on div "06," at bounding box center [52, 322] width 3 height 43
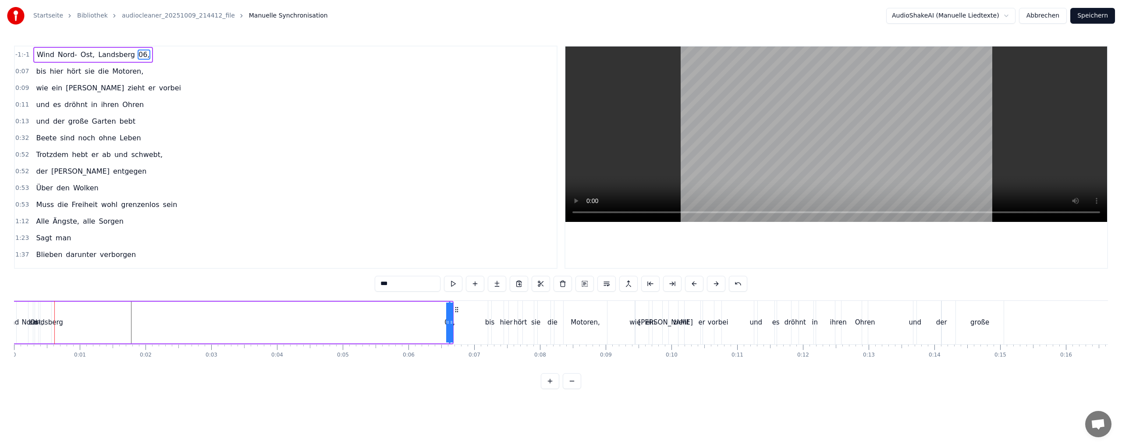
drag, startPoint x: 448, startPoint y: 323, endPoint x: 429, endPoint y: 322, distance: 19.3
click at [429, 323] on div "Wind [GEOGRAPHIC_DATA], [GEOGRAPHIC_DATA] 06," at bounding box center [229, 322] width 450 height 43
click at [47, 312] on div "Landsberg" at bounding box center [45, 322] width 11 height 42
drag, startPoint x: 46, startPoint y: 309, endPoint x: 138, endPoint y: 308, distance: 91.2
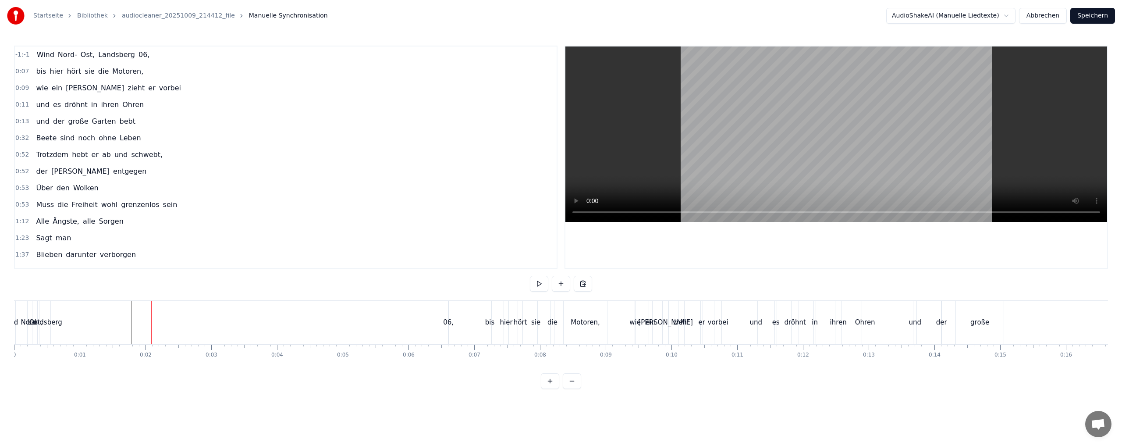
click at [45, 311] on div "Landsberg" at bounding box center [44, 322] width 11 height 43
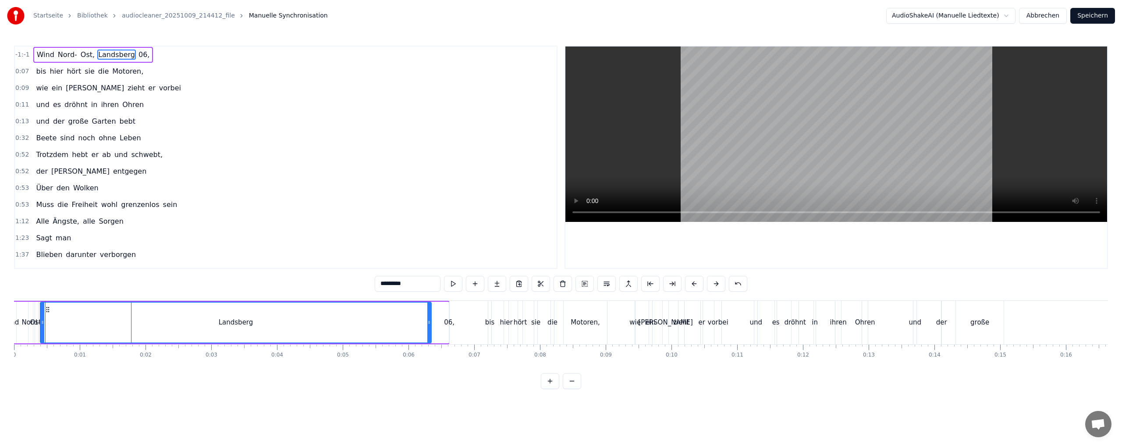
drag, startPoint x: 49, startPoint y: 309, endPoint x: 429, endPoint y: 314, distance: 379.5
click at [429, 314] on div at bounding box center [429, 322] width 4 height 40
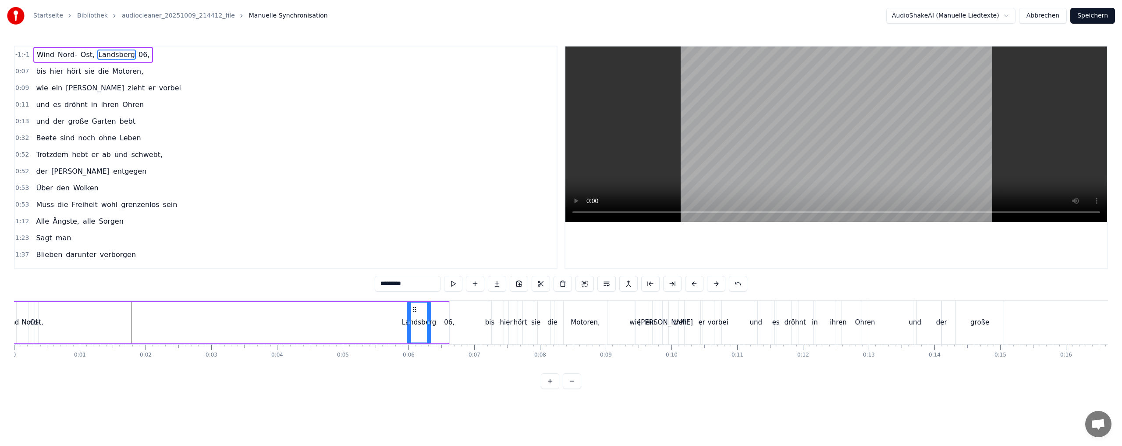
drag, startPoint x: 42, startPoint y: 317, endPoint x: 323, endPoint y: 307, distance: 281.1
click at [408, 313] on div at bounding box center [410, 322] width 4 height 40
click at [35, 313] on div "Ost," at bounding box center [37, 322] width 4 height 42
click at [35, 313] on div at bounding box center [36, 322] width 4 height 40
drag, startPoint x: 42, startPoint y: 309, endPoint x: 401, endPoint y: 313, distance: 358.9
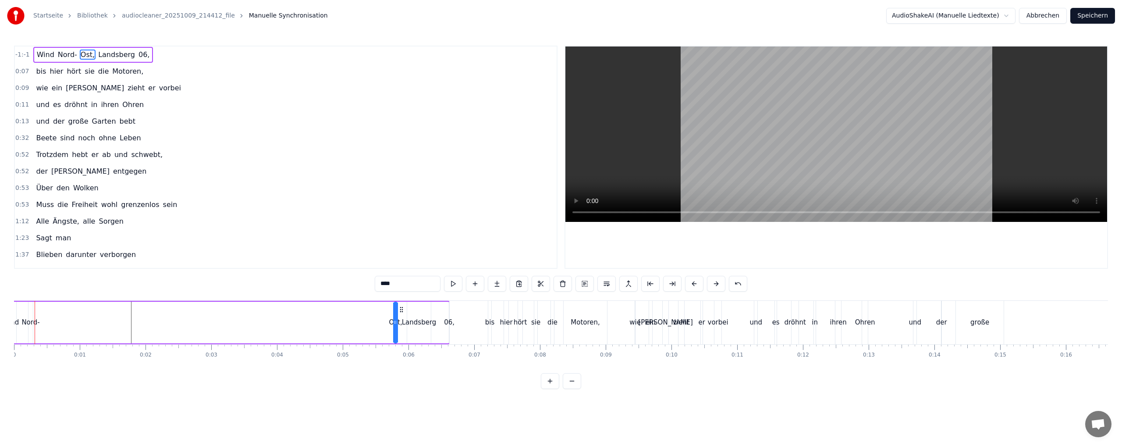
click at [401, 313] on div "Wind [GEOGRAPHIC_DATA], [GEOGRAPHIC_DATA] 06," at bounding box center [227, 322] width 446 height 43
click at [32, 313] on div "Nord-" at bounding box center [30, 322] width 4 height 42
drag, startPoint x: 36, startPoint y: 309, endPoint x: 383, endPoint y: 306, distance: 347.1
click at [383, 306] on icon at bounding box center [383, 309] width 7 height 7
click at [16, 315] on div "Wind" at bounding box center [11, 322] width 12 height 42
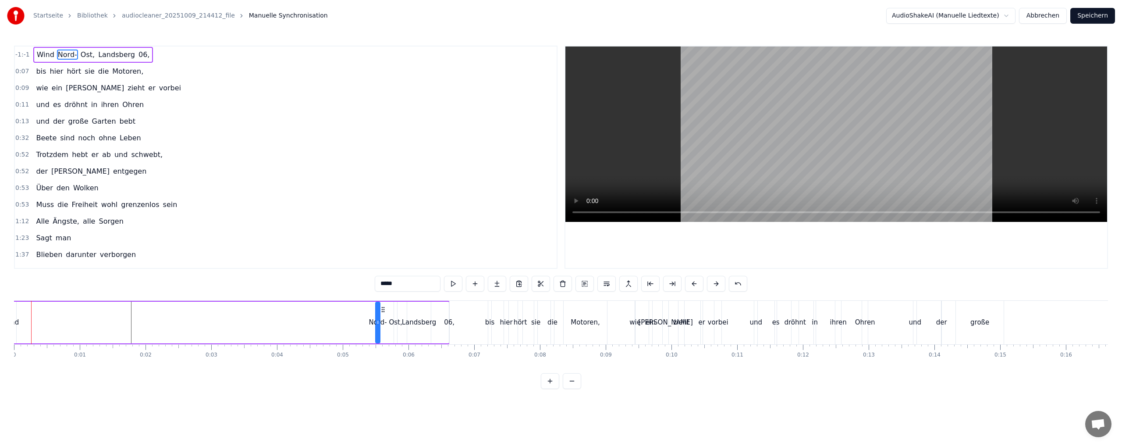
type input "****"
drag, startPoint x: 15, startPoint y: 309, endPoint x: 47, endPoint y: 309, distance: 32.0
click at [47, 309] on div at bounding box center [46, 322] width 4 height 40
drag, startPoint x: 30, startPoint y: 307, endPoint x: 63, endPoint y: 305, distance: 33.0
click at [70, 305] on div "Wind [GEOGRAPHIC_DATA], [GEOGRAPHIC_DATA] 06," at bounding box center [227, 322] width 446 height 43
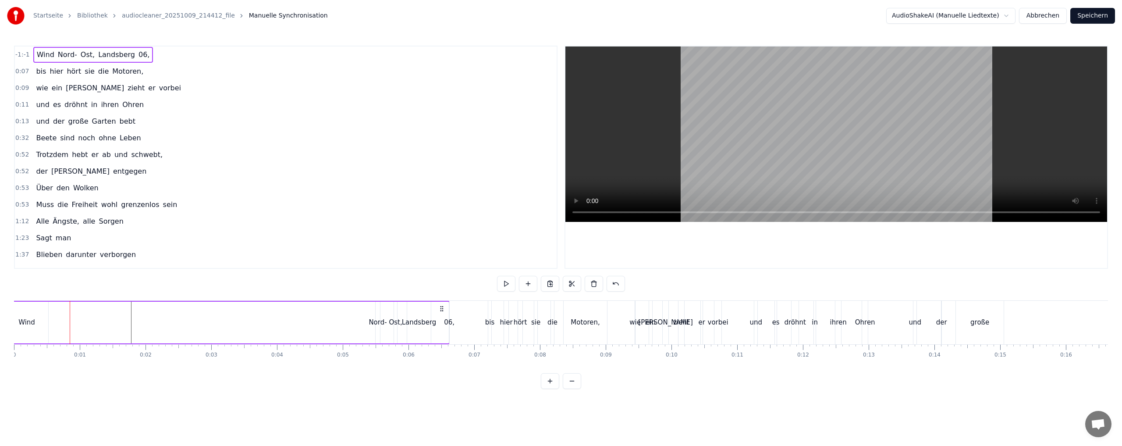
click at [18, 307] on div "Wind" at bounding box center [26, 322] width 43 height 42
drag, startPoint x: 15, startPoint y: 309, endPoint x: 332, endPoint y: 318, distance: 316.5
click at [331, 318] on div "Wind" at bounding box center [342, 322] width 42 height 40
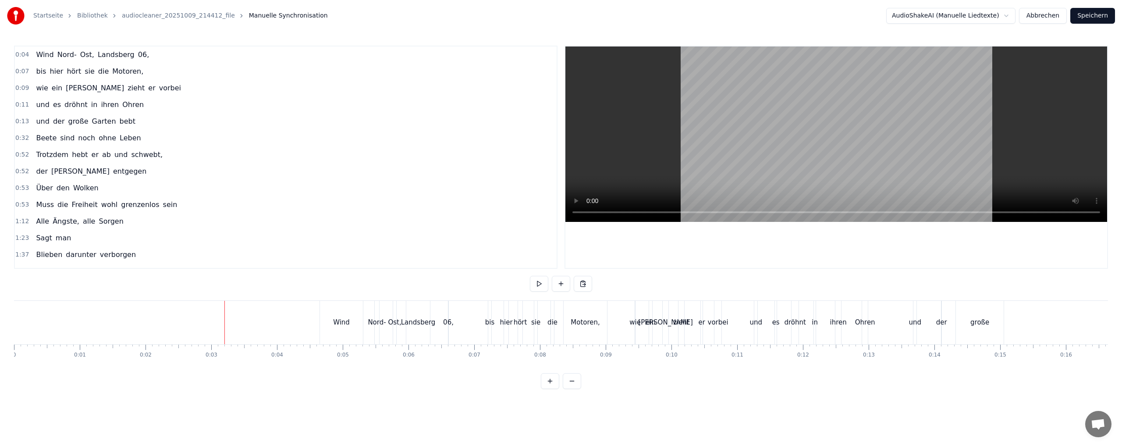
click at [568, 389] on button at bounding box center [572, 381] width 18 height 16
click at [568, 389] on div at bounding box center [561, 381] width 40 height 16
click at [663, 329] on div "große" at bounding box center [658, 322] width 32 height 43
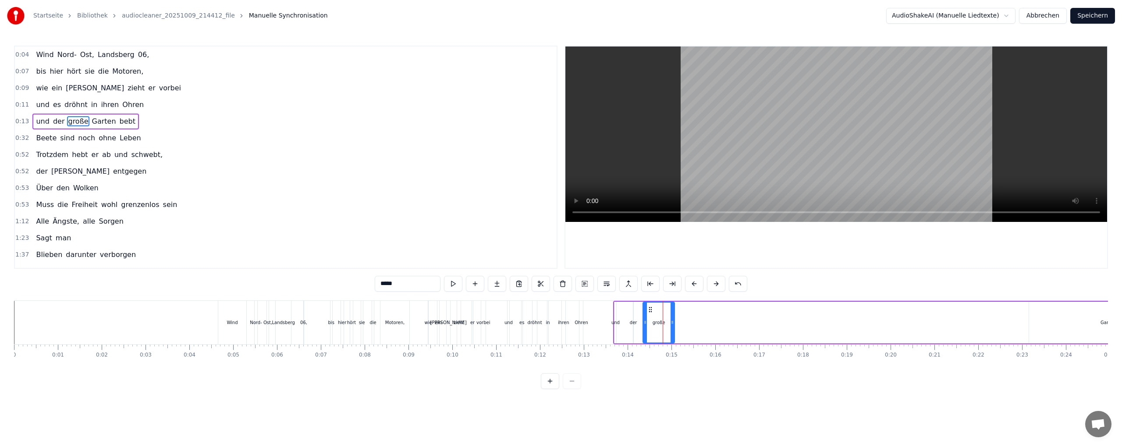
drag, startPoint x: 662, startPoint y: 318, endPoint x: 655, endPoint y: 312, distance: 8.8
click at [662, 317] on div "große" at bounding box center [658, 322] width 31 height 40
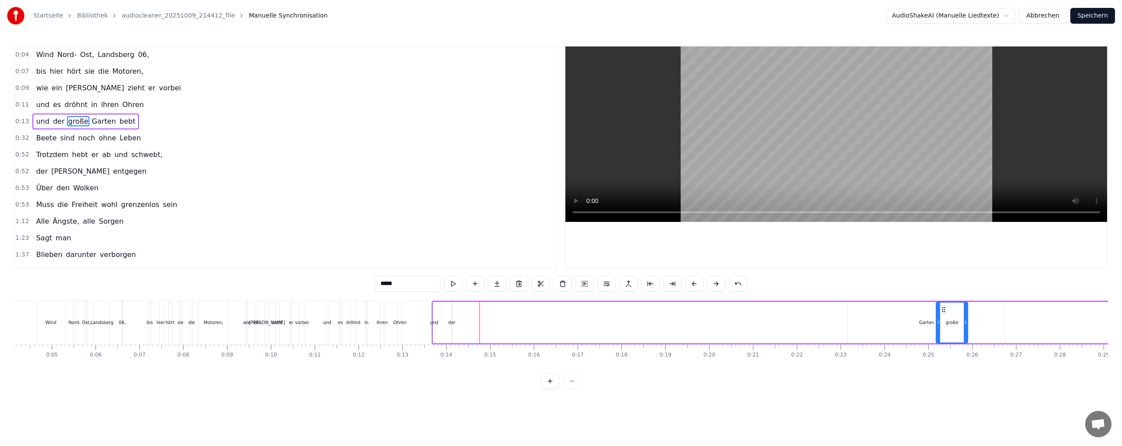
scroll to position [0, 188]
drag, startPoint x: 653, startPoint y: 309, endPoint x: 778, endPoint y: 321, distance: 125.4
click at [778, 321] on div "große" at bounding box center [787, 322] width 31 height 40
click at [856, 323] on div "Garten" at bounding box center [920, 322] width 158 height 42
type input "******"
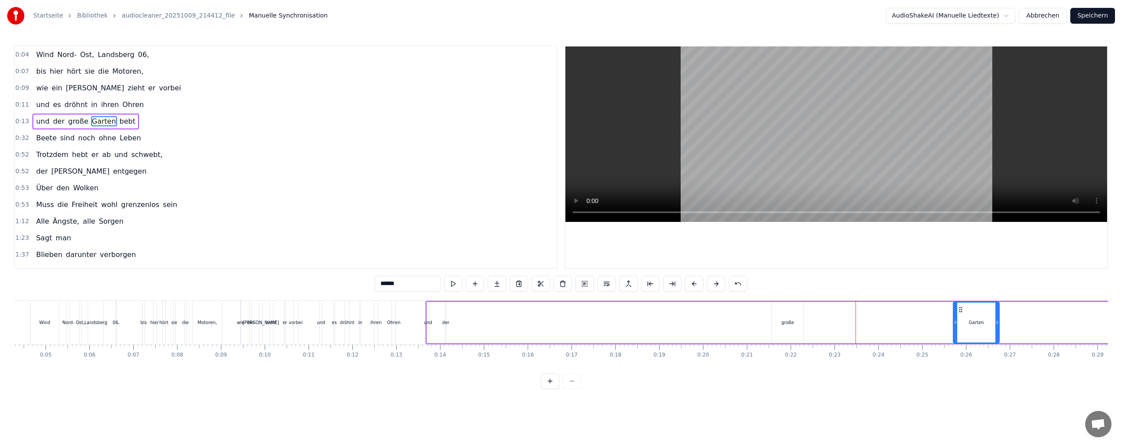
drag, startPoint x: 842, startPoint y: 321, endPoint x: 956, endPoint y: 322, distance: 113.5
click at [956, 322] on icon at bounding box center [956, 322] width 4 height 7
drag, startPoint x: 793, startPoint y: 321, endPoint x: 847, endPoint y: 317, distance: 54.0
click at [855, 319] on div "und der große Garten bebt" at bounding box center [841, 322] width 831 height 43
click at [791, 315] on div "große" at bounding box center [788, 322] width 32 height 42
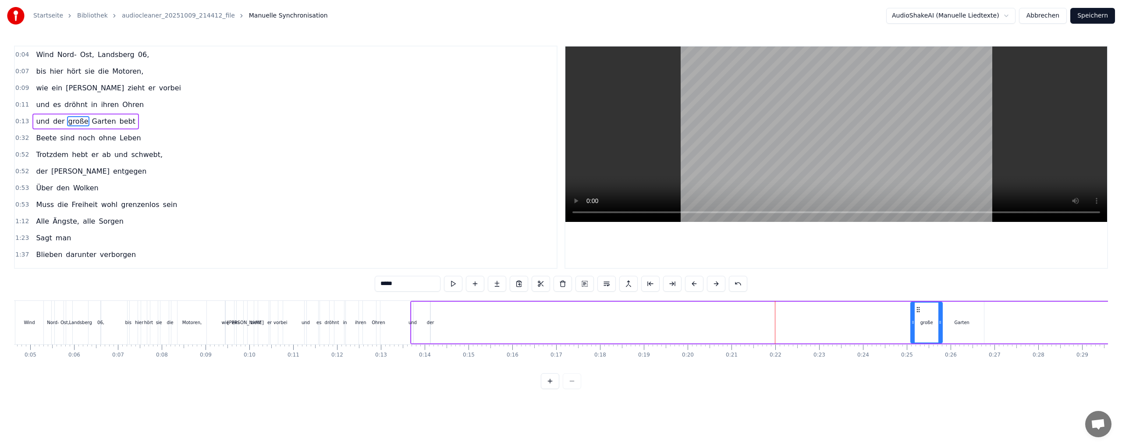
scroll to position [0, 214]
drag, startPoint x: 781, startPoint y: 309, endPoint x: 897, endPoint y: 319, distance: 116.9
click at [897, 319] on div "große" at bounding box center [903, 322] width 31 height 40
click at [420, 319] on div "der" at bounding box center [419, 322] width 7 height 7
type input "***"
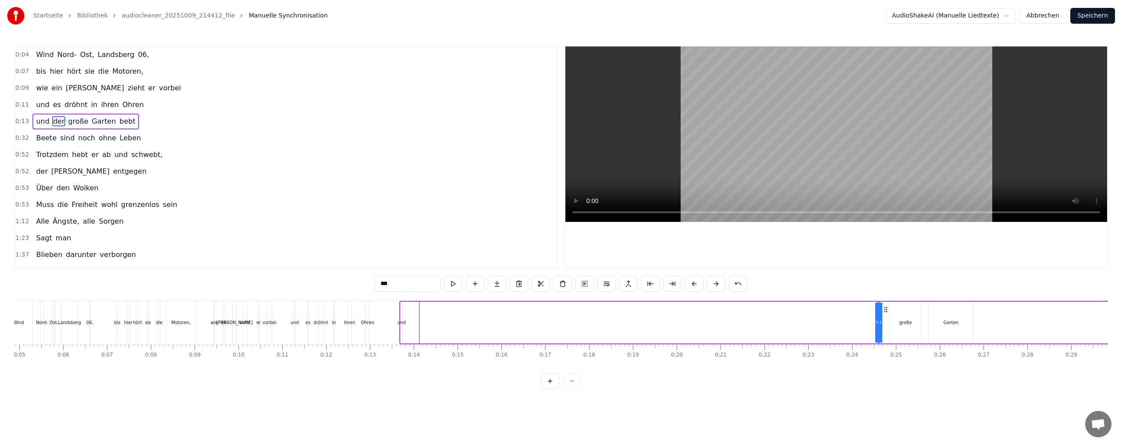
drag, startPoint x: 426, startPoint y: 309, endPoint x: 884, endPoint y: 318, distance: 458.9
click at [884, 318] on div "und der große Garten bebt" at bounding box center [814, 322] width 831 height 43
click at [408, 322] on div "und der große Garten bebt" at bounding box center [814, 322] width 831 height 43
click at [401, 313] on div "und" at bounding box center [402, 322] width 2 height 42
drag, startPoint x: 408, startPoint y: 309, endPoint x: 872, endPoint y: 309, distance: 464.5
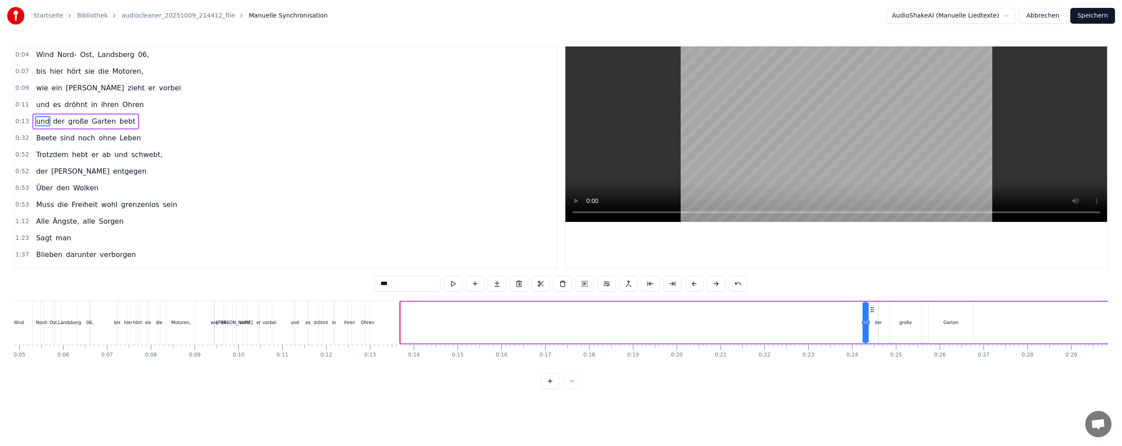
click at [872, 309] on circle at bounding box center [871, 309] width 0 height 0
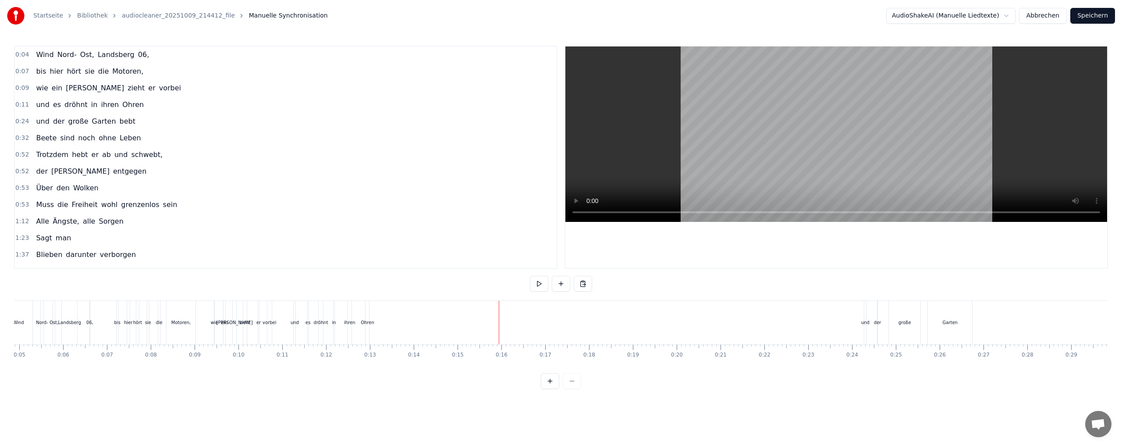
click at [398, 326] on div "und der große Garten bebt" at bounding box center [307, 322] width 366 height 43
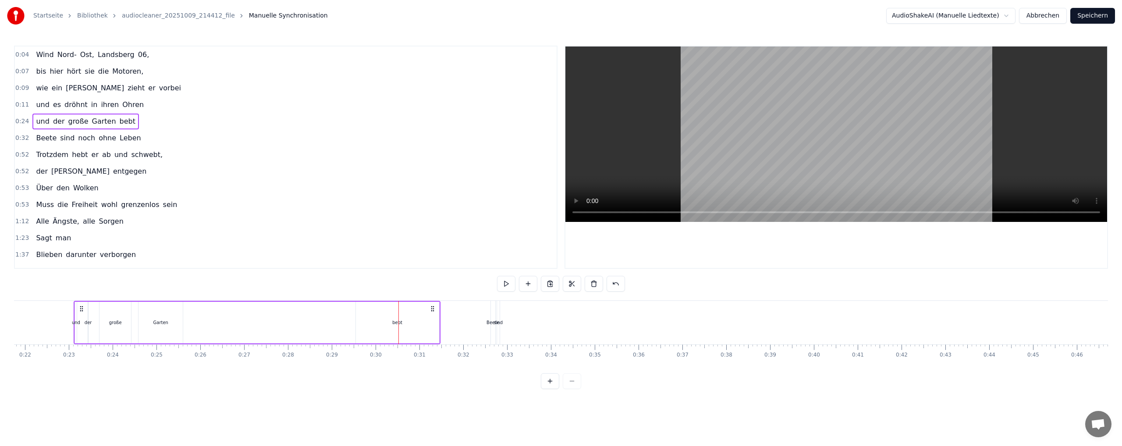
drag, startPoint x: 482, startPoint y: 308, endPoint x: 433, endPoint y: 309, distance: 48.7
click at [433, 308] on icon at bounding box center [432, 308] width 7 height 7
click at [387, 320] on div "bebt" at bounding box center [398, 322] width 83 height 42
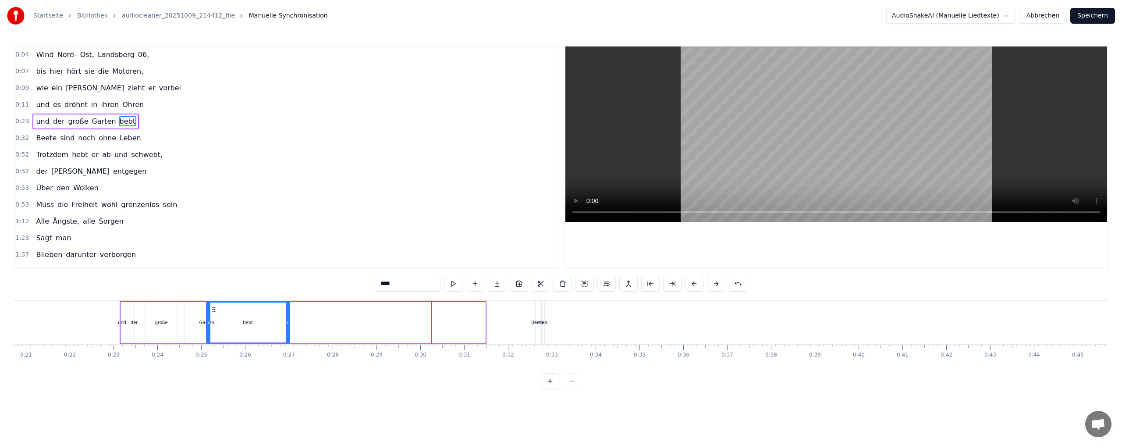
scroll to position [0, 905]
drag, startPoint x: 365, startPoint y: 308, endPoint x: 244, endPoint y: 312, distance: 120.6
click at [244, 312] on icon at bounding box center [244, 309] width 7 height 7
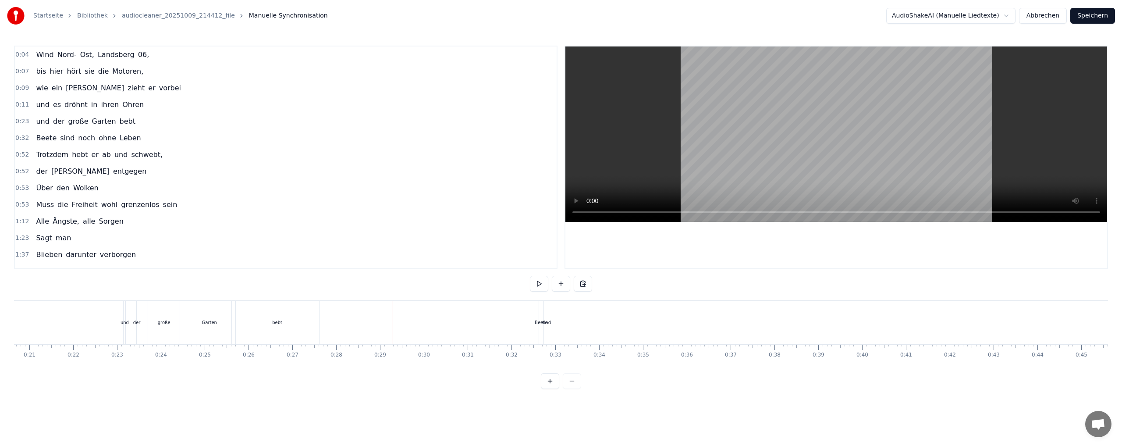
click at [538, 324] on div "Beete" at bounding box center [541, 322] width 13 height 7
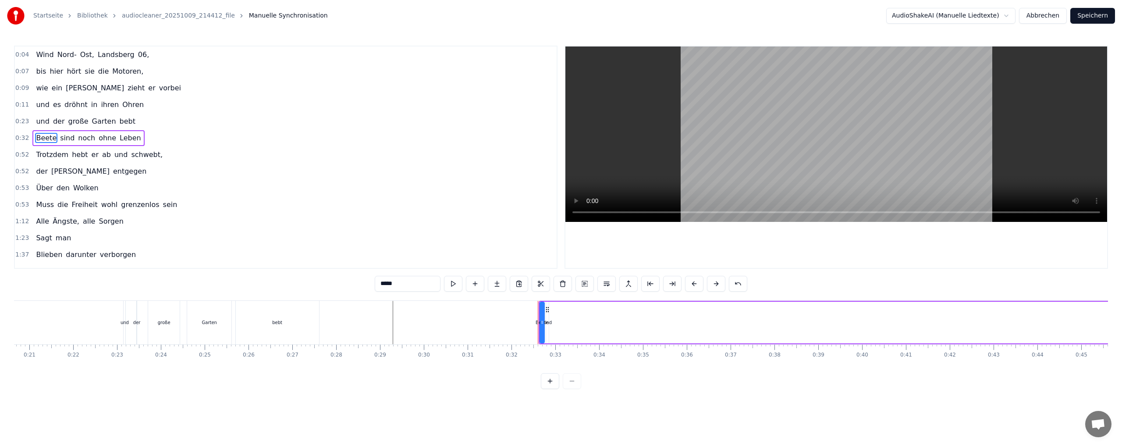
click at [548, 324] on div "sind" at bounding box center [547, 322] width 9 height 7
drag, startPoint x: 554, startPoint y: 309, endPoint x: 619, endPoint y: 308, distance: 64.9
click at [650, 309] on circle at bounding box center [650, 309] width 0 height 0
click at [540, 313] on div "Beete" at bounding box center [542, 322] width 4 height 42
type input "*****"
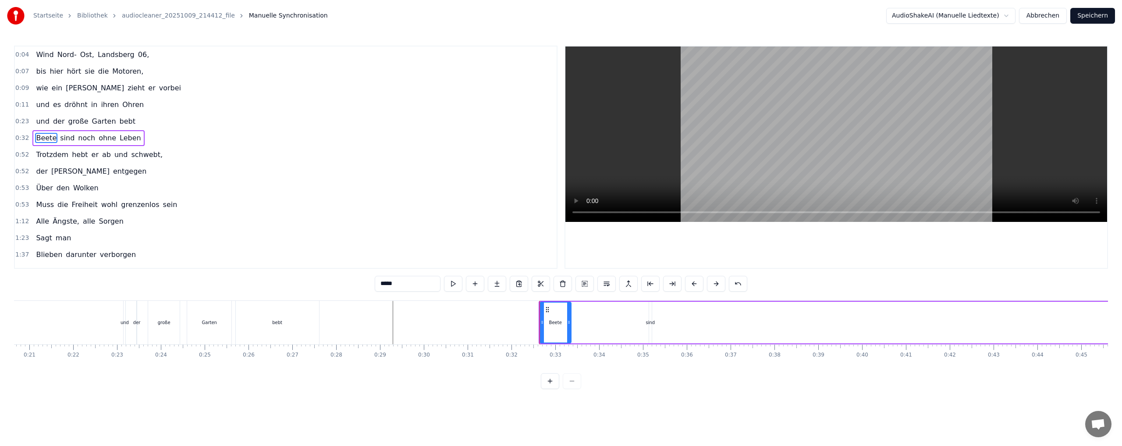
drag, startPoint x: 543, startPoint y: 315, endPoint x: 569, endPoint y: 317, distance: 26.8
click at [569, 317] on div at bounding box center [569, 322] width 4 height 40
drag, startPoint x: 649, startPoint y: 325, endPoint x: 632, endPoint y: 326, distance: 16.7
click at [632, 326] on div "Beete sind noch ohne Leben" at bounding box center [946, 322] width 814 height 43
click at [649, 317] on div "sind" at bounding box center [650, 322] width 3 height 42
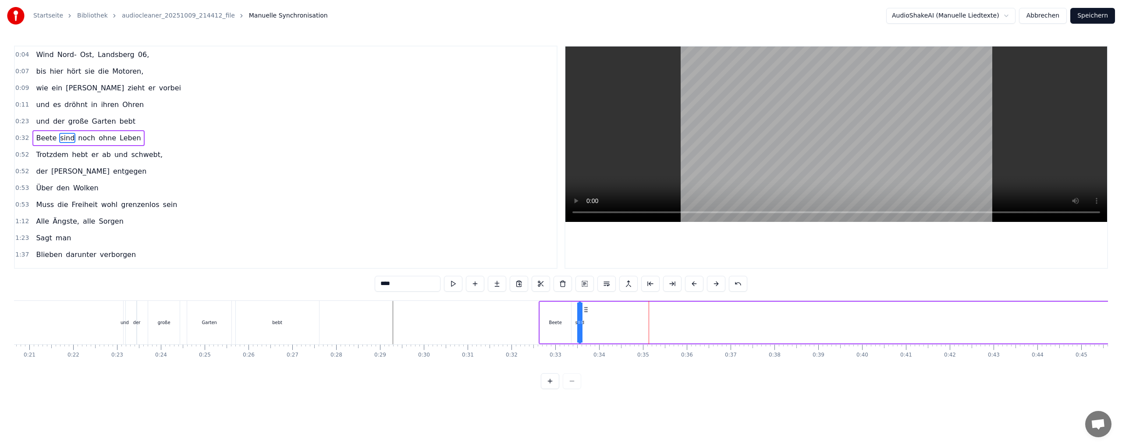
drag, startPoint x: 656, startPoint y: 309, endPoint x: 585, endPoint y: 309, distance: 70.6
click at [585, 309] on icon at bounding box center [585, 309] width 7 height 7
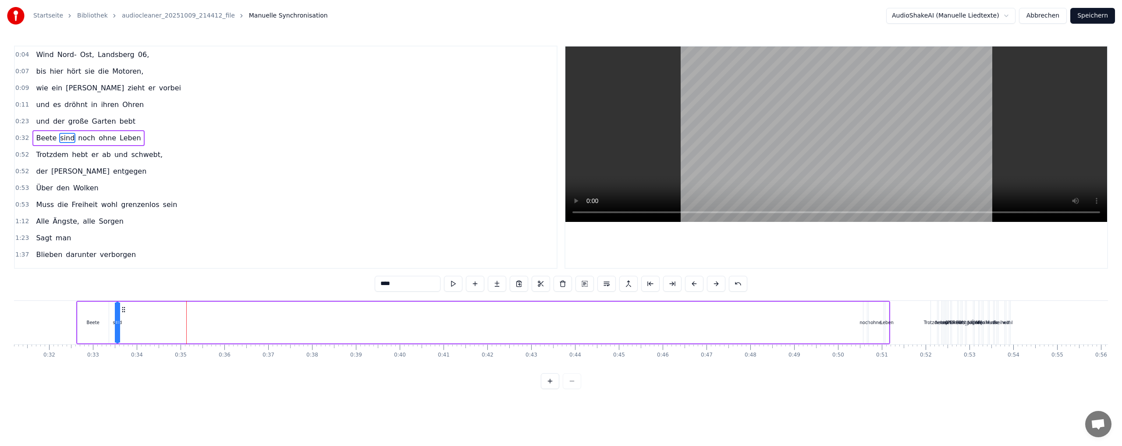
scroll to position [0, 1427]
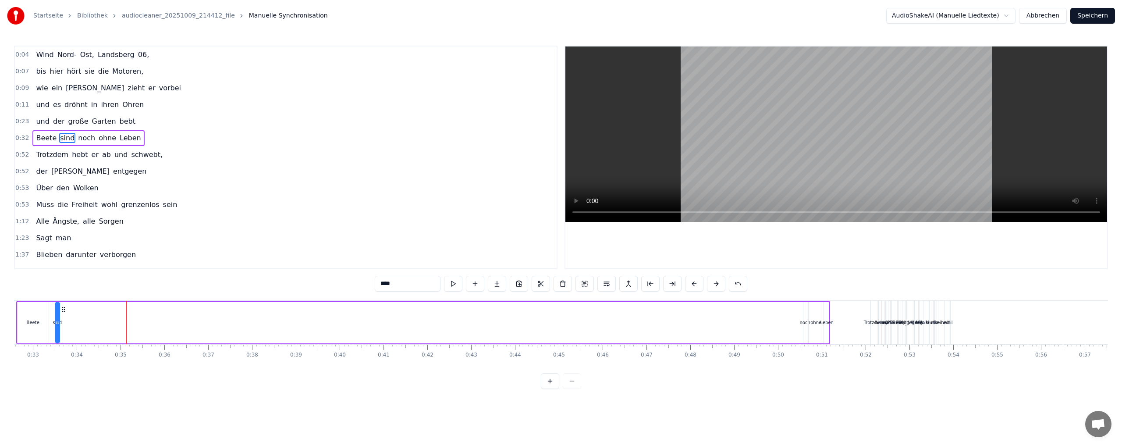
click at [805, 321] on div "noch" at bounding box center [805, 322] width 11 height 7
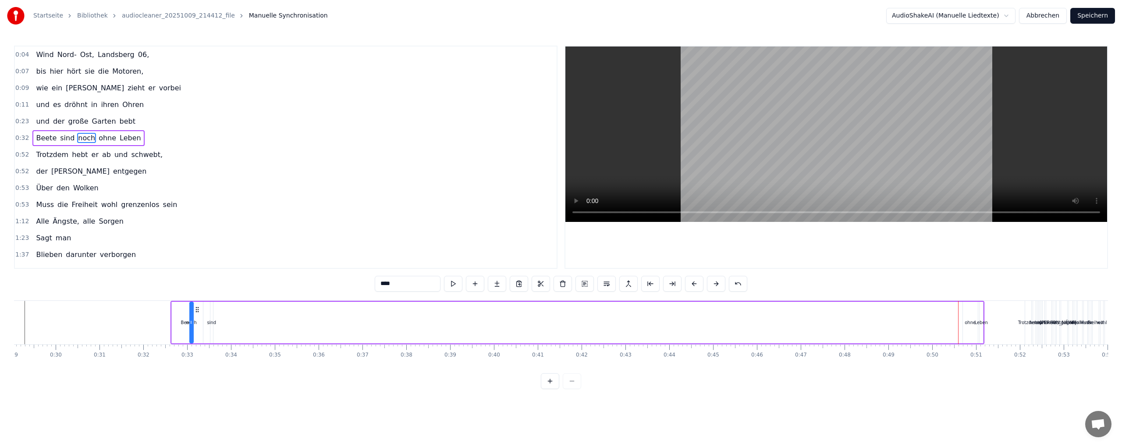
scroll to position [0, 1261]
drag, startPoint x: 809, startPoint y: 310, endPoint x: 246, endPoint y: 308, distance: 563.1
click at [246, 308] on icon at bounding box center [247, 309] width 7 height 7
drag, startPoint x: 979, startPoint y: 319, endPoint x: 985, endPoint y: 313, distance: 8.7
click at [979, 319] on div "ohne" at bounding box center [982, 322] width 11 height 7
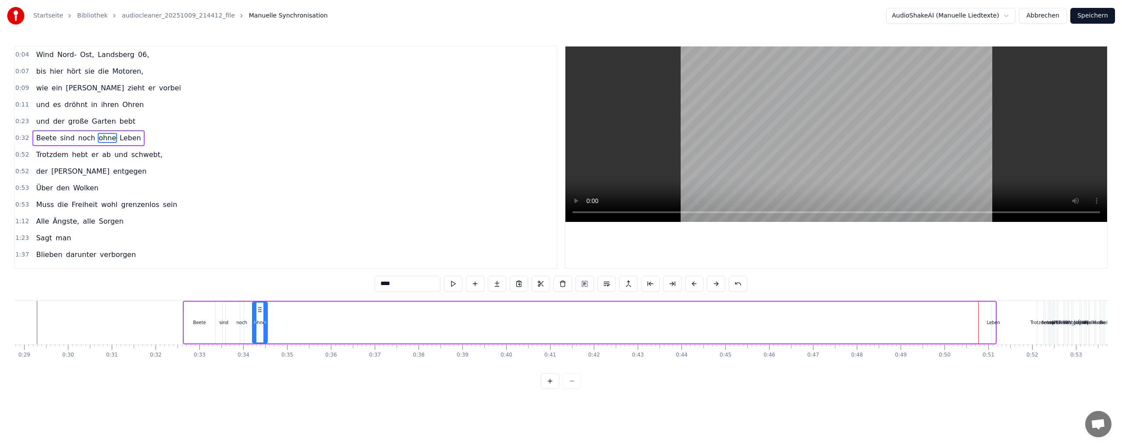
drag, startPoint x: 982, startPoint y: 308, endPoint x: 260, endPoint y: 306, distance: 722.6
click at [260, 306] on icon at bounding box center [259, 309] width 7 height 7
click at [993, 321] on div "Leben" at bounding box center [993, 322] width 13 height 7
type input "*****"
drag, startPoint x: 991, startPoint y: 318, endPoint x: 932, endPoint y: 319, distance: 59.6
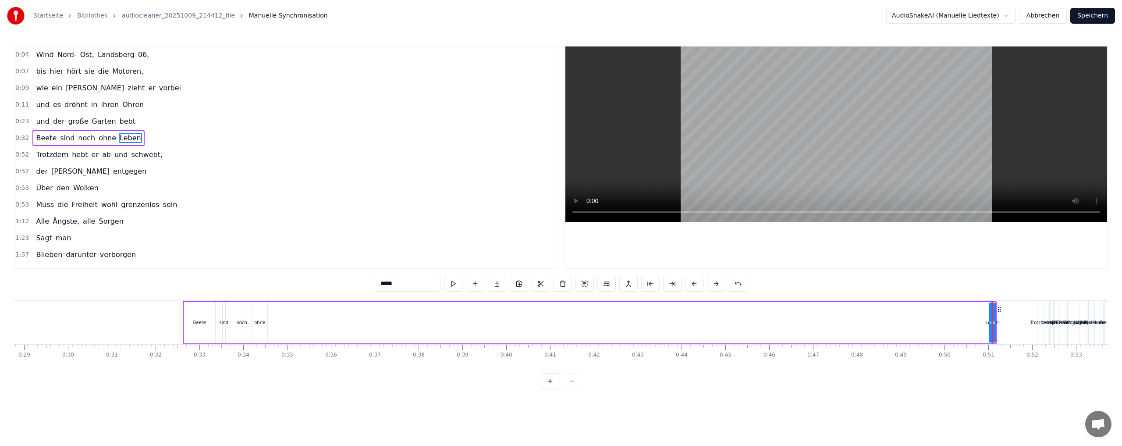
click at [932, 319] on div "Beete sind noch ohne Leben" at bounding box center [590, 322] width 814 height 43
drag, startPoint x: 984, startPoint y: 309, endPoint x: 949, endPoint y: 312, distance: 35.2
click at [950, 312] on icon at bounding box center [946, 308] width 7 height 7
click at [923, 315] on div "Beete sind noch ohne Leben" at bounding box center [572, 322] width 809 height 43
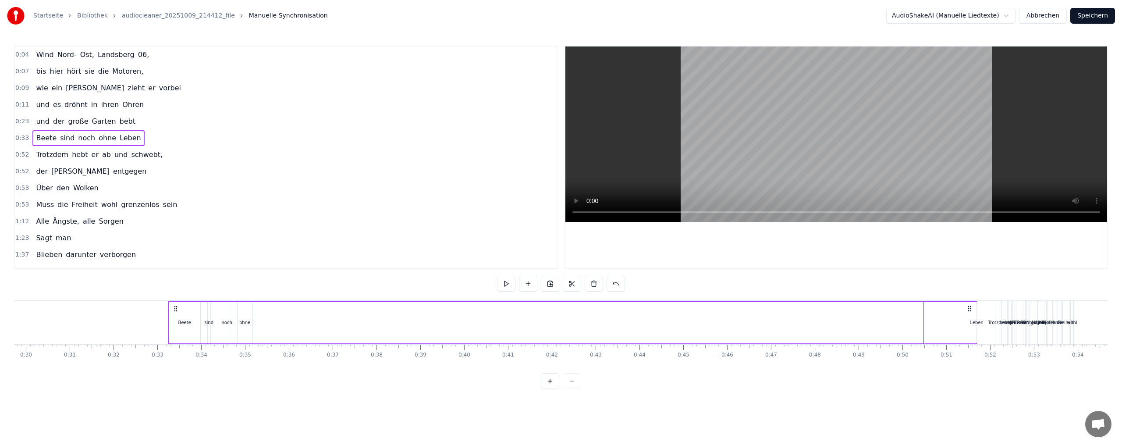
click at [957, 317] on div "Beete sind noch ohne Leben" at bounding box center [572, 322] width 809 height 43
click at [975, 322] on div "Leben" at bounding box center [976, 322] width 13 height 7
drag, startPoint x: 977, startPoint y: 322, endPoint x: 851, endPoint y: 324, distance: 125.8
click at [851, 324] on icon at bounding box center [853, 322] width 4 height 7
drag, startPoint x: 857, startPoint y: 309, endPoint x: 266, endPoint y: 314, distance: 590.7
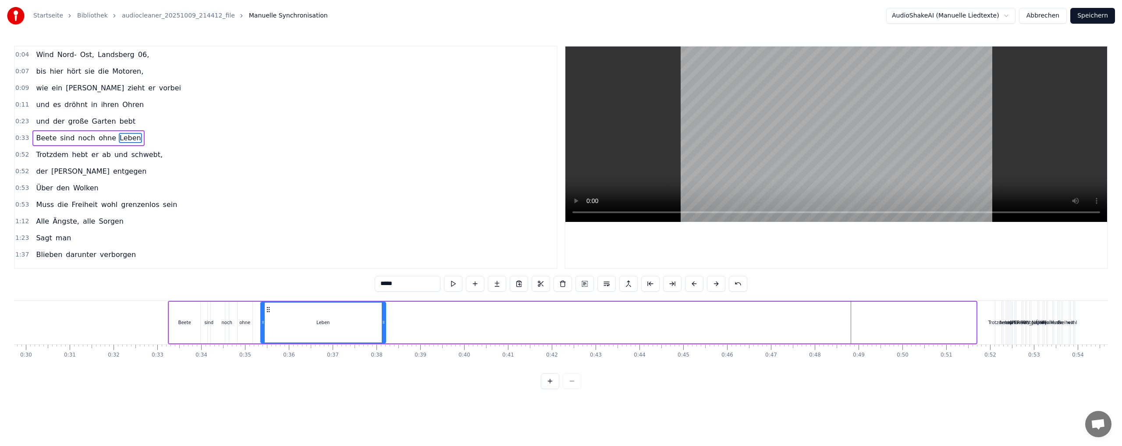
click at [266, 314] on div "Leben" at bounding box center [323, 322] width 124 height 40
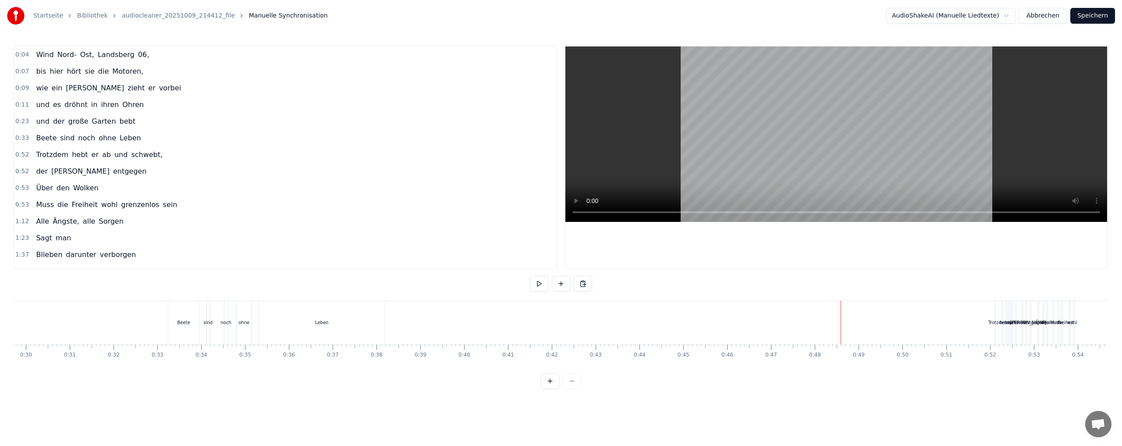
click at [361, 323] on div "Trotzdem" at bounding box center [363, 322] width 20 height 7
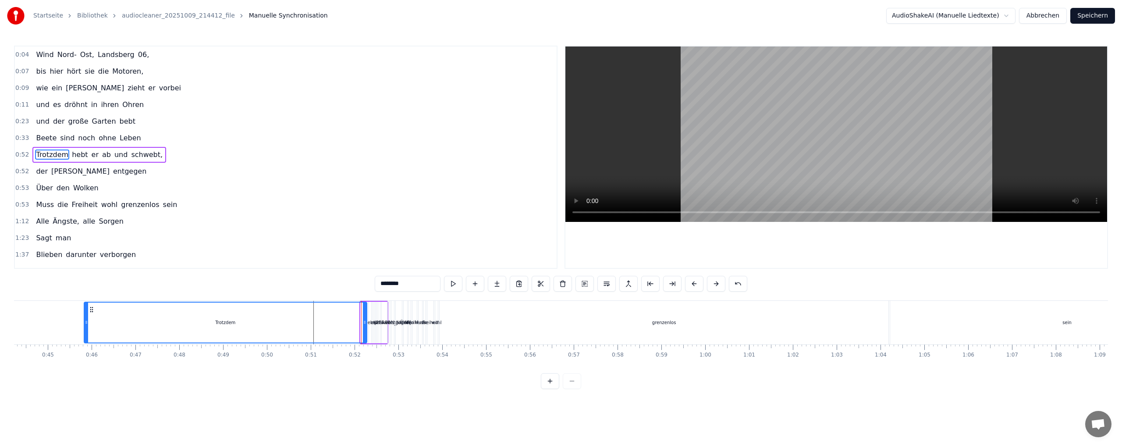
drag, startPoint x: 362, startPoint y: 319, endPoint x: 86, endPoint y: 322, distance: 275.7
click at [85, 323] on icon at bounding box center [87, 322] width 4 height 7
drag, startPoint x: 364, startPoint y: 320, endPoint x: 128, endPoint y: 318, distance: 235.8
click at [137, 318] on div at bounding box center [139, 322] width 4 height 40
drag, startPoint x: 369, startPoint y: 316, endPoint x: 330, endPoint y: 314, distance: 39.0
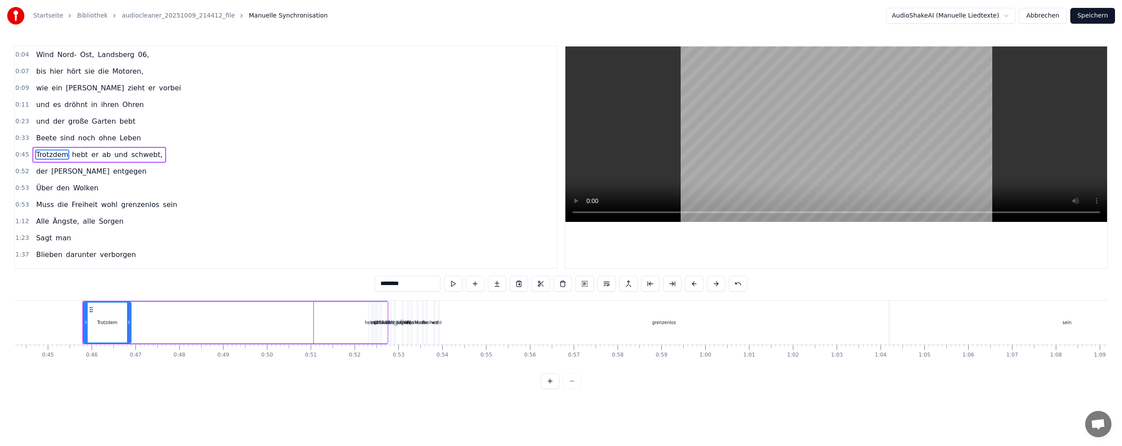
click at [327, 315] on div "Trotzdem hebt er ab und schwebt," at bounding box center [235, 322] width 306 height 43
click at [369, 316] on div "hebt" at bounding box center [370, 322] width 3 height 42
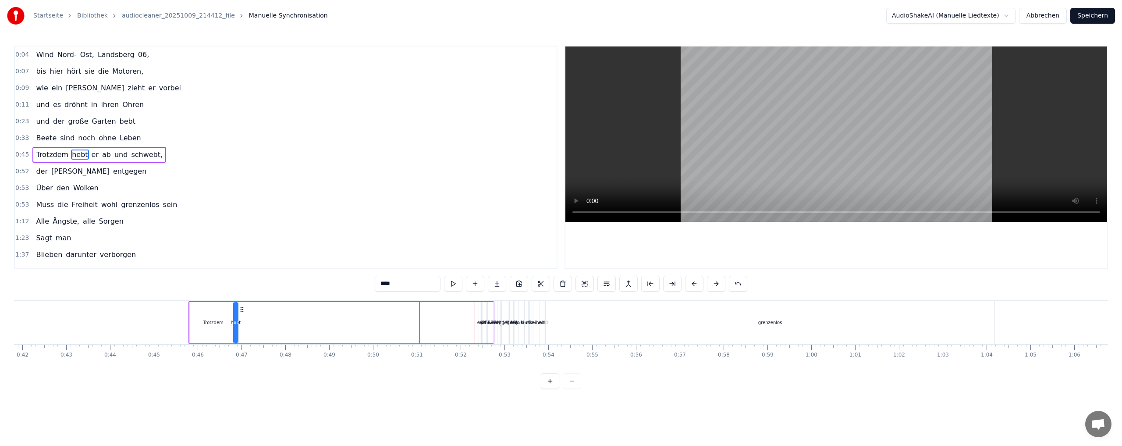
scroll to position [0, 1830]
drag, startPoint x: 375, startPoint y: 310, endPoint x: 251, endPoint y: 309, distance: 124.5
click at [248, 309] on icon at bounding box center [249, 309] width 7 height 7
click at [481, 318] on div "er" at bounding box center [482, 322] width 2 height 42
drag, startPoint x: 488, startPoint y: 310, endPoint x: 317, endPoint y: 311, distance: 171.3
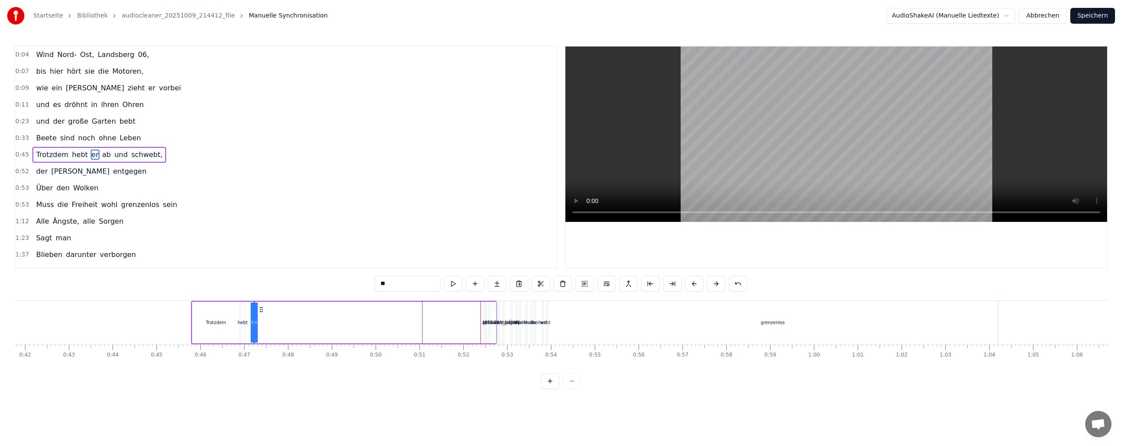
click at [262, 315] on div "Trotzdem hebt er ab und schwebt," at bounding box center [344, 322] width 306 height 43
click at [484, 318] on div "ab" at bounding box center [485, 322] width 2 height 42
drag, startPoint x: 492, startPoint y: 309, endPoint x: 306, endPoint y: 301, distance: 185.6
click at [275, 301] on div "Trotzdem hebt er ab und schwebt," at bounding box center [344, 322] width 306 height 43
click at [487, 315] on div "und" at bounding box center [488, 322] width 2 height 42
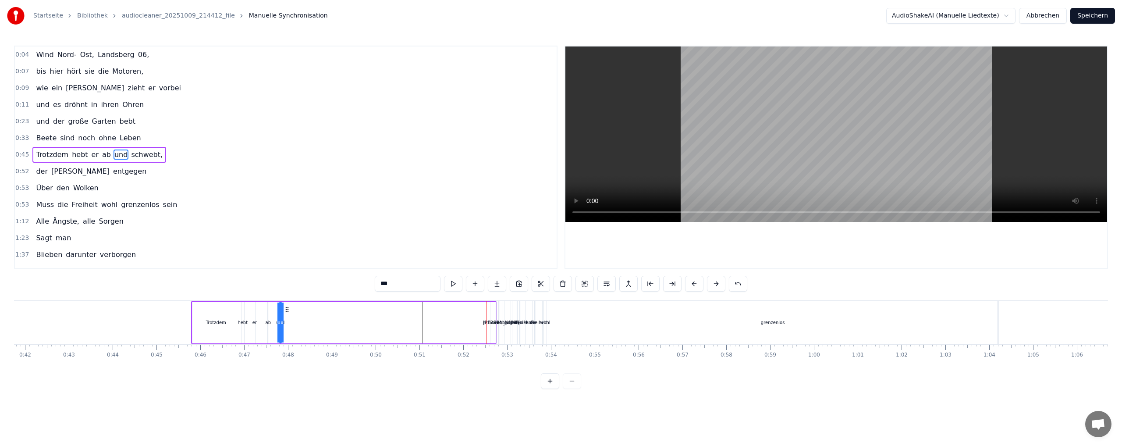
drag, startPoint x: 494, startPoint y: 309, endPoint x: 287, endPoint y: 303, distance: 207.3
click at [287, 303] on div "Trotzdem hebt er ab und schwebt," at bounding box center [344, 322] width 306 height 43
click at [492, 314] on div "schwebt," at bounding box center [492, 322] width 5 height 42
type input "********"
drag, startPoint x: 497, startPoint y: 309, endPoint x: 482, endPoint y: 304, distance: 16.6
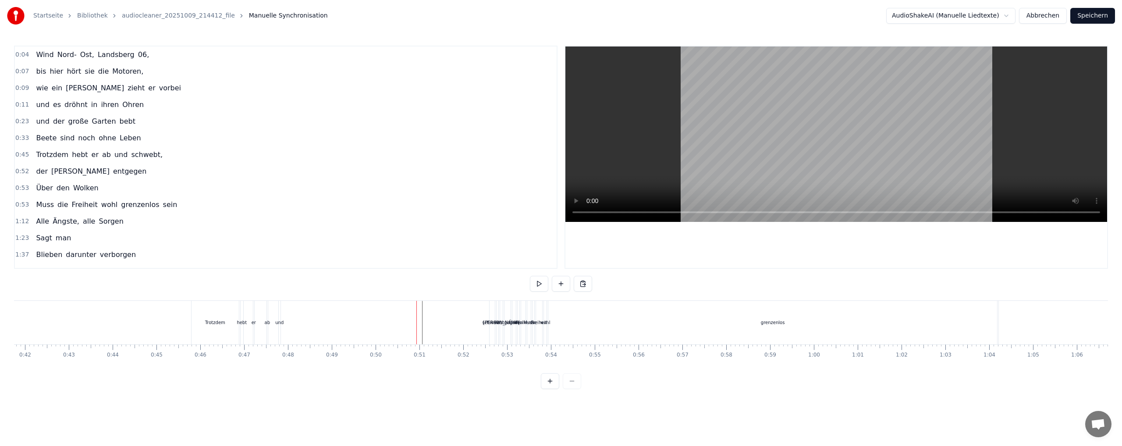
click at [491, 311] on div "schwebt," at bounding box center [491, 322] width 5 height 43
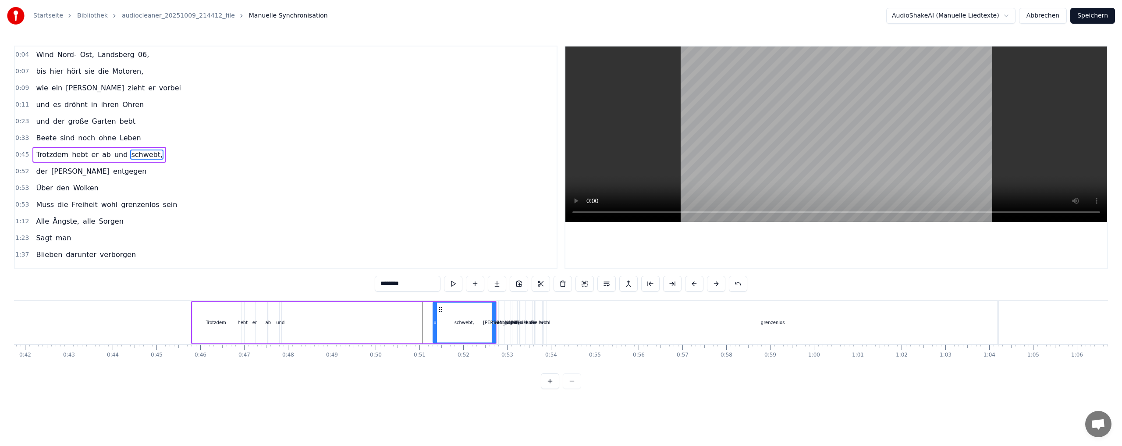
drag, startPoint x: 490, startPoint y: 321, endPoint x: 438, endPoint y: 317, distance: 52.7
click at [433, 320] on icon at bounding box center [435, 322] width 4 height 7
drag, startPoint x: 436, startPoint y: 308, endPoint x: 294, endPoint y: 306, distance: 142.9
click at [294, 306] on icon at bounding box center [294, 309] width 7 height 7
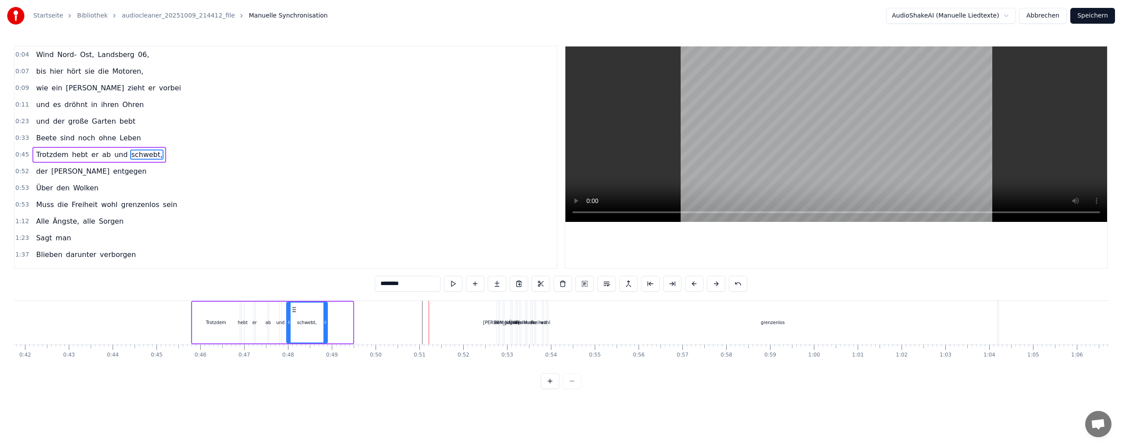
drag, startPoint x: 351, startPoint y: 318, endPoint x: 326, endPoint y: 316, distance: 25.5
click at [326, 316] on div at bounding box center [325, 322] width 4 height 40
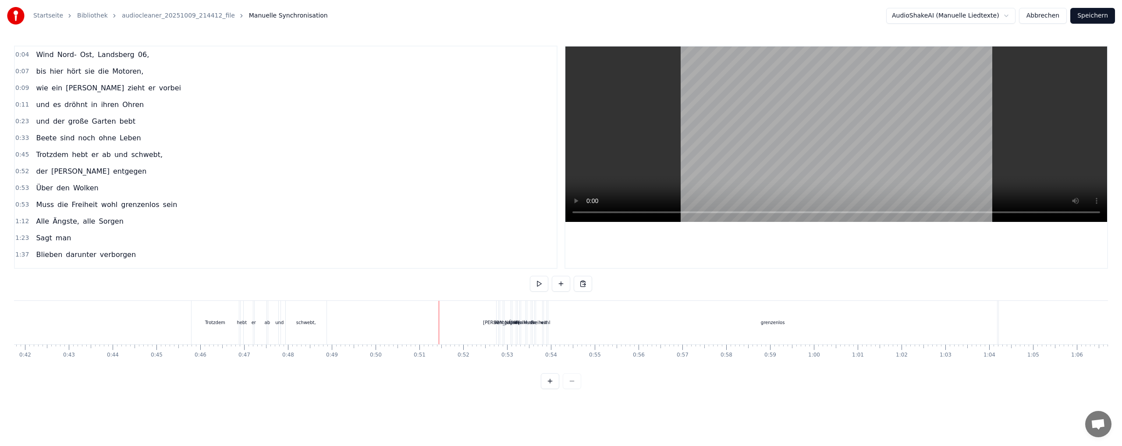
click at [496, 319] on div "der" at bounding box center [496, 322] width 7 height 7
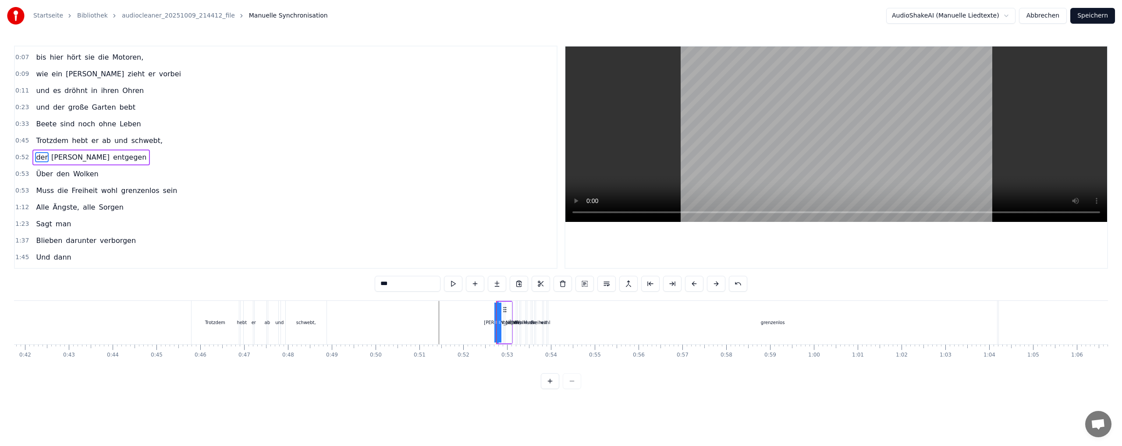
drag, startPoint x: 496, startPoint y: 314, endPoint x: 414, endPoint y: 314, distance: 81.9
click at [496, 311] on div "der" at bounding box center [496, 322] width 1 height 43
click at [496, 312] on div "der" at bounding box center [496, 322] width 1 height 43
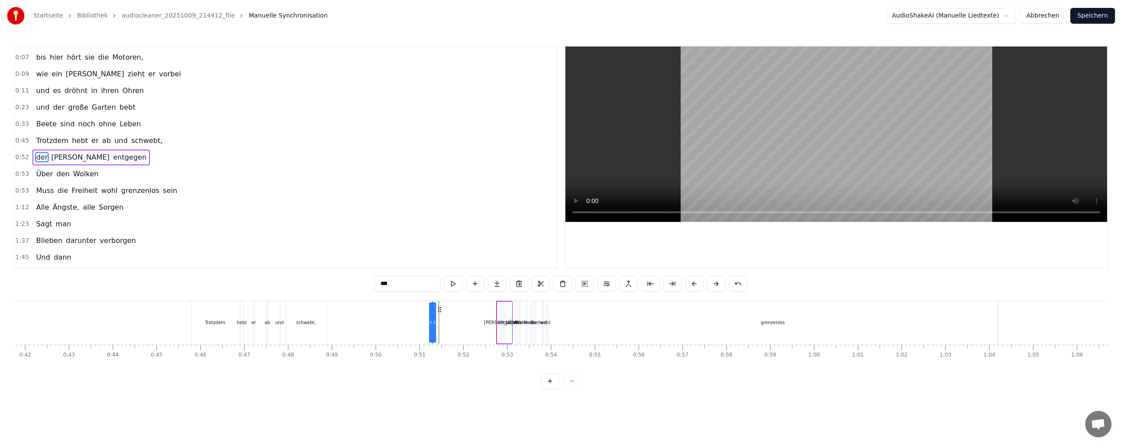
drag, startPoint x: 504, startPoint y: 308, endPoint x: 405, endPoint y: 309, distance: 99.5
click at [436, 309] on icon at bounding box center [439, 309] width 7 height 7
drag, startPoint x: 405, startPoint y: 309, endPoint x: 352, endPoint y: 309, distance: 53.5
click at [352, 309] on icon at bounding box center [351, 309] width 7 height 7
click at [498, 322] on div "der Lena entgegen" at bounding box center [428, 322] width 170 height 43
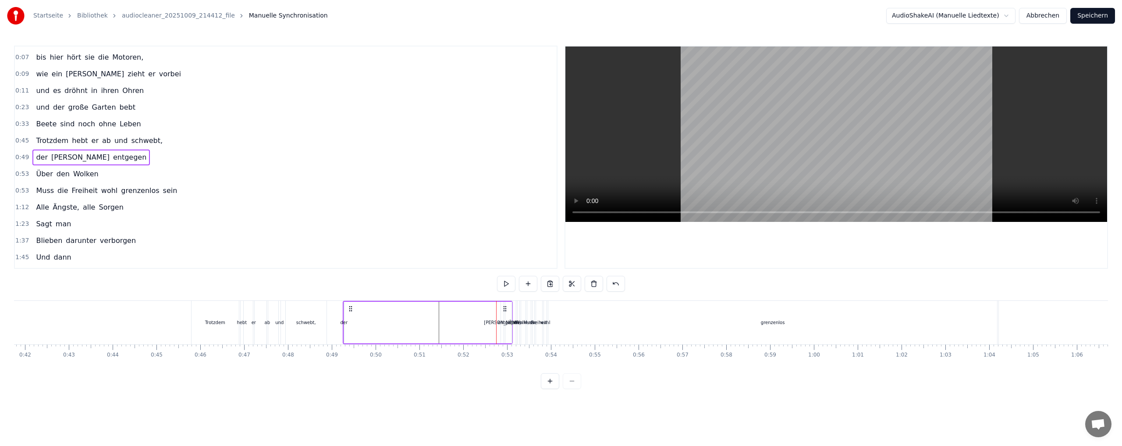
click at [500, 320] on div "entgegen" at bounding box center [508, 322] width 21 height 7
click at [501, 326] on div "[PERSON_NAME]" at bounding box center [502, 322] width 3 height 42
type input "****"
drag, startPoint x: 507, startPoint y: 310, endPoint x: 367, endPoint y: 310, distance: 139.8
click at [367, 310] on icon at bounding box center [365, 309] width 7 height 7
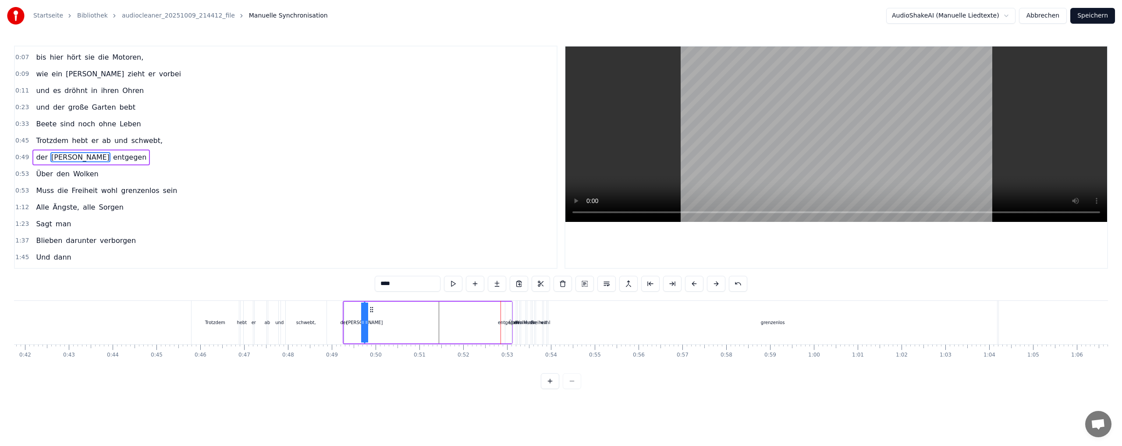
drag, startPoint x: 363, startPoint y: 316, endPoint x: 376, endPoint y: 316, distance: 12.7
click at [376, 316] on div "der Lena entgegen" at bounding box center [428, 322] width 170 height 43
click at [506, 322] on div "entgegen" at bounding box center [508, 322] width 21 height 7
click at [505, 317] on div "entgegen" at bounding box center [508, 322] width 7 height 42
drag, startPoint x: 506, startPoint y: 317, endPoint x: 465, endPoint y: 312, distance: 40.7
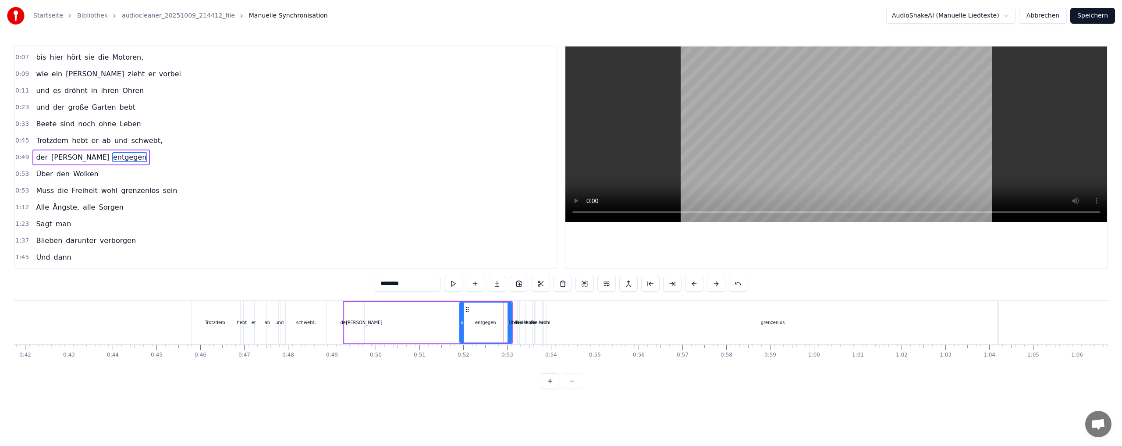
click at [460, 316] on div at bounding box center [462, 322] width 4 height 40
drag, startPoint x: 466, startPoint y: 309, endPoint x: 384, endPoint y: 305, distance: 82.4
click at [385, 306] on icon at bounding box center [388, 309] width 7 height 7
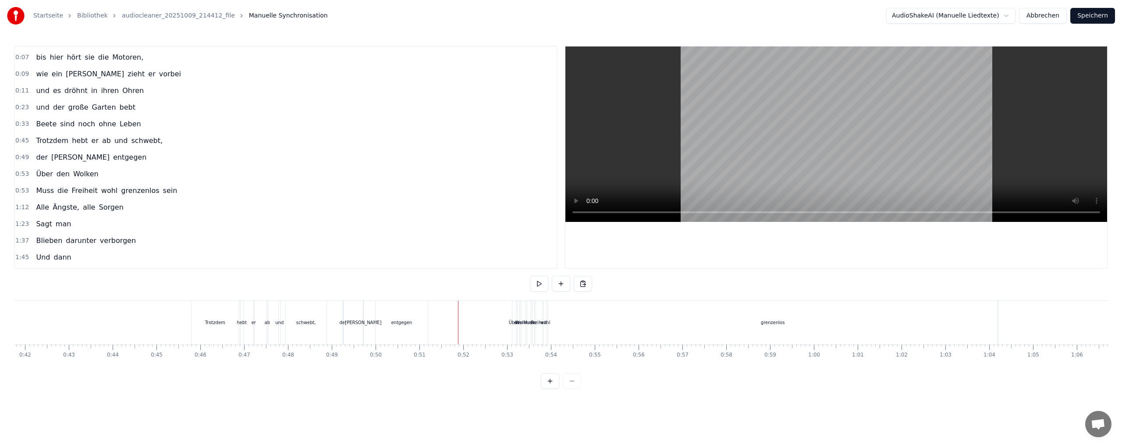
click at [511, 323] on div "Über" at bounding box center [514, 322] width 11 height 7
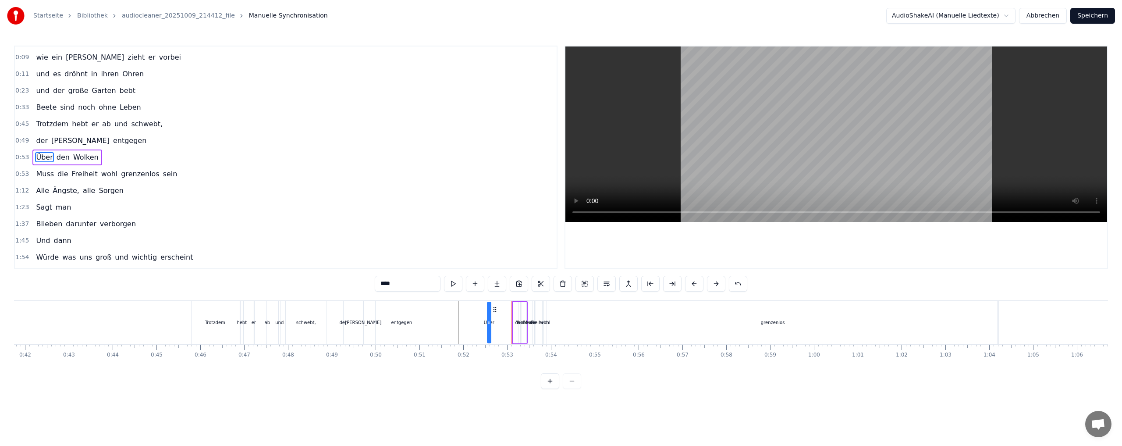
drag, startPoint x: 519, startPoint y: 308, endPoint x: 487, endPoint y: 308, distance: 31.6
click at [491, 308] on icon at bounding box center [494, 309] width 7 height 7
drag, startPoint x: 482, startPoint y: 314, endPoint x: 455, endPoint y: 314, distance: 27.6
click at [482, 318] on div "Über den Wolken" at bounding box center [504, 322] width 47 height 43
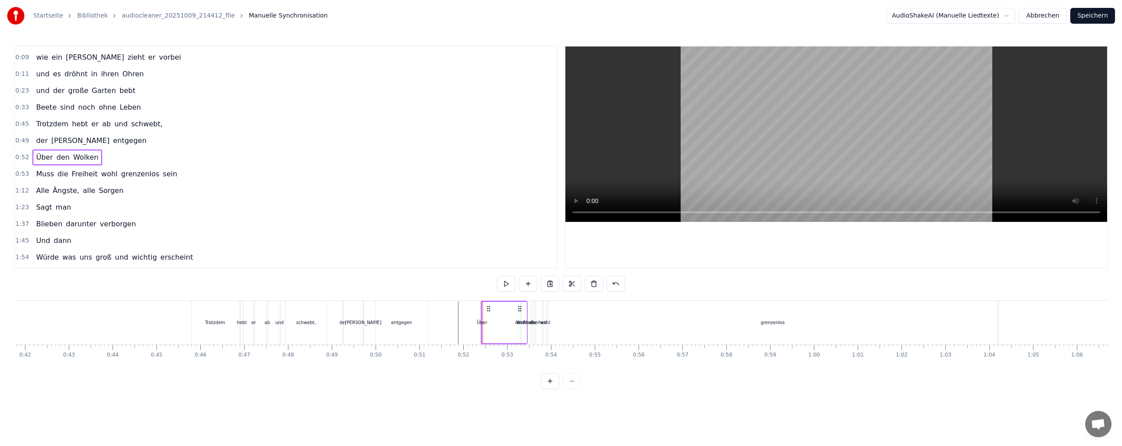
click at [482, 318] on div "Über" at bounding box center [482, 322] width 1 height 42
drag, startPoint x: 484, startPoint y: 317, endPoint x: 495, endPoint y: 317, distance: 10.5
click at [495, 317] on div "Über den Wolken" at bounding box center [504, 322] width 47 height 43
click at [482, 317] on div "Über" at bounding box center [482, 322] width 1 height 42
drag, startPoint x: 482, startPoint y: 317, endPoint x: 506, endPoint y: 317, distance: 24.5
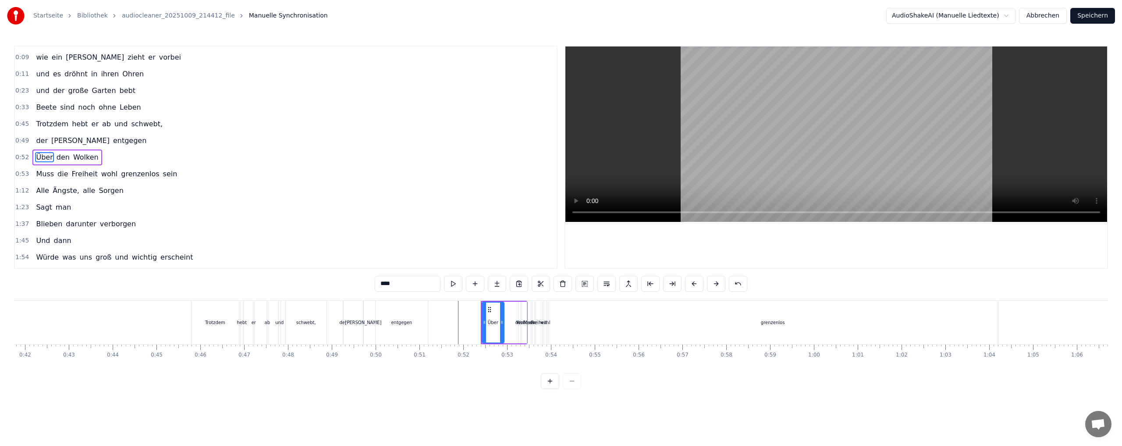
click at [506, 317] on div "Über den Wolken" at bounding box center [504, 322] width 47 height 43
drag, startPoint x: 488, startPoint y: 307, endPoint x: 462, endPoint y: 309, distance: 25.9
click at [462, 309] on icon at bounding box center [462, 308] width 7 height 7
click at [409, 319] on div "entgegen" at bounding box center [401, 322] width 21 height 7
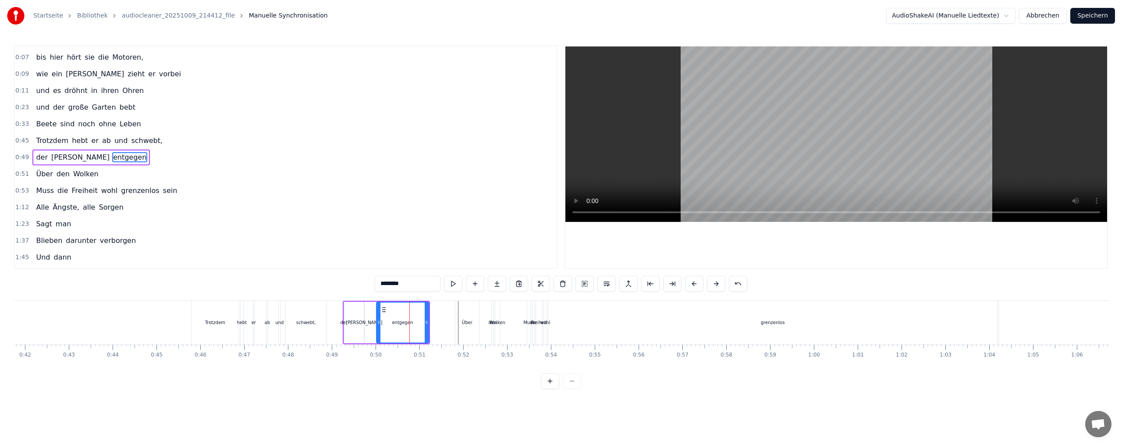
click at [478, 323] on div "Über" at bounding box center [467, 322] width 24 height 43
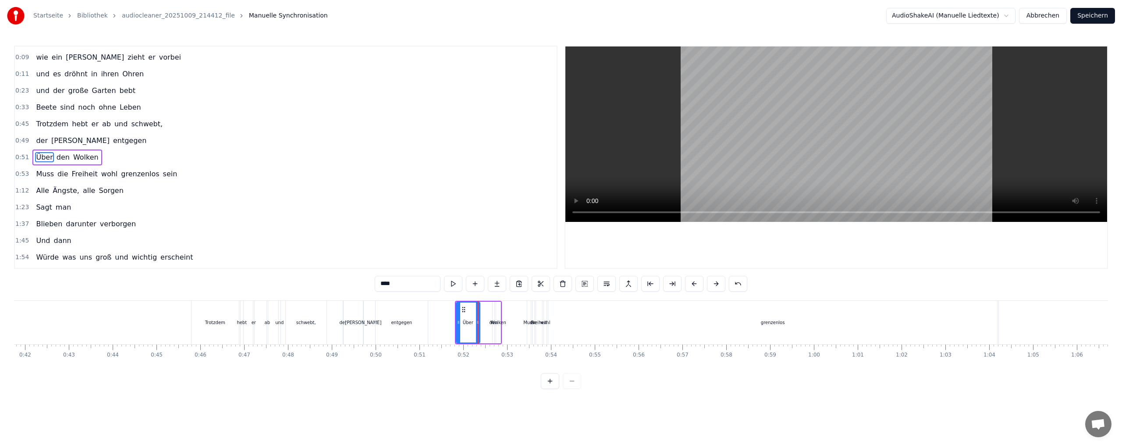
click at [536, 320] on div "Freiheit" at bounding box center [539, 322] width 16 height 7
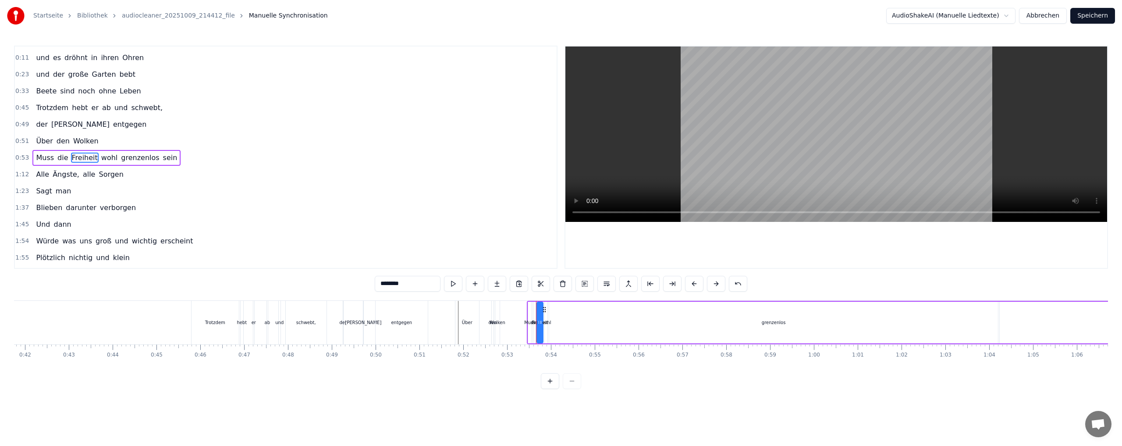
scroll to position [47, 0]
drag, startPoint x: 542, startPoint y: 308, endPoint x: 717, endPoint y: 313, distance: 175.4
click at [698, 313] on div at bounding box center [697, 322] width 4 height 40
drag, startPoint x: 545, startPoint y: 309, endPoint x: 559, endPoint y: 313, distance: 14.7
click at [542, 312] on icon at bounding box center [541, 309] width 7 height 7
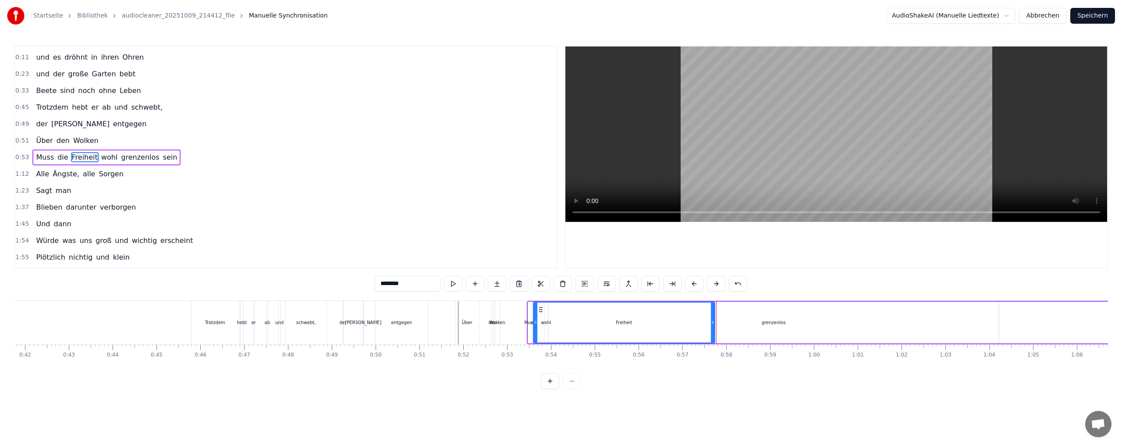
click at [779, 316] on div "grenzenlos" at bounding box center [773, 322] width 449 height 42
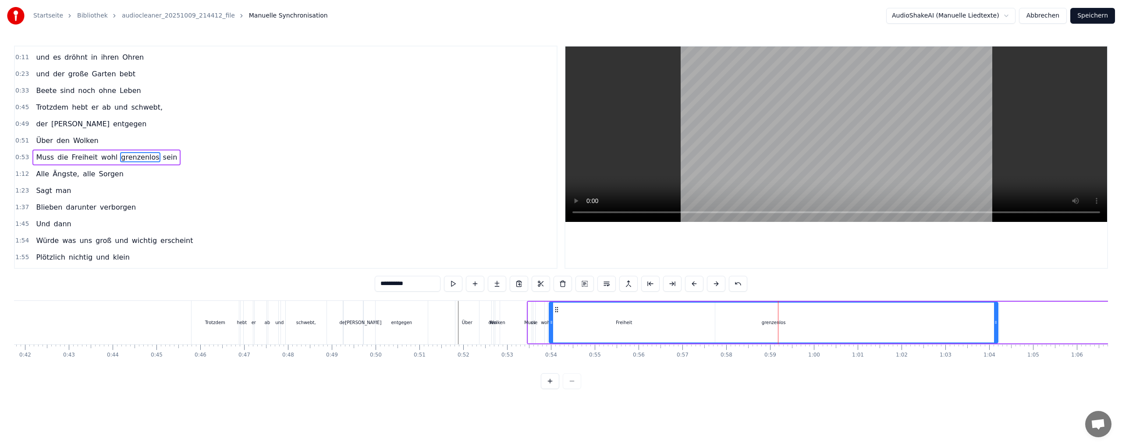
click at [770, 319] on div "grenzenlos" at bounding box center [774, 322] width 24 height 7
click at [772, 322] on div "grenzenlos" at bounding box center [774, 322] width 24 height 7
click at [779, 321] on div "grenzenlos" at bounding box center [774, 322] width 24 height 7
drag, startPoint x: 780, startPoint y: 321, endPoint x: 882, endPoint y: 317, distance: 102.2
click at [784, 321] on div "grenzenlos" at bounding box center [774, 322] width 24 height 7
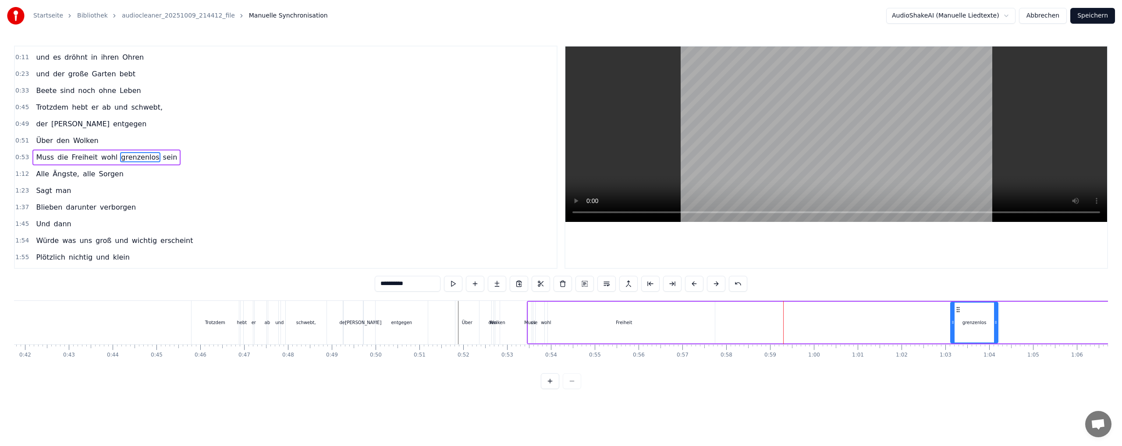
drag, startPoint x: 550, startPoint y: 320, endPoint x: 854, endPoint y: 314, distance: 304.6
click at [951, 322] on icon at bounding box center [953, 322] width 4 height 7
click at [700, 317] on div "Freiheit" at bounding box center [623, 322] width 181 height 42
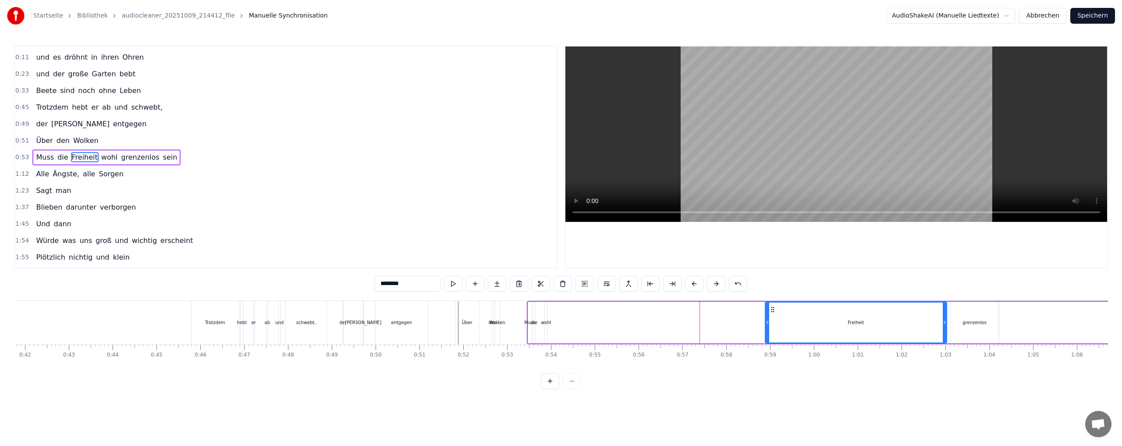
drag, startPoint x: 540, startPoint y: 309, endPoint x: 770, endPoint y: 315, distance: 230.1
drag, startPoint x: 766, startPoint y: 323, endPoint x: 872, endPoint y: 316, distance: 106.3
click at [888, 321] on icon at bounding box center [886, 322] width 4 height 7
click at [546, 314] on div "wohl" at bounding box center [546, 322] width 3 height 42
type input "****"
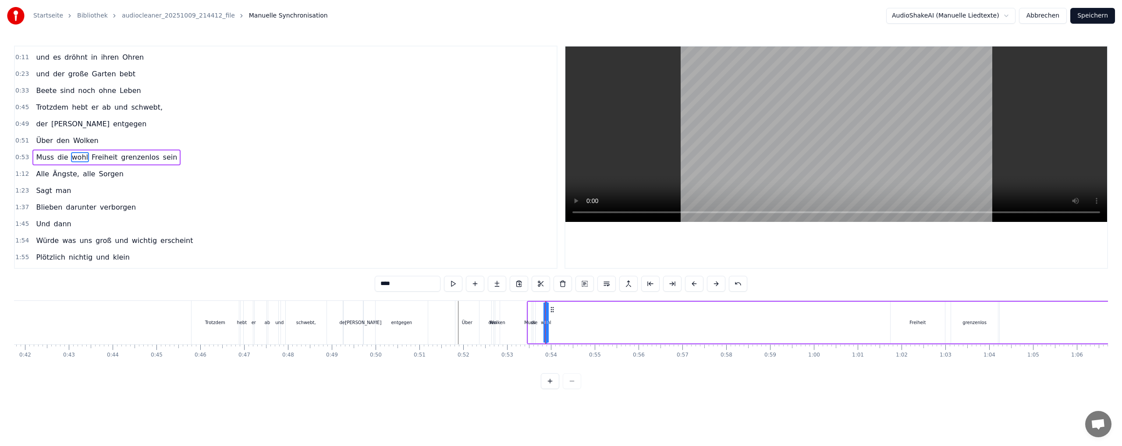
drag, startPoint x: 545, startPoint y: 314, endPoint x: 599, endPoint y: 316, distance: 53.9
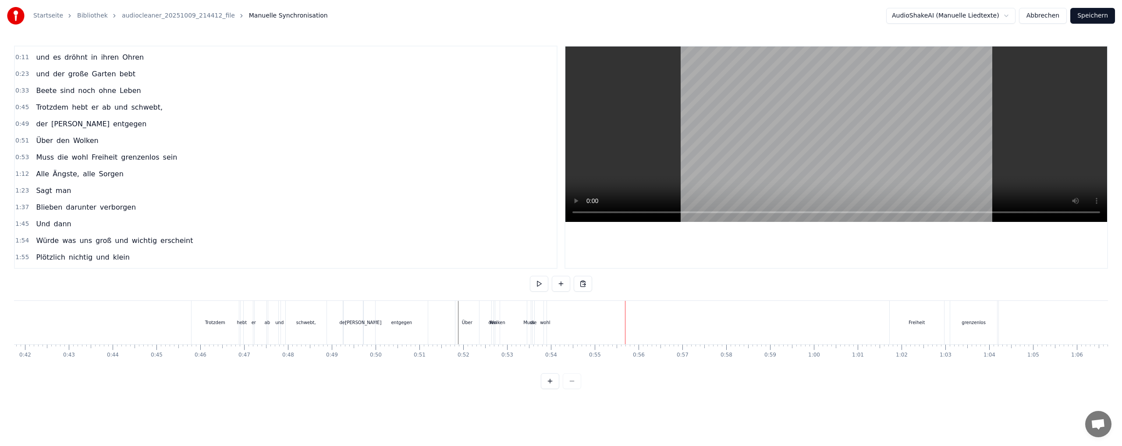
click at [544, 316] on div "wohl" at bounding box center [545, 322] width 3 height 43
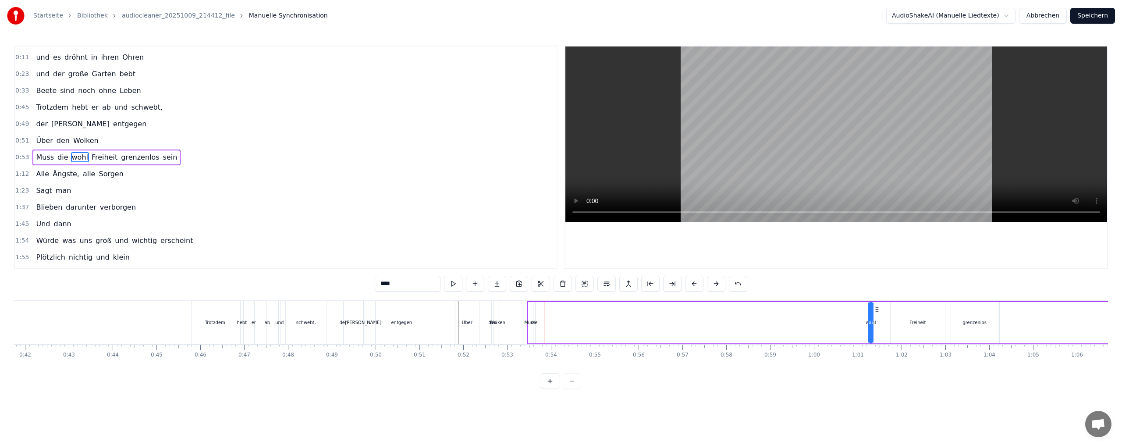
drag, startPoint x: 552, startPoint y: 310, endPoint x: 876, endPoint y: 313, distance: 324.7
click at [876, 313] on div "Muss die wohl Freiheit grenzenlos sein" at bounding box center [941, 322] width 828 height 43
click at [534, 316] on div "die" at bounding box center [534, 322] width 2 height 42
drag, startPoint x: 540, startPoint y: 310, endPoint x: 809, endPoint y: 311, distance: 268.6
click at [809, 311] on icon at bounding box center [809, 309] width 7 height 7
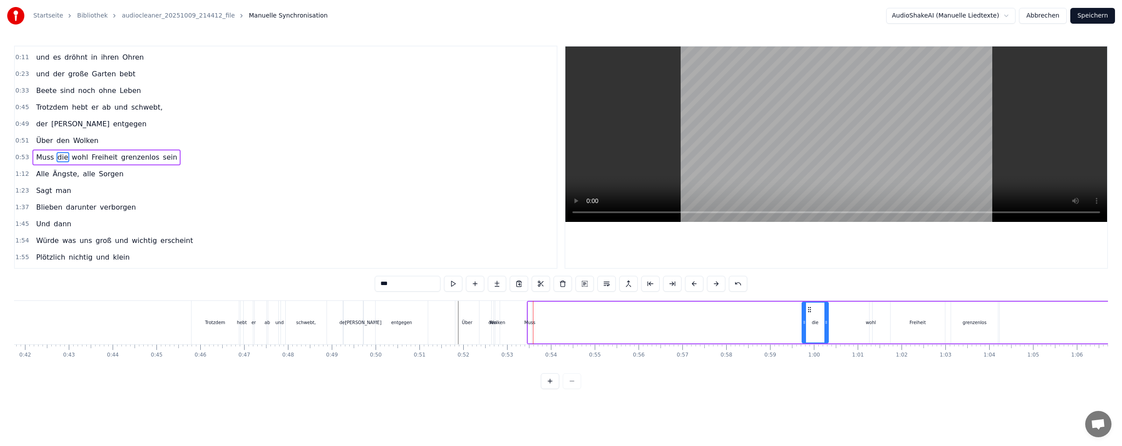
drag, startPoint x: 803, startPoint y: 320, endPoint x: 827, endPoint y: 321, distance: 24.5
click at [827, 321] on icon at bounding box center [826, 322] width 4 height 7
click at [908, 321] on div "Freiheit" at bounding box center [917, 322] width 54 height 42
type input "********"
drag, startPoint x: 896, startPoint y: 308, endPoint x: 825, endPoint y: 307, distance: 71.4
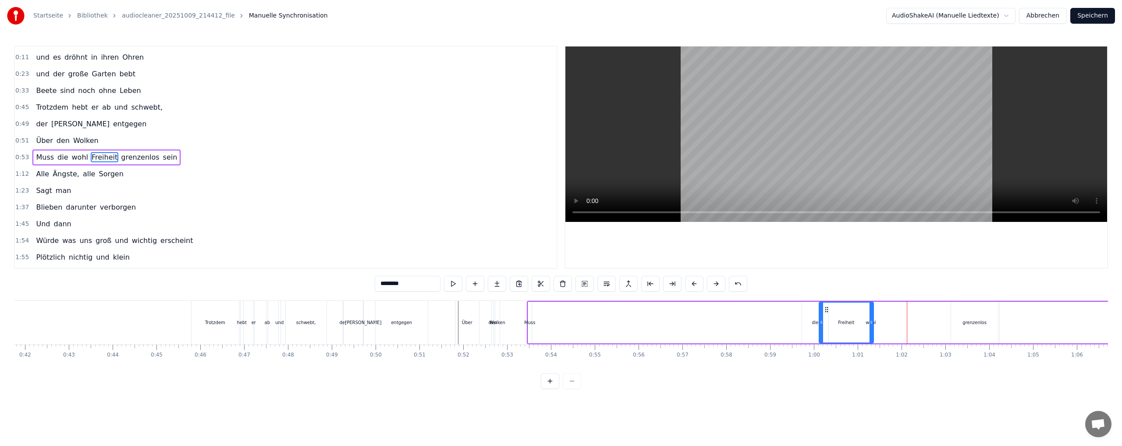
click at [825, 307] on icon at bounding box center [826, 309] width 7 height 7
click at [890, 317] on div "Muss die Freiheit wohl grenzenlos sein" at bounding box center [941, 322] width 828 height 43
click at [897, 312] on div "Muss die Freiheit wohl grenzenlos sein" at bounding box center [941, 322] width 828 height 43
drag, startPoint x: 884, startPoint y: 315, endPoint x: 879, endPoint y: 315, distance: 5.3
click at [883, 315] on div "Muss die Freiheit wohl grenzenlos sein" at bounding box center [941, 322] width 828 height 43
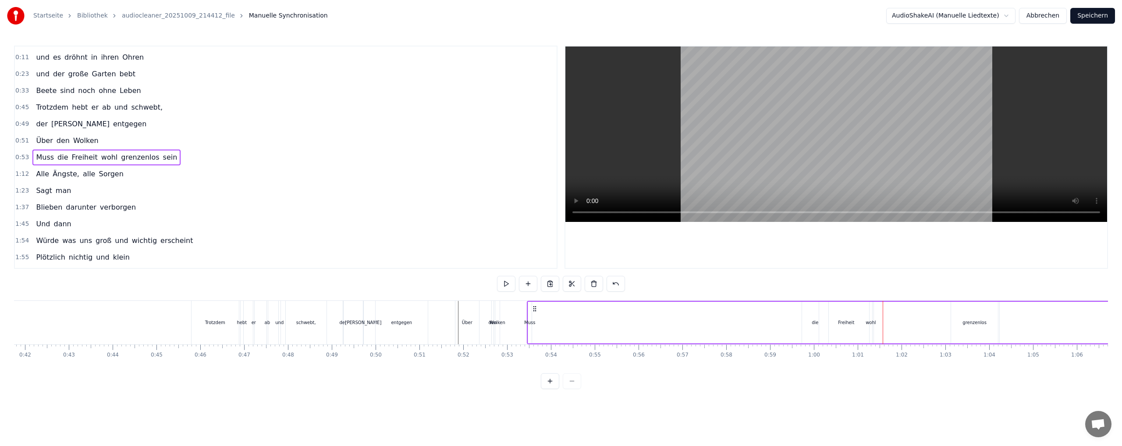
click at [870, 317] on div "wohl" at bounding box center [870, 322] width 3 height 42
drag, startPoint x: 877, startPoint y: 310, endPoint x: 923, endPoint y: 309, distance: 46.0
click at [902, 309] on icon at bounding box center [898, 309] width 7 height 7
click at [846, 316] on div "Freiheit" at bounding box center [831, 322] width 54 height 42
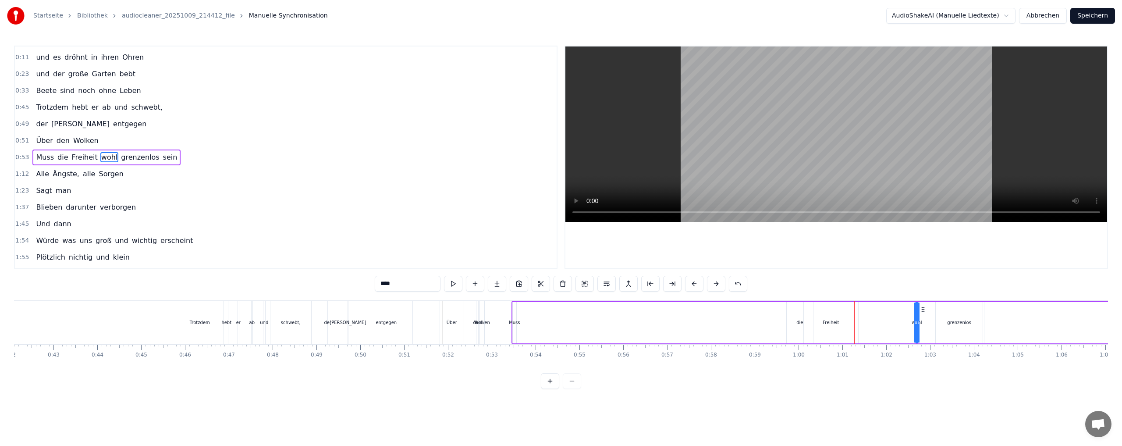
type input "********"
click at [809, 309] on icon at bounding box center [811, 309] width 7 height 7
drag, startPoint x: 810, startPoint y: 308, endPoint x: 837, endPoint y: 310, distance: 27.7
click at [837, 310] on icon at bounding box center [839, 309] width 7 height 7
click at [713, 317] on div "Muss die Freiheit wohl grenzenlos sein" at bounding box center [925, 322] width 828 height 43
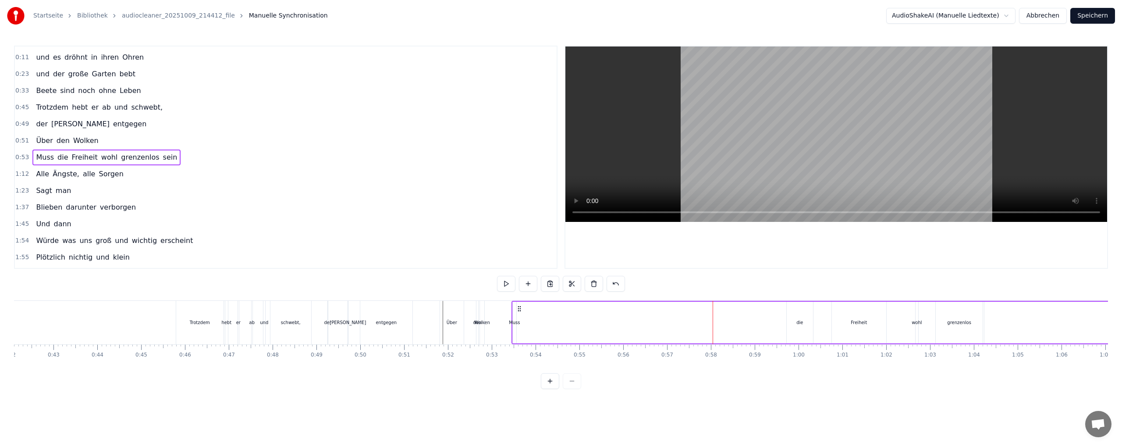
click at [513, 323] on div "Muss" at bounding box center [514, 322] width 11 height 7
drag, startPoint x: 520, startPoint y: 311, endPoint x: 768, endPoint y: 314, distance: 248.1
click at [768, 314] on div "Muss die Freiheit wohl grenzenlos sein" at bounding box center [925, 322] width 828 height 43
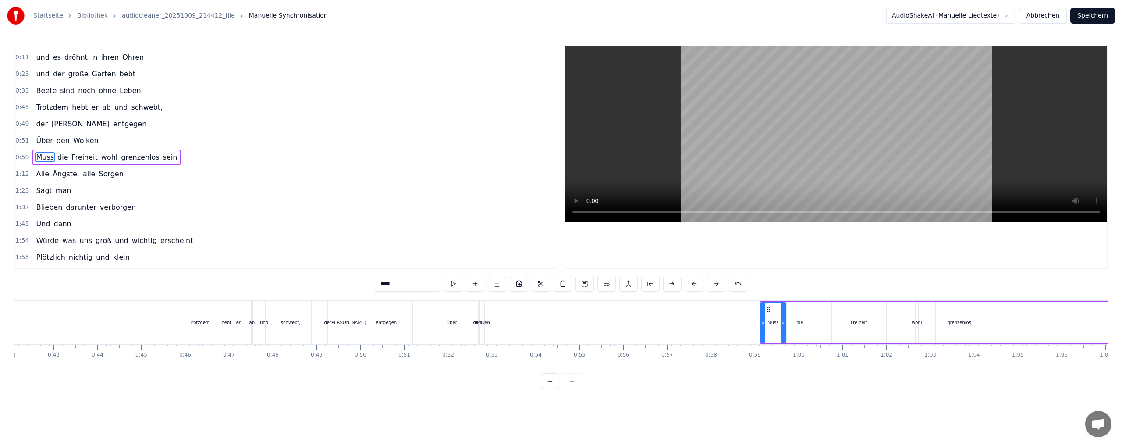
drag, startPoint x: 763, startPoint y: 323, endPoint x: 784, endPoint y: 322, distance: 21.1
click at [784, 322] on icon at bounding box center [783, 322] width 4 height 7
click at [480, 323] on div "Wolken" at bounding box center [482, 322] width 16 height 7
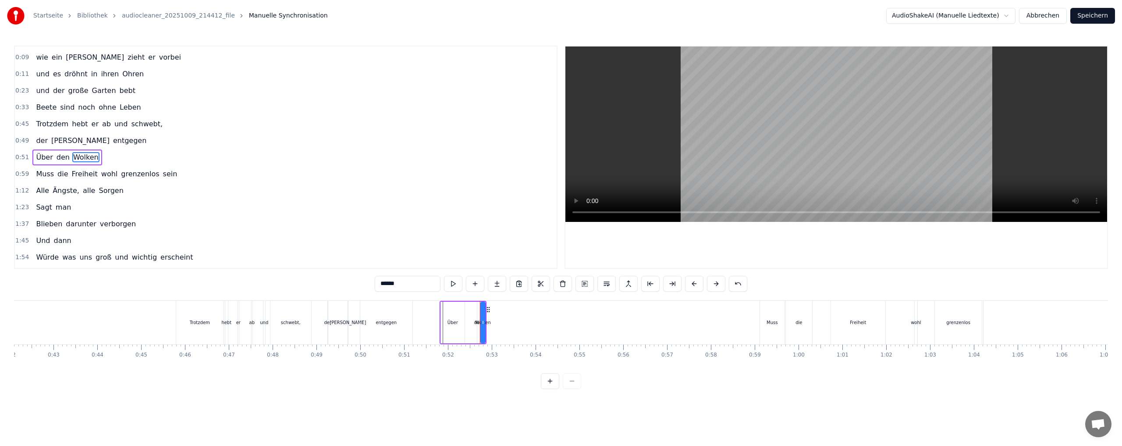
click at [488, 310] on icon at bounding box center [488, 309] width 7 height 7
drag, startPoint x: 483, startPoint y: 312, endPoint x: 574, endPoint y: 312, distance: 90.7
click at [543, 312] on div at bounding box center [541, 322] width 4 height 40
click at [464, 323] on div "Über" at bounding box center [453, 322] width 24 height 42
click at [481, 320] on div "Wolken" at bounding box center [528, 322] width 95 height 42
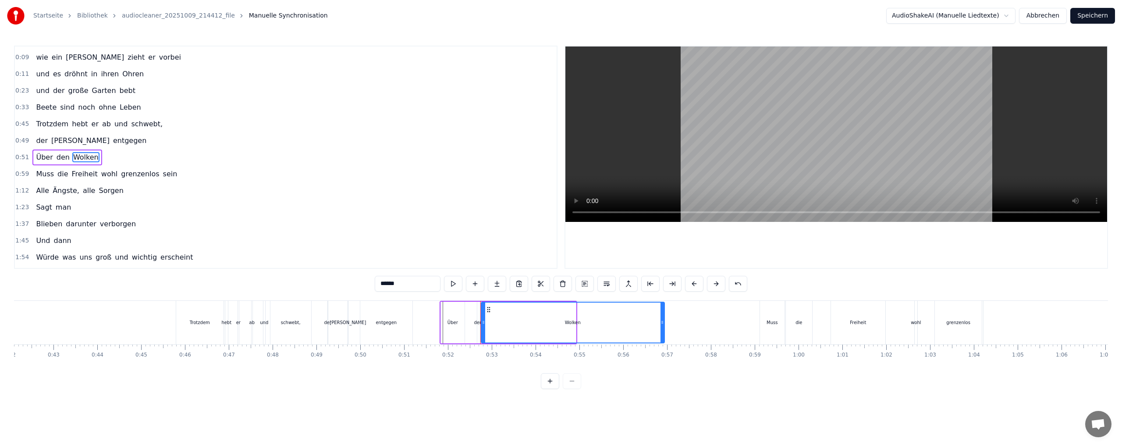
drag, startPoint x: 574, startPoint y: 320, endPoint x: 653, endPoint y: 318, distance: 78.9
click at [663, 319] on icon at bounding box center [662, 322] width 4 height 7
drag, startPoint x: 482, startPoint y: 323, endPoint x: 610, endPoint y: 322, distance: 127.5
click at [610, 322] on icon at bounding box center [609, 322] width 4 height 7
click at [478, 324] on div "den" at bounding box center [478, 322] width 8 height 7
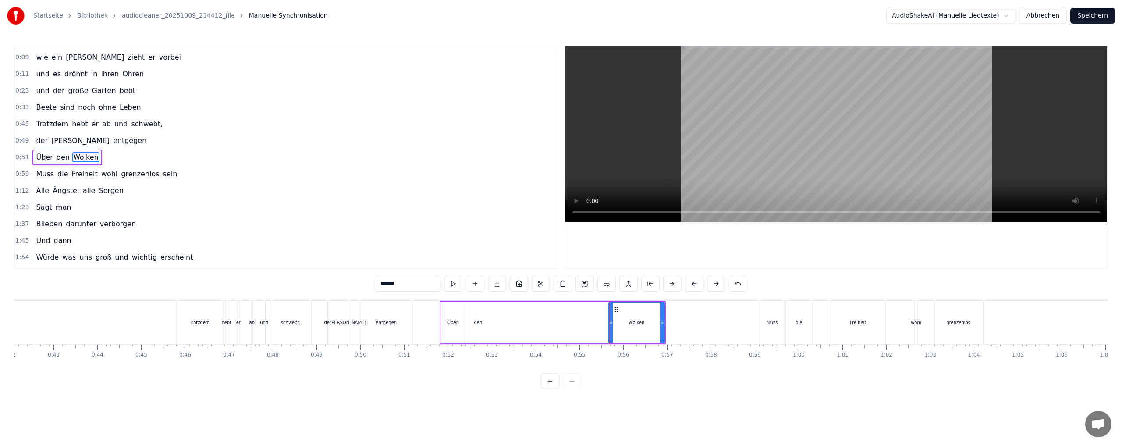
type input "***"
drag, startPoint x: 480, startPoint y: 321, endPoint x: 500, endPoint y: 321, distance: 19.7
click at [500, 321] on div "Über den Wolken" at bounding box center [553, 322] width 226 height 43
click at [480, 322] on div "den" at bounding box center [479, 322] width 8 height 7
drag, startPoint x: 478, startPoint y: 321, endPoint x: 502, endPoint y: 322, distance: 23.7
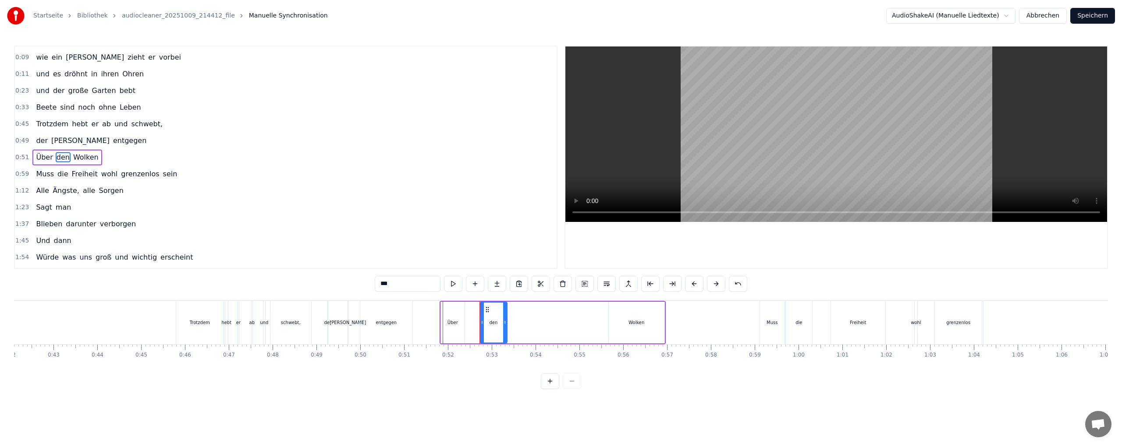
click at [505, 322] on icon at bounding box center [505, 322] width 4 height 7
drag, startPoint x: 487, startPoint y: 310, endPoint x: 576, endPoint y: 311, distance: 89.0
click at [575, 311] on icon at bounding box center [571, 309] width 7 height 7
drag, startPoint x: 455, startPoint y: 319, endPoint x: 452, endPoint y: 313, distance: 5.9
click at [454, 319] on div "Über" at bounding box center [452, 322] width 11 height 7
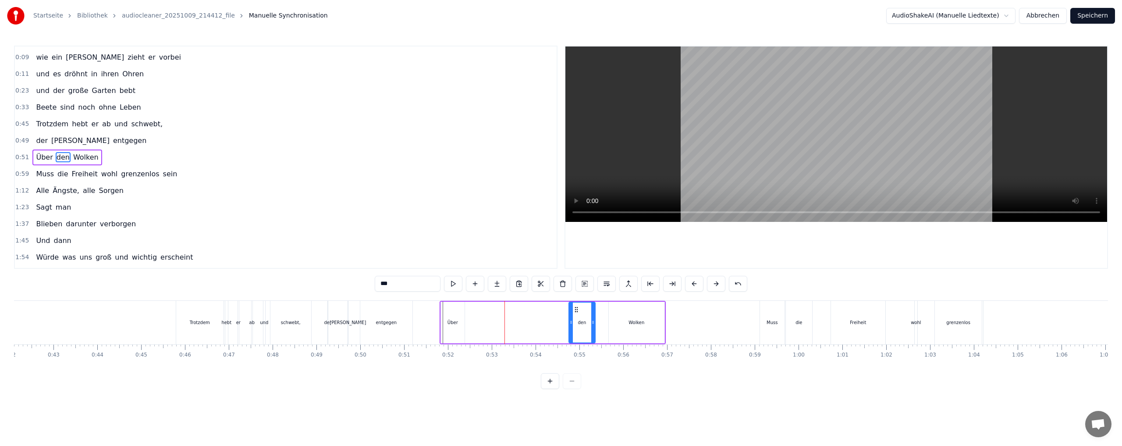
type input "****"
drag, startPoint x: 447, startPoint y: 308, endPoint x: 544, endPoint y: 309, distance: 96.9
click at [544, 309] on icon at bounding box center [545, 309] width 7 height 7
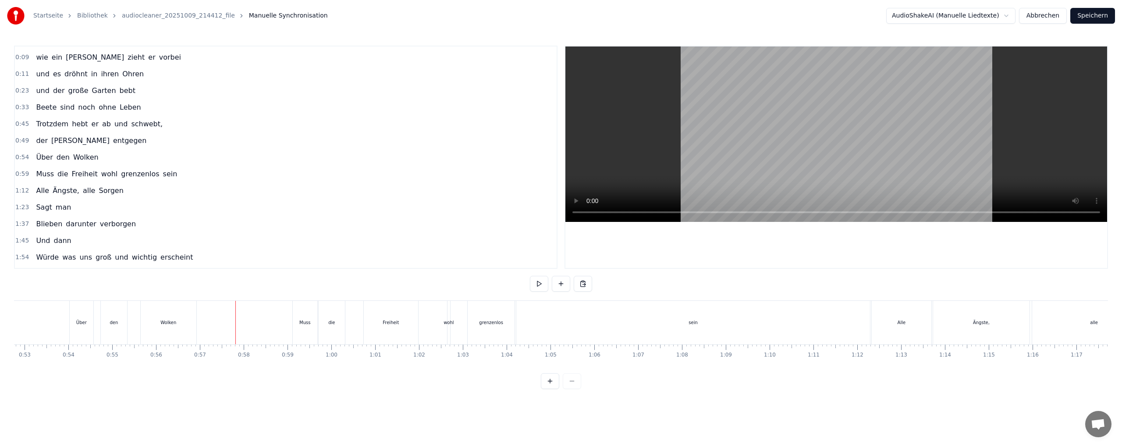
scroll to position [0, 1890]
